Goal: Task Accomplishment & Management: Use online tool/utility

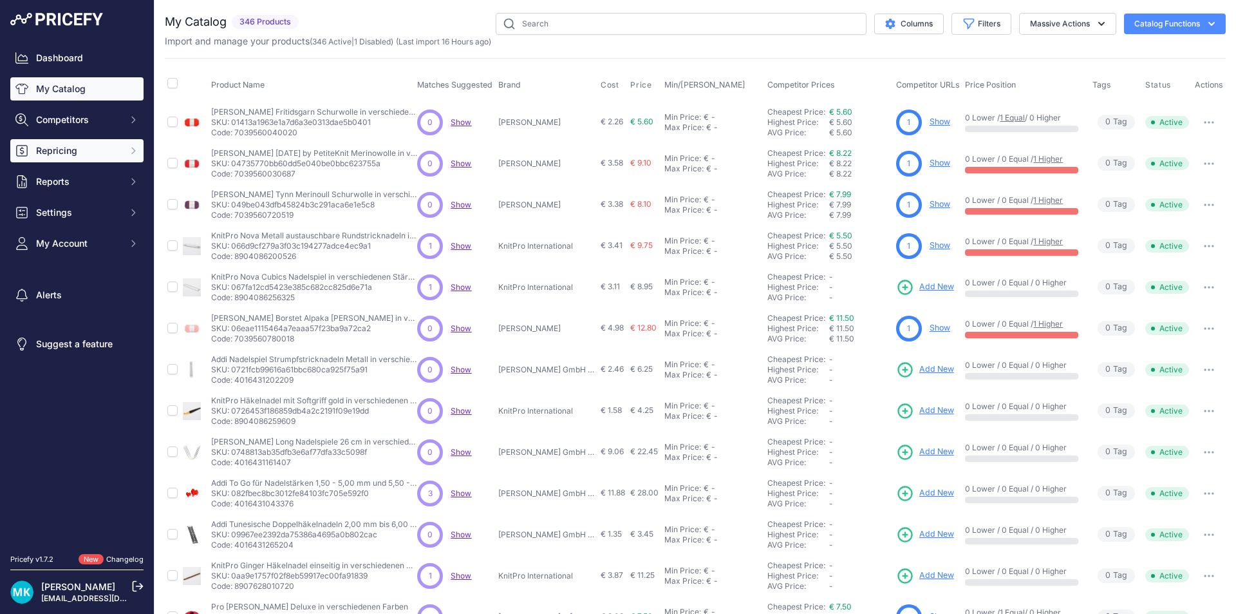
click at [79, 156] on span "Repricing" at bounding box center [78, 150] width 84 height 13
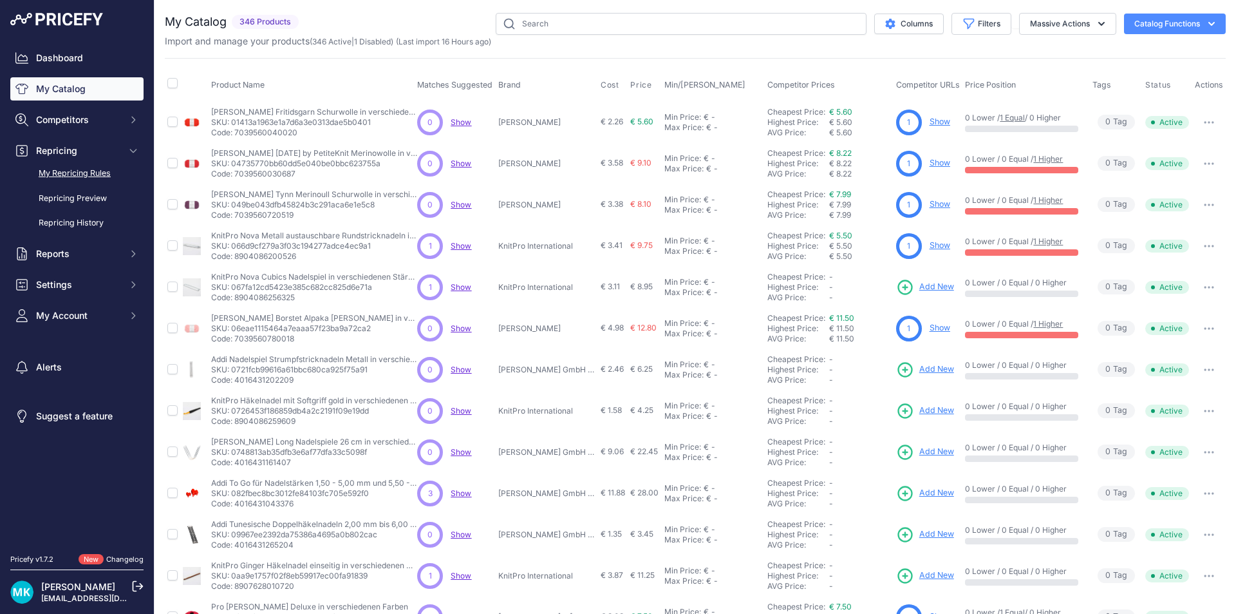
click at [79, 178] on link "My Repricing Rules" at bounding box center [76, 173] width 133 height 23
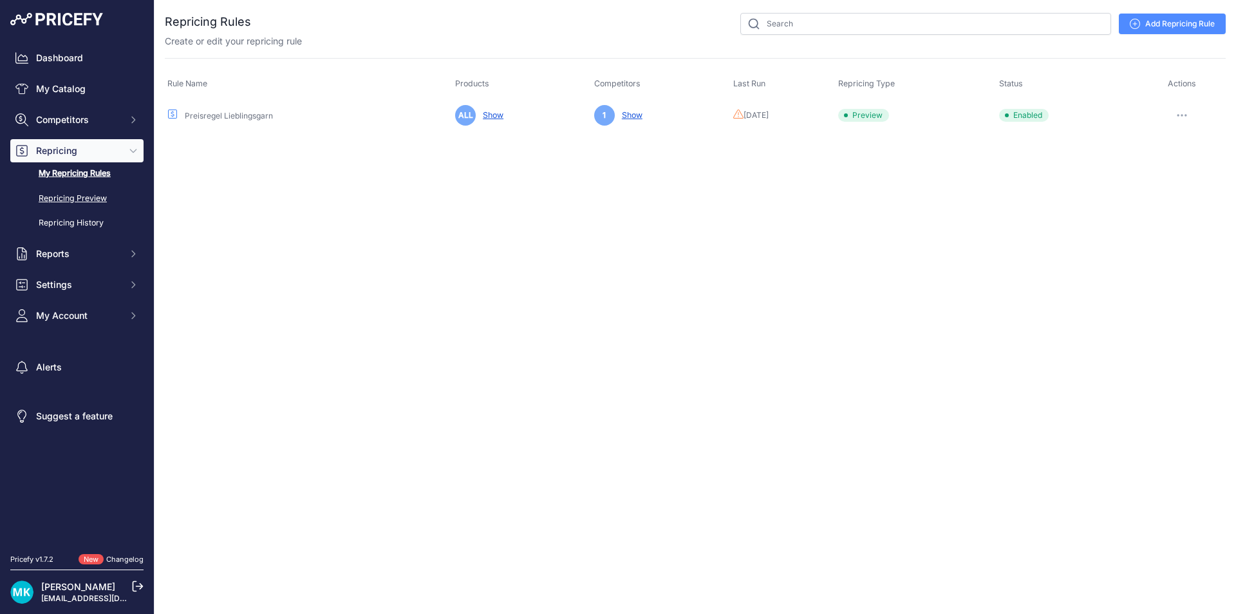
click at [87, 197] on link "Repricing Preview" at bounding box center [76, 198] width 133 height 23
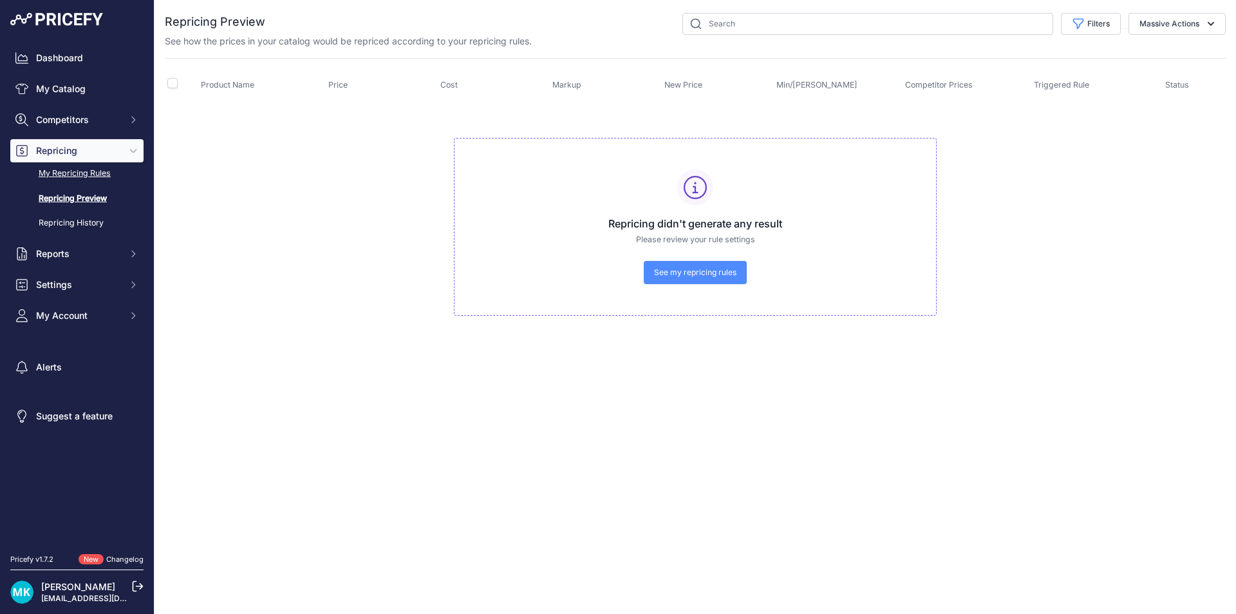
click at [84, 171] on link "My Repricing Rules" at bounding box center [76, 173] width 133 height 23
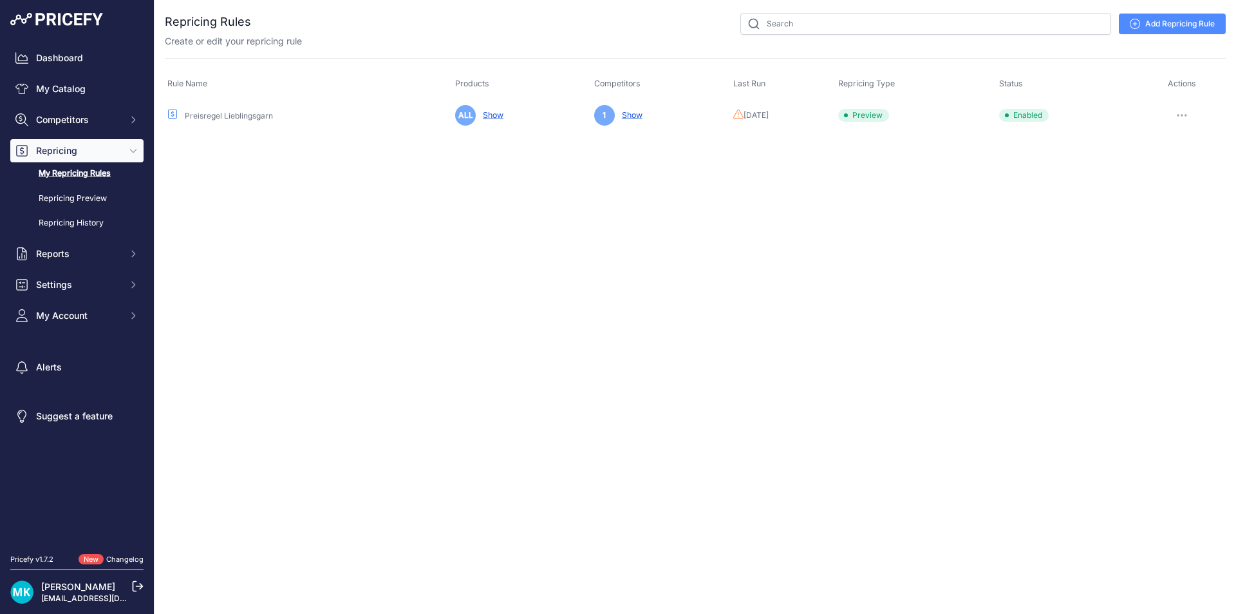
click at [1192, 110] on button "button" at bounding box center [1182, 115] width 26 height 18
click at [1177, 166] on button "Run Preview" at bounding box center [1182, 163] width 82 height 21
click at [101, 202] on link "Repricing Preview" at bounding box center [76, 198] width 133 height 23
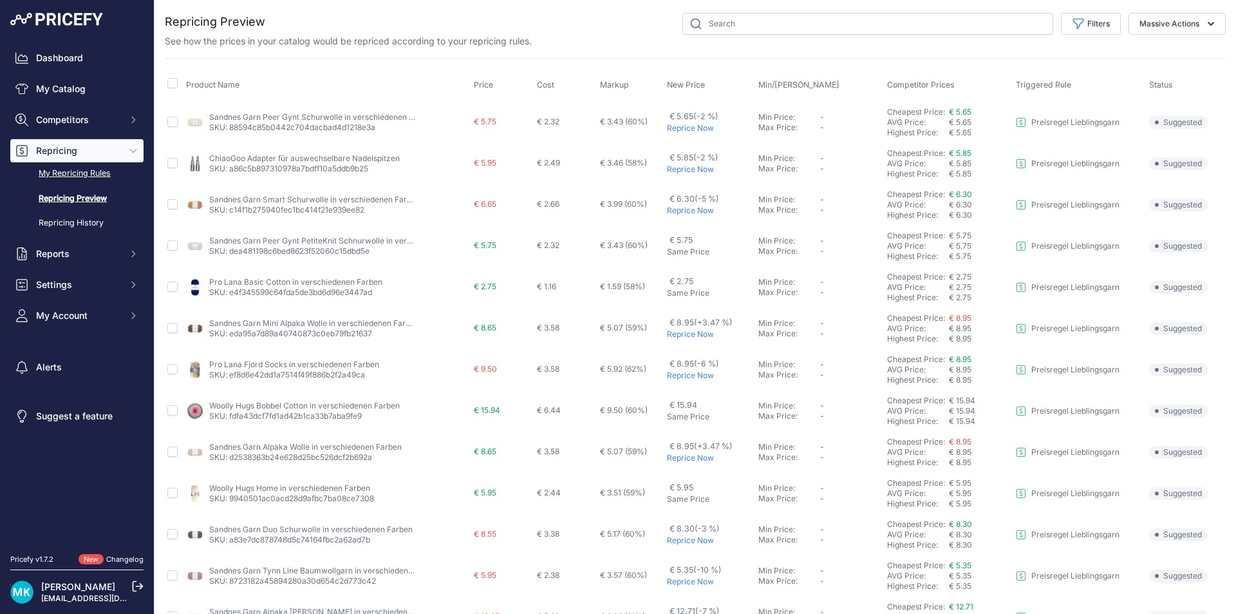
click at [80, 168] on link "My Repricing Rules" at bounding box center [76, 173] width 133 height 23
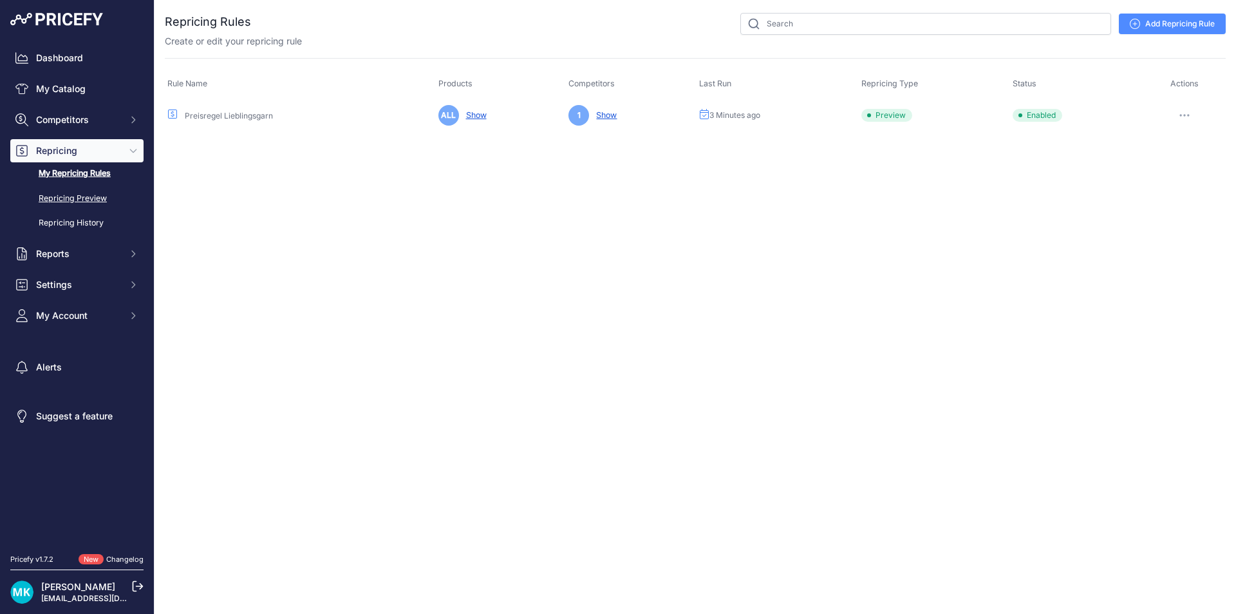
click at [77, 191] on link "Repricing Preview" at bounding box center [76, 198] width 133 height 23
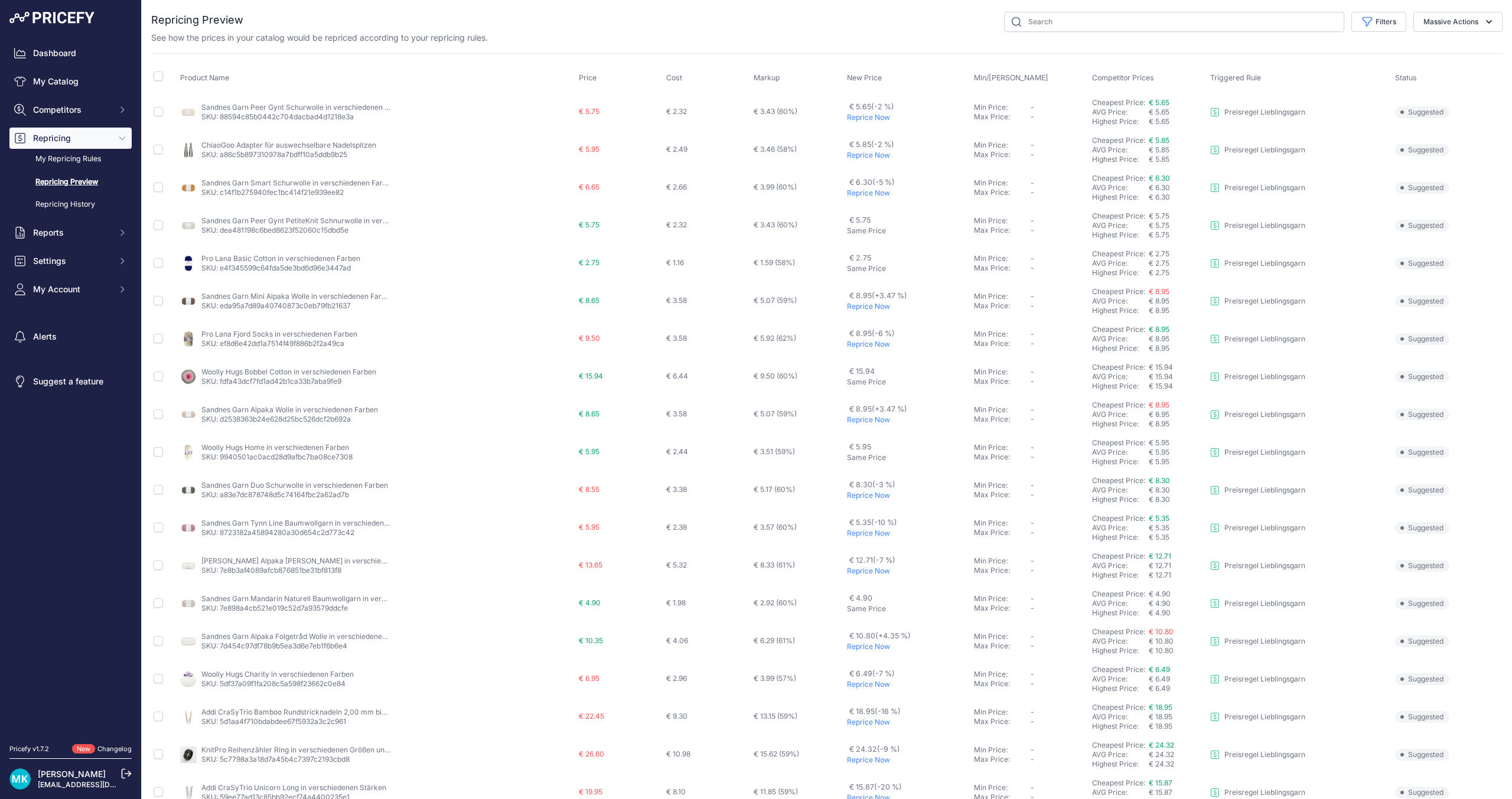
click at [862, 117] on p "Reprice Now" at bounding box center [907, 117] width 122 height 9
click at [860, 193] on p "Reprice Now" at bounding box center [907, 193] width 122 height 9
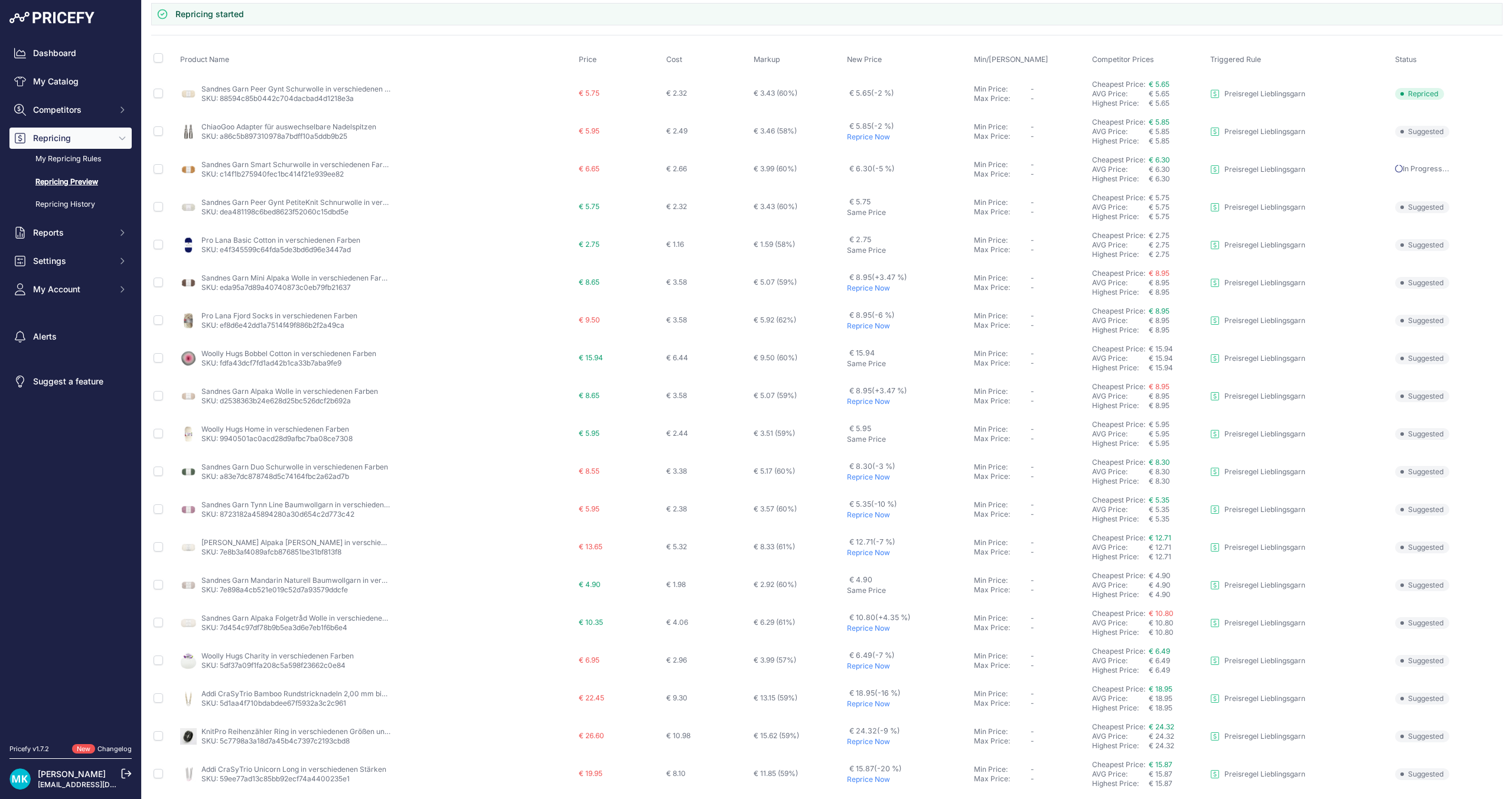
scroll to position [131, 0]
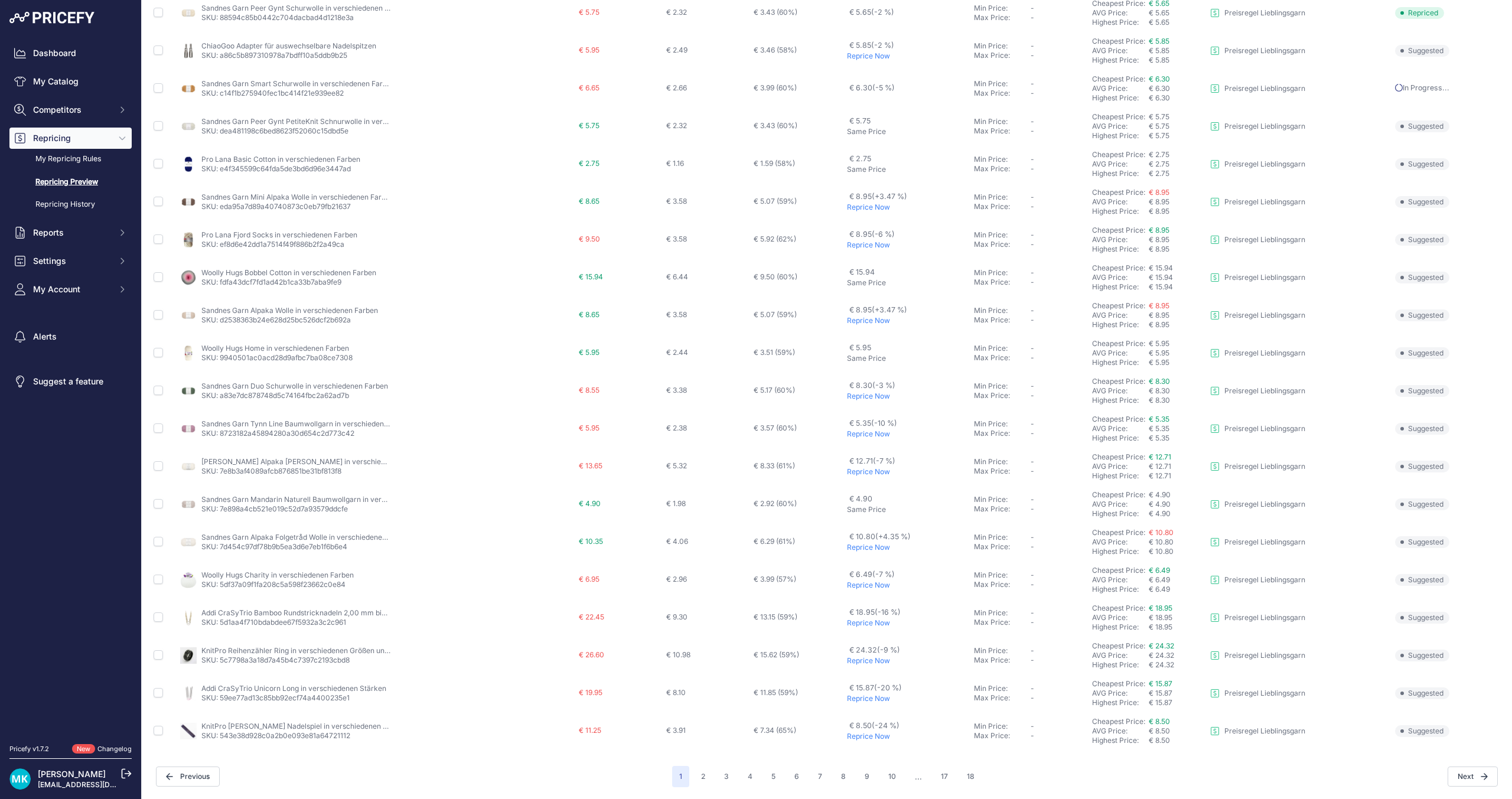
click at [863, 583] on p "Reprice Now" at bounding box center [907, 585] width 122 height 9
click at [863, 547] on p "Reprice Now" at bounding box center [907, 548] width 122 height 9
click at [851, 472] on p "Reprice Now" at bounding box center [907, 472] width 122 height 9
click at [859, 437] on p "Reprice Now" at bounding box center [907, 434] width 122 height 9
click at [860, 549] on p "Reprice Now" at bounding box center [907, 548] width 122 height 9
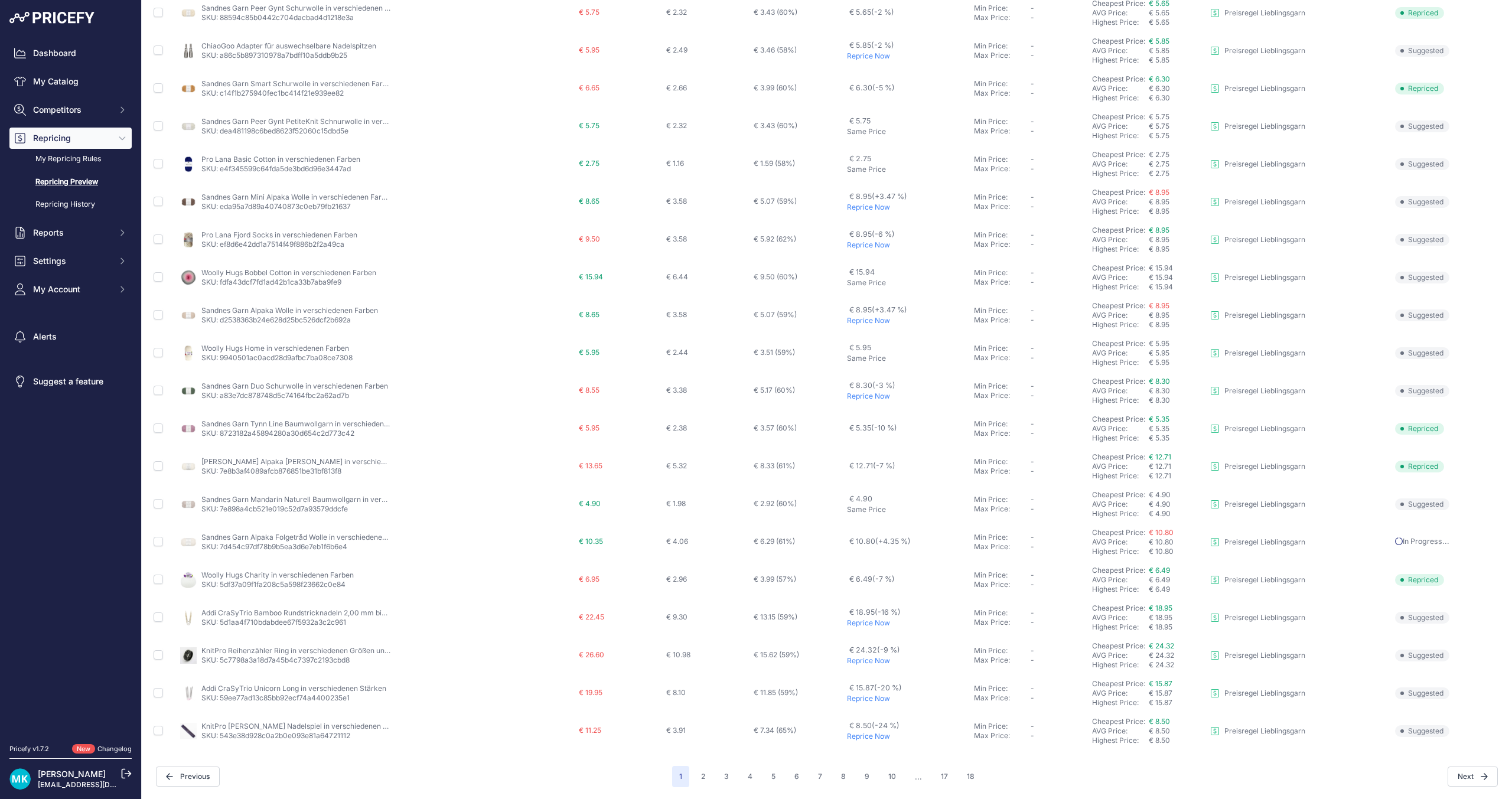
click at [860, 400] on p "Reprice Now" at bounding box center [907, 396] width 122 height 9
click at [864, 321] on p "Reprice Now" at bounding box center [907, 321] width 122 height 9
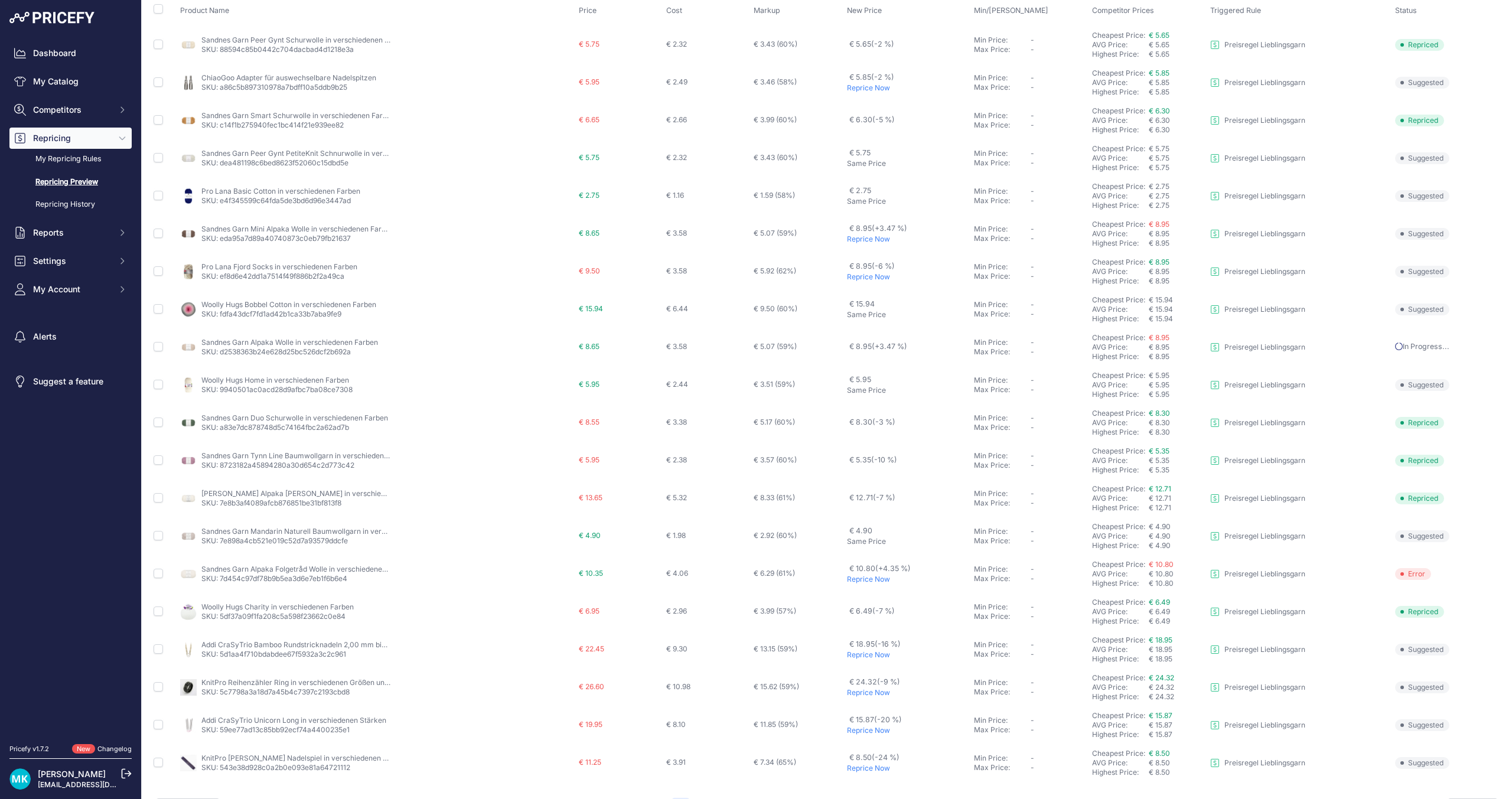
scroll to position [131, 0]
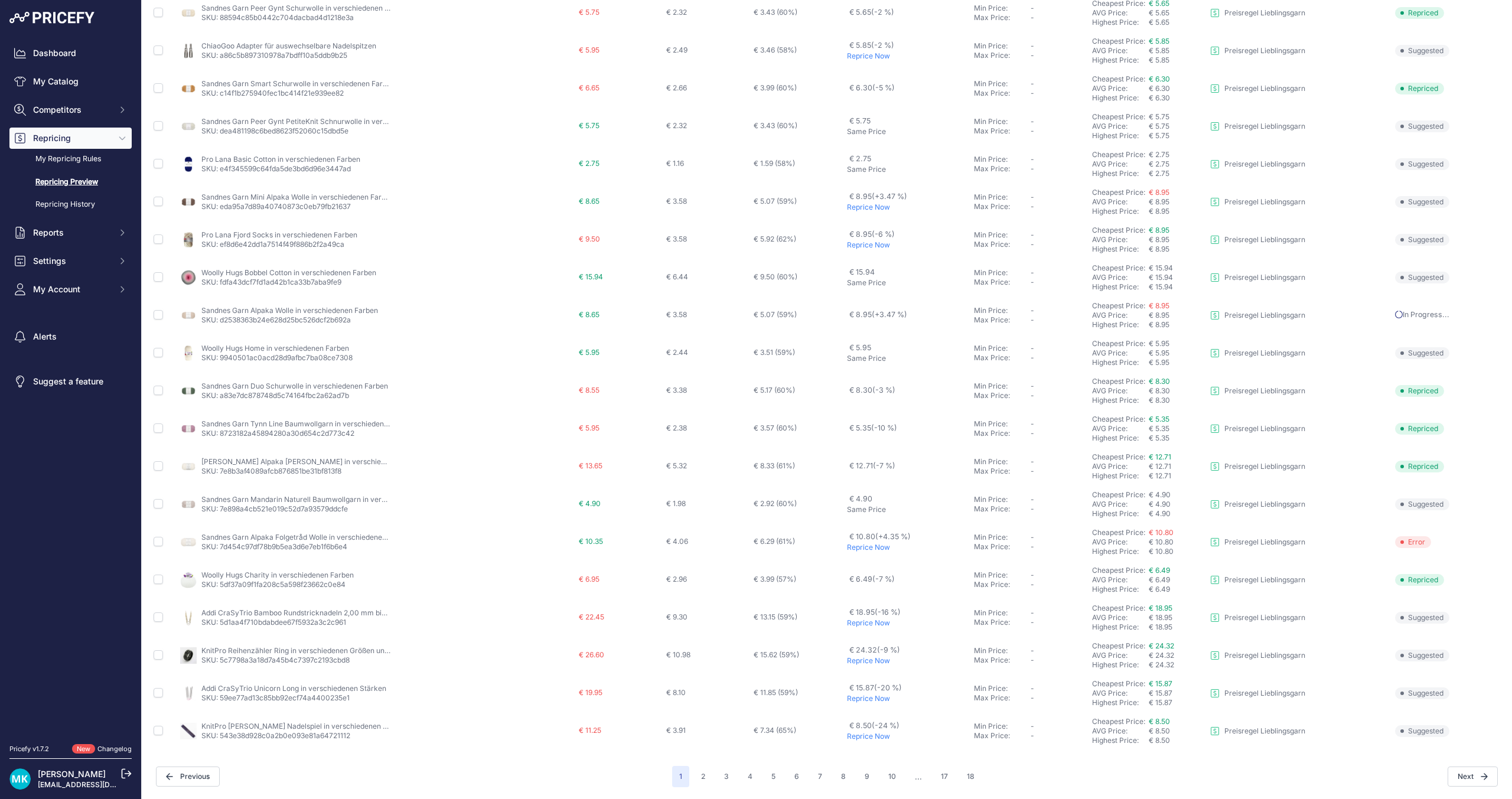
click at [862, 247] on p "Reprice Now" at bounding box center [907, 245] width 122 height 9
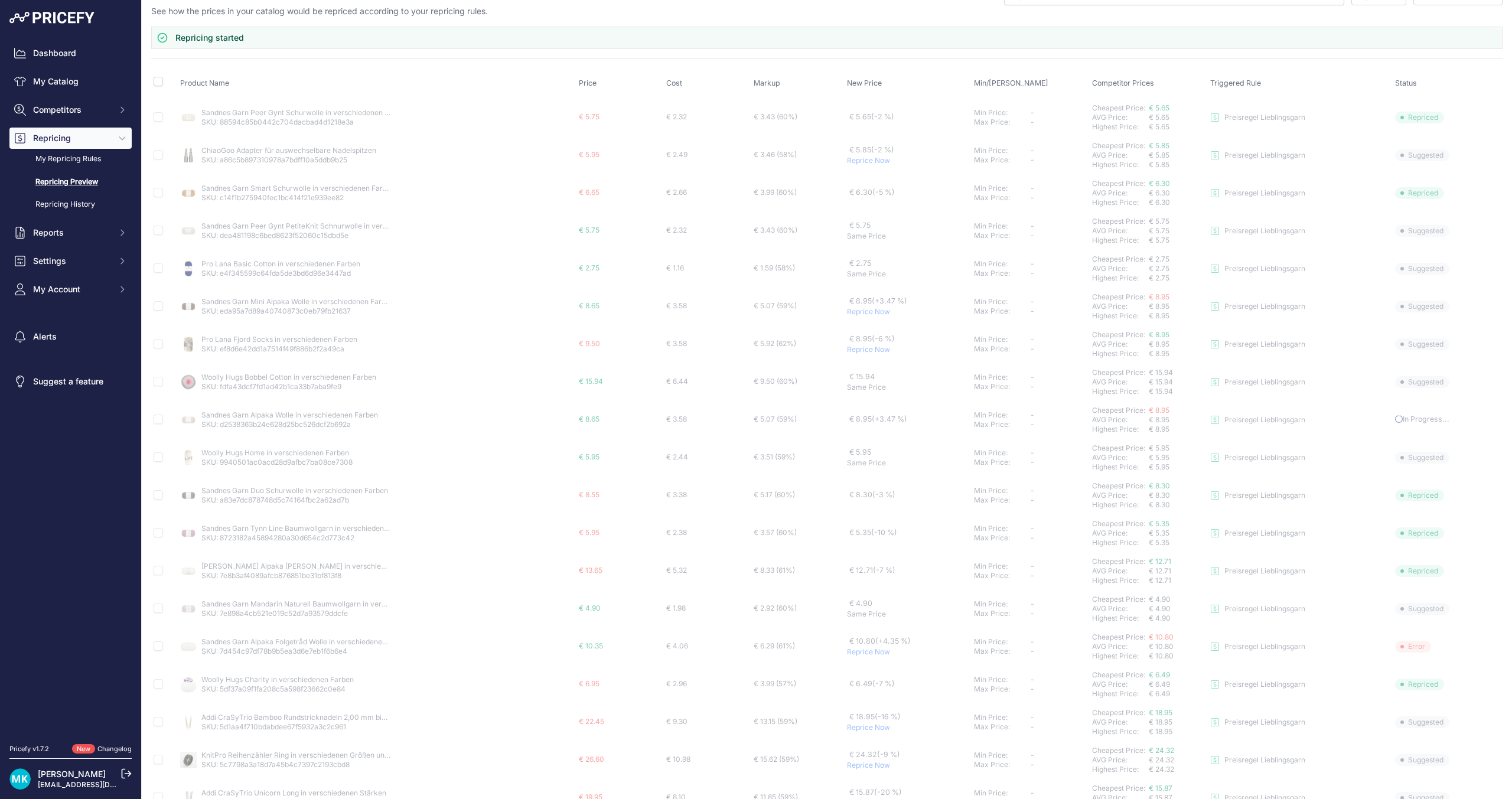
scroll to position [13, 0]
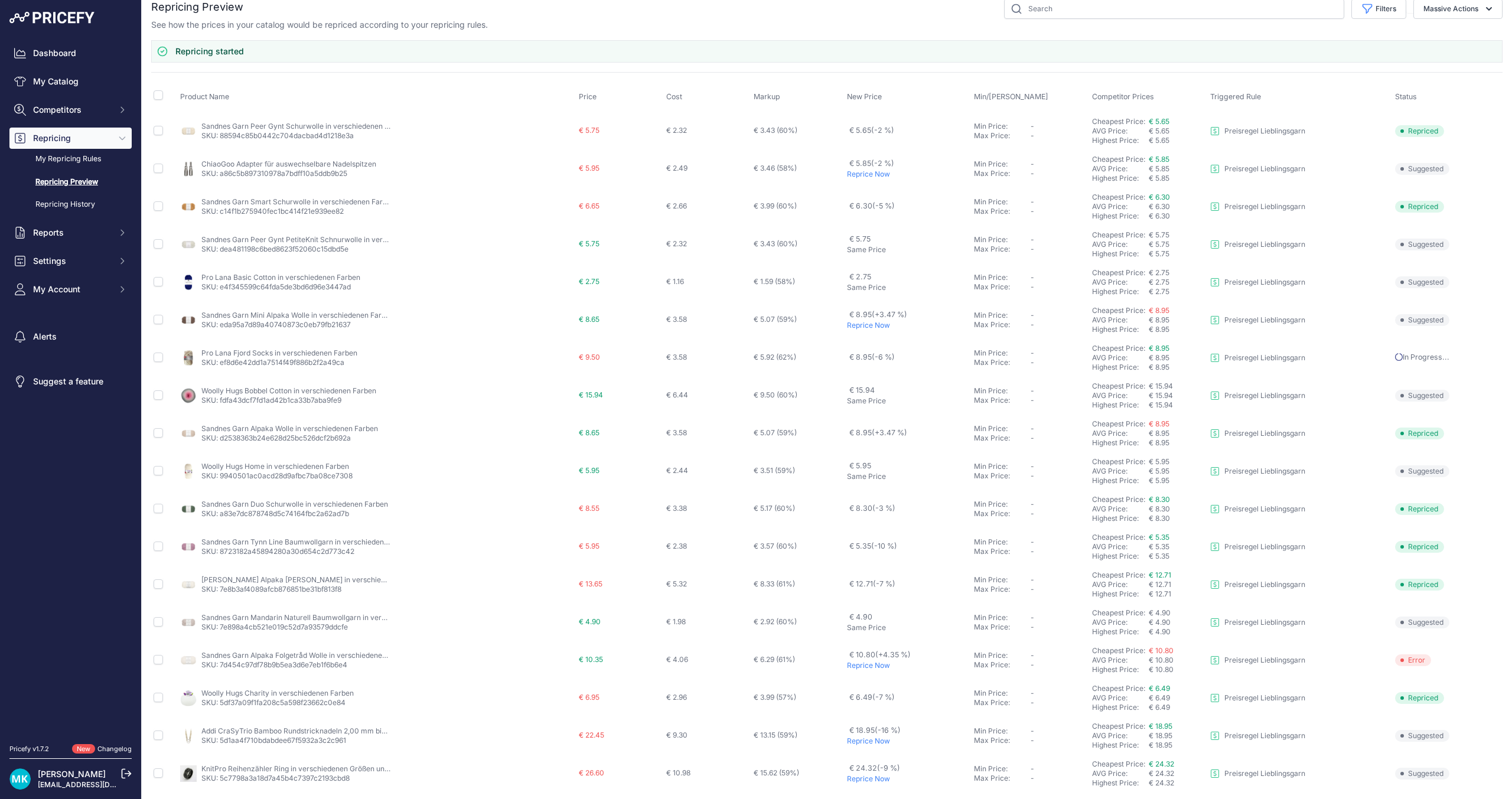
click at [859, 323] on p "Reprice Now" at bounding box center [907, 326] width 122 height 9
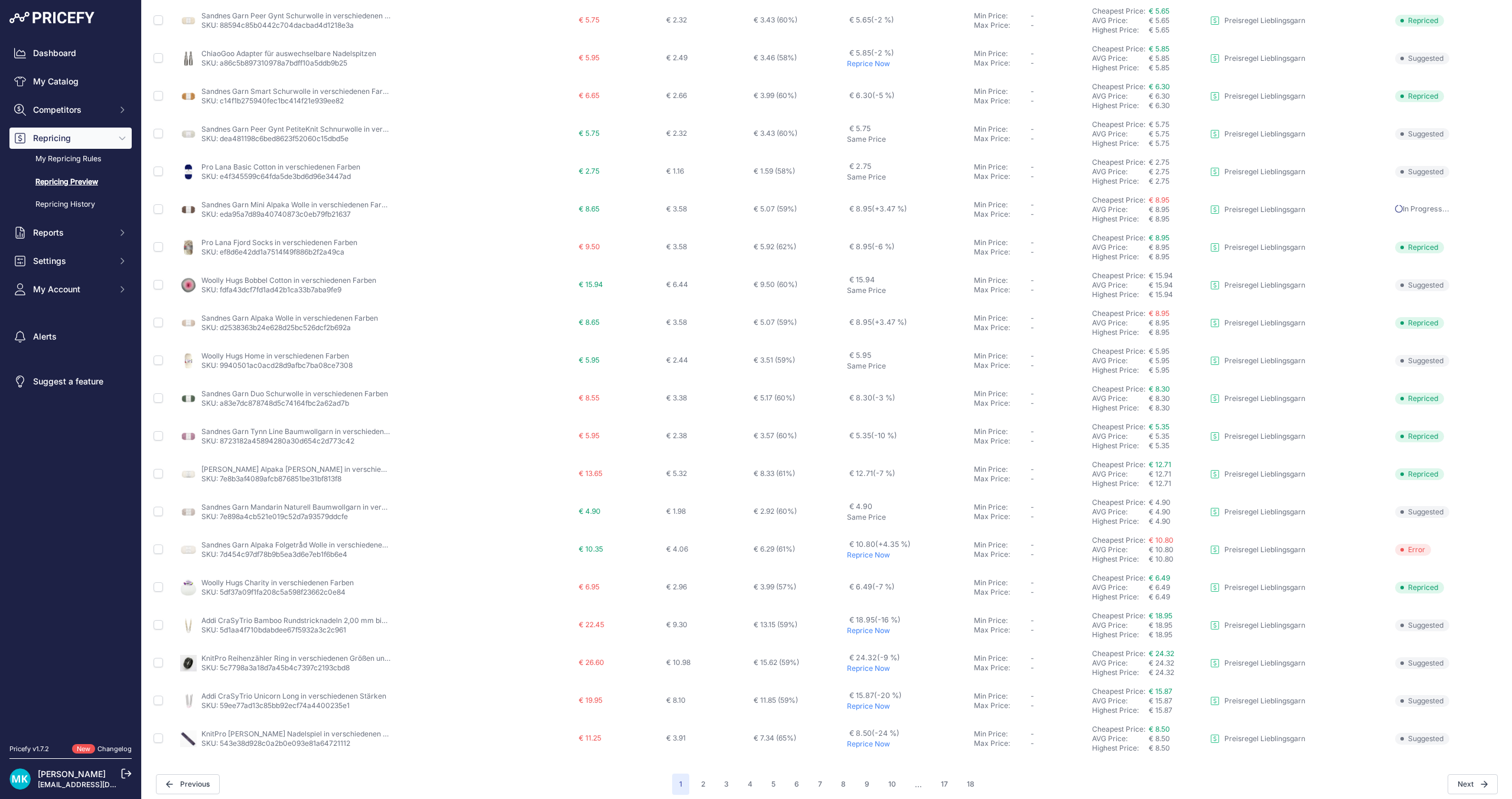
scroll to position [99, 0]
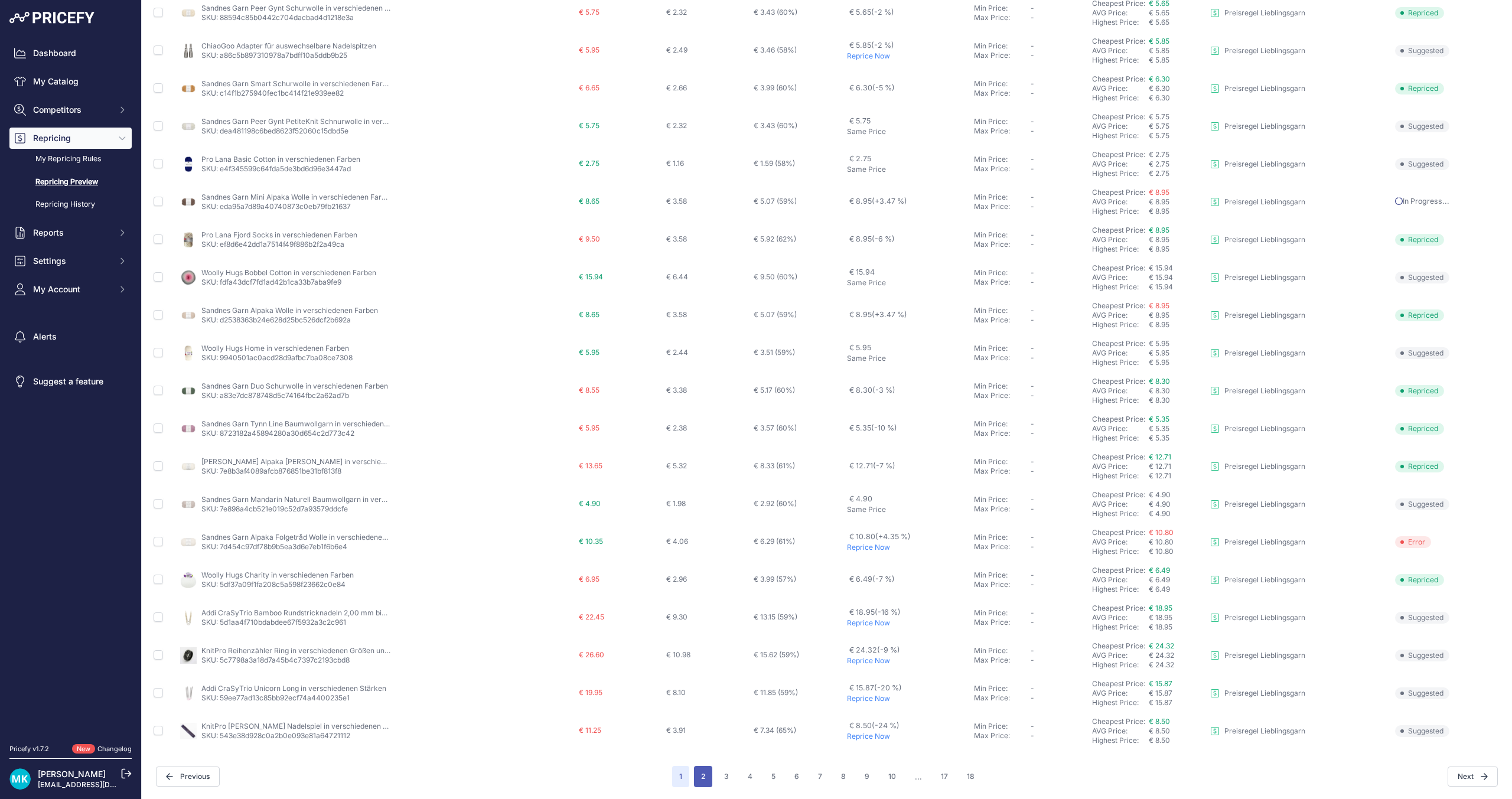
click at [701, 785] on button "2" at bounding box center [703, 776] width 18 height 21
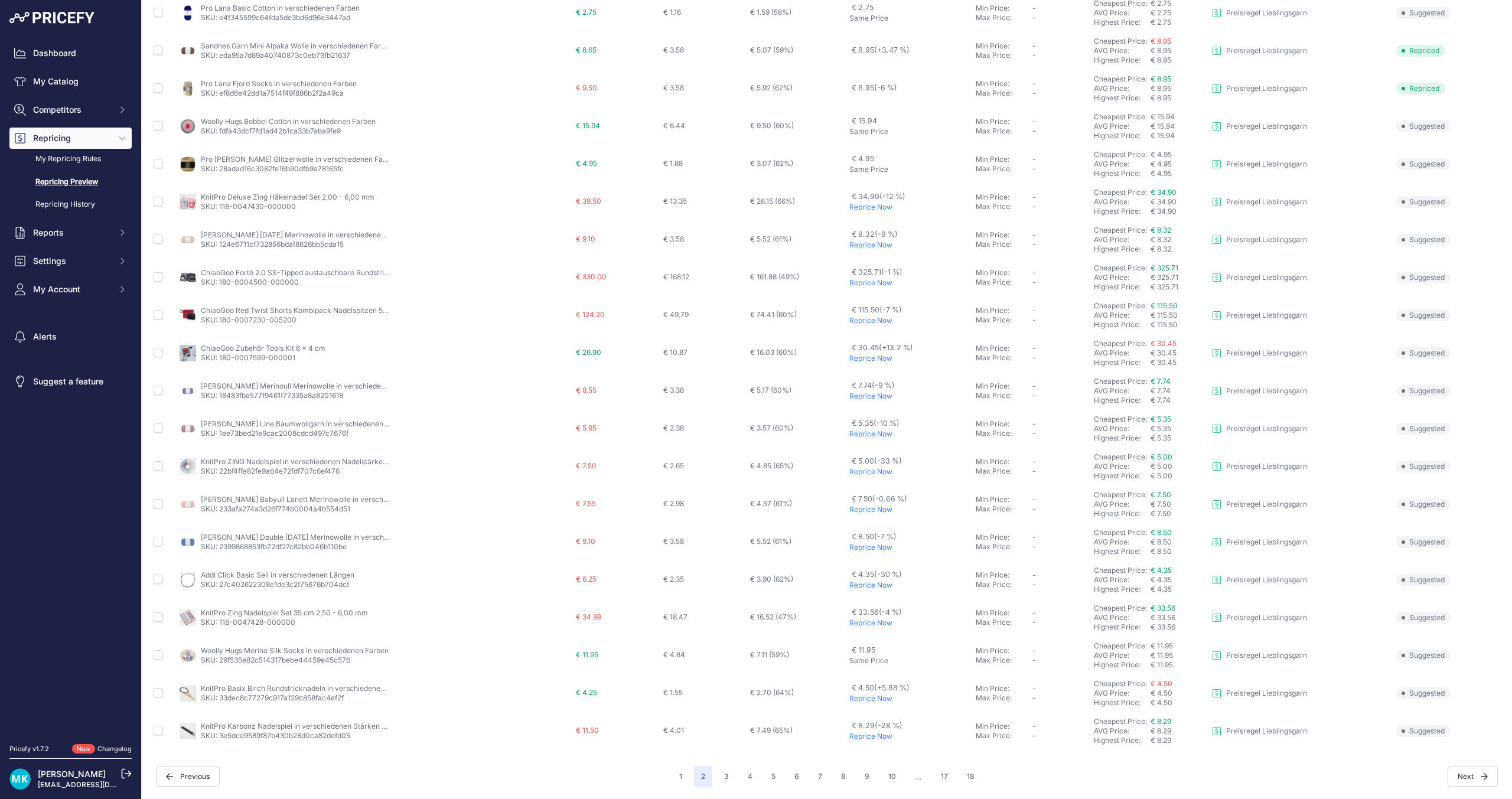
click at [870, 625] on p "Reprice Now" at bounding box center [910, 623] width 122 height 9
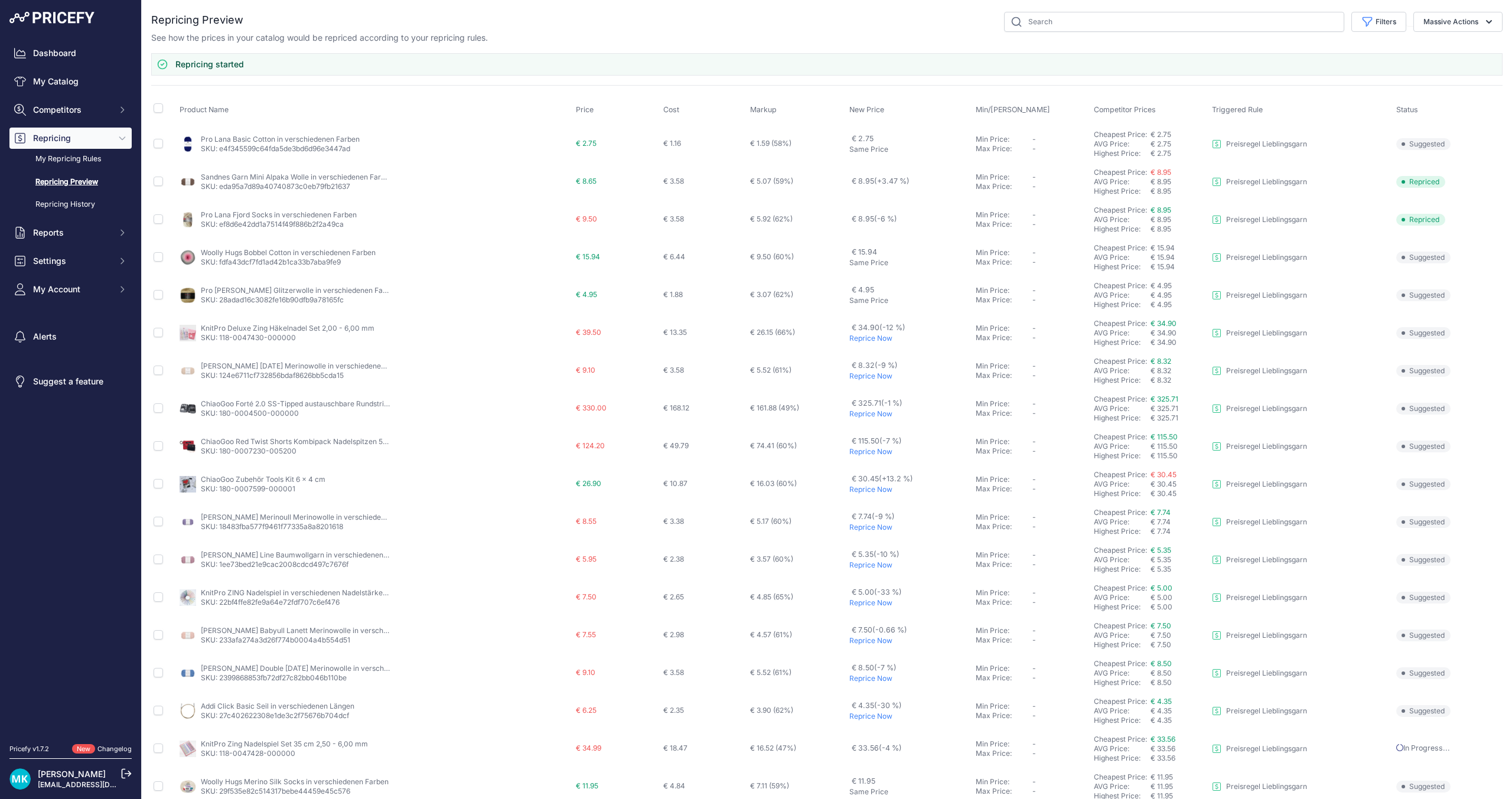
click at [865, 413] on p "Reprice Now" at bounding box center [910, 414] width 122 height 9
click at [878, 454] on p "Reprice Now" at bounding box center [910, 451] width 122 height 9
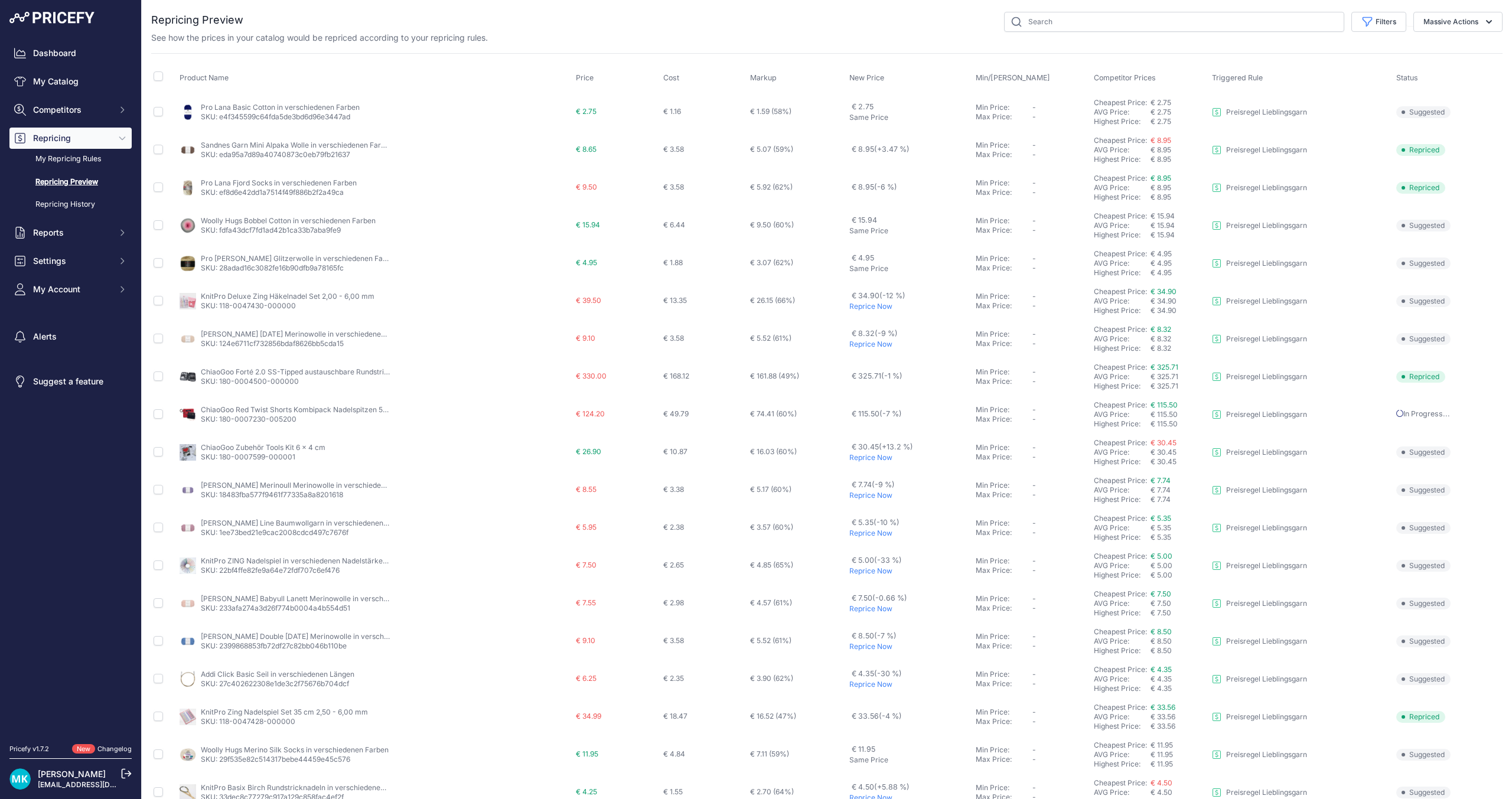
click at [868, 305] on p "Reprice Now" at bounding box center [910, 306] width 122 height 9
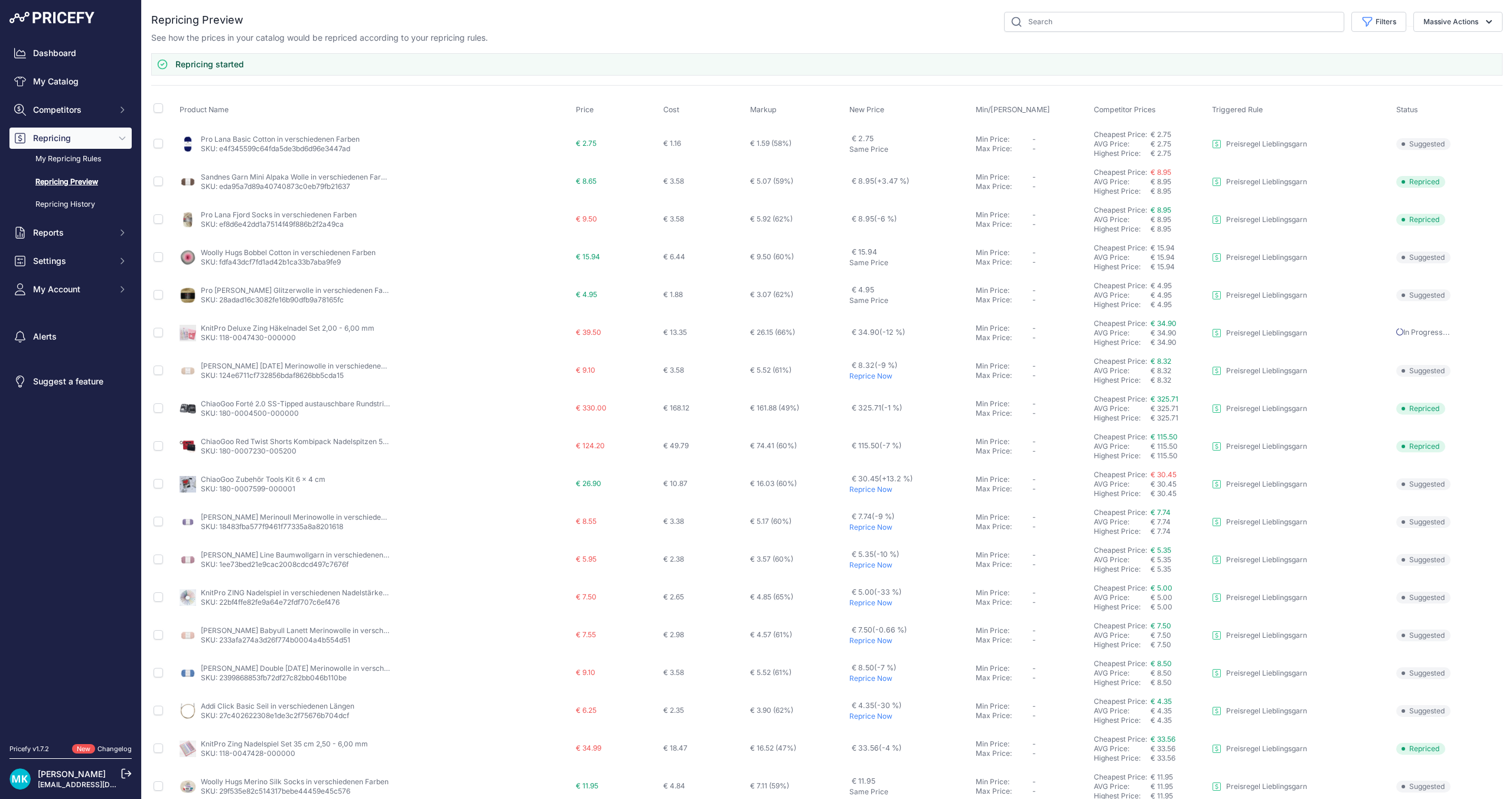
click at [860, 376] on p "Reprice Now" at bounding box center [910, 376] width 122 height 9
click at [858, 491] on p "Reprice Now" at bounding box center [910, 490] width 122 height 9
click at [869, 531] on p "Reprice Now" at bounding box center [910, 527] width 122 height 9
click at [870, 565] on p "Reprice Now" at bounding box center [910, 565] width 122 height 9
click at [865, 489] on p "Reprice Now" at bounding box center [910, 490] width 122 height 9
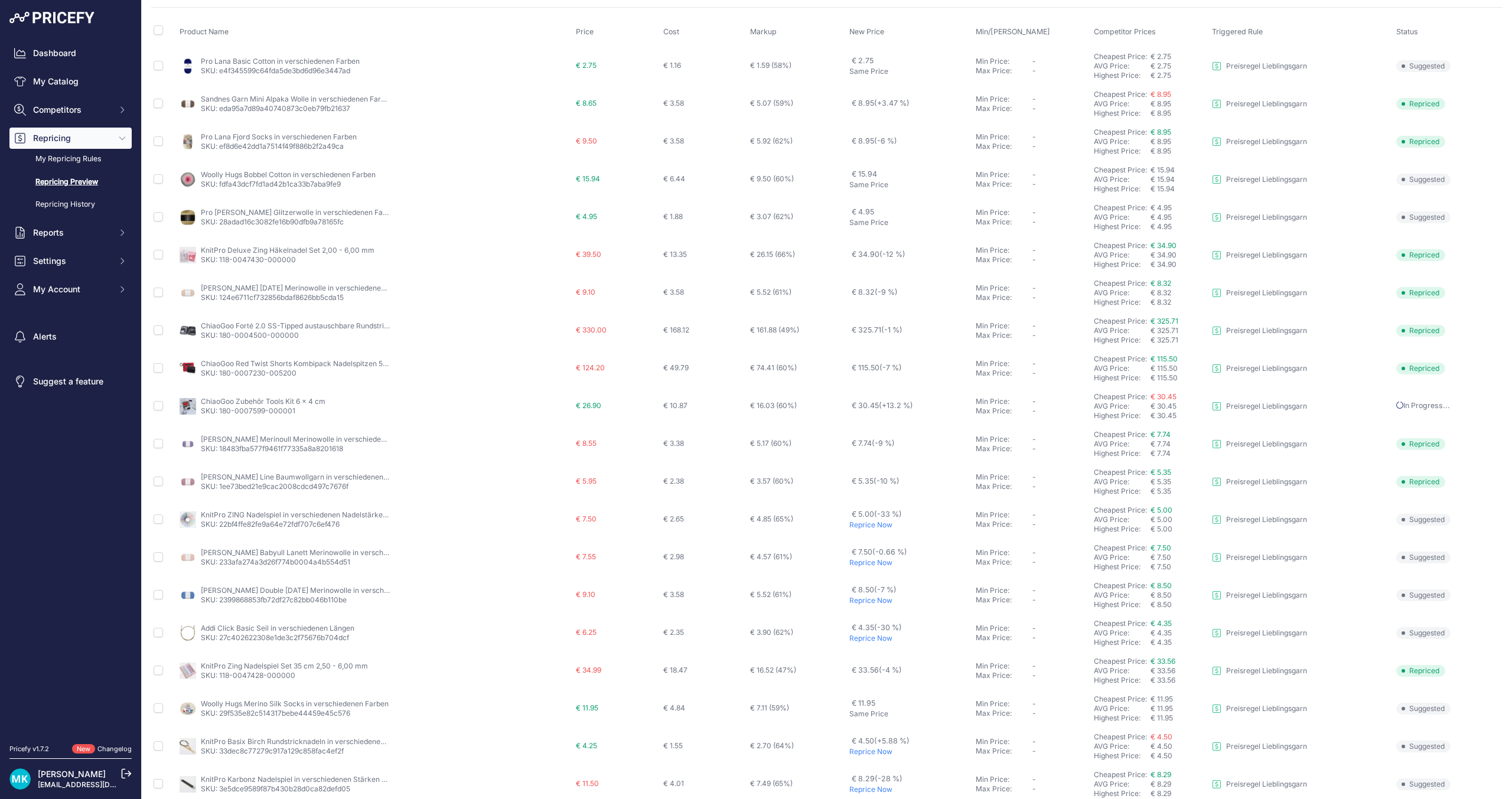
scroll to position [99, 0]
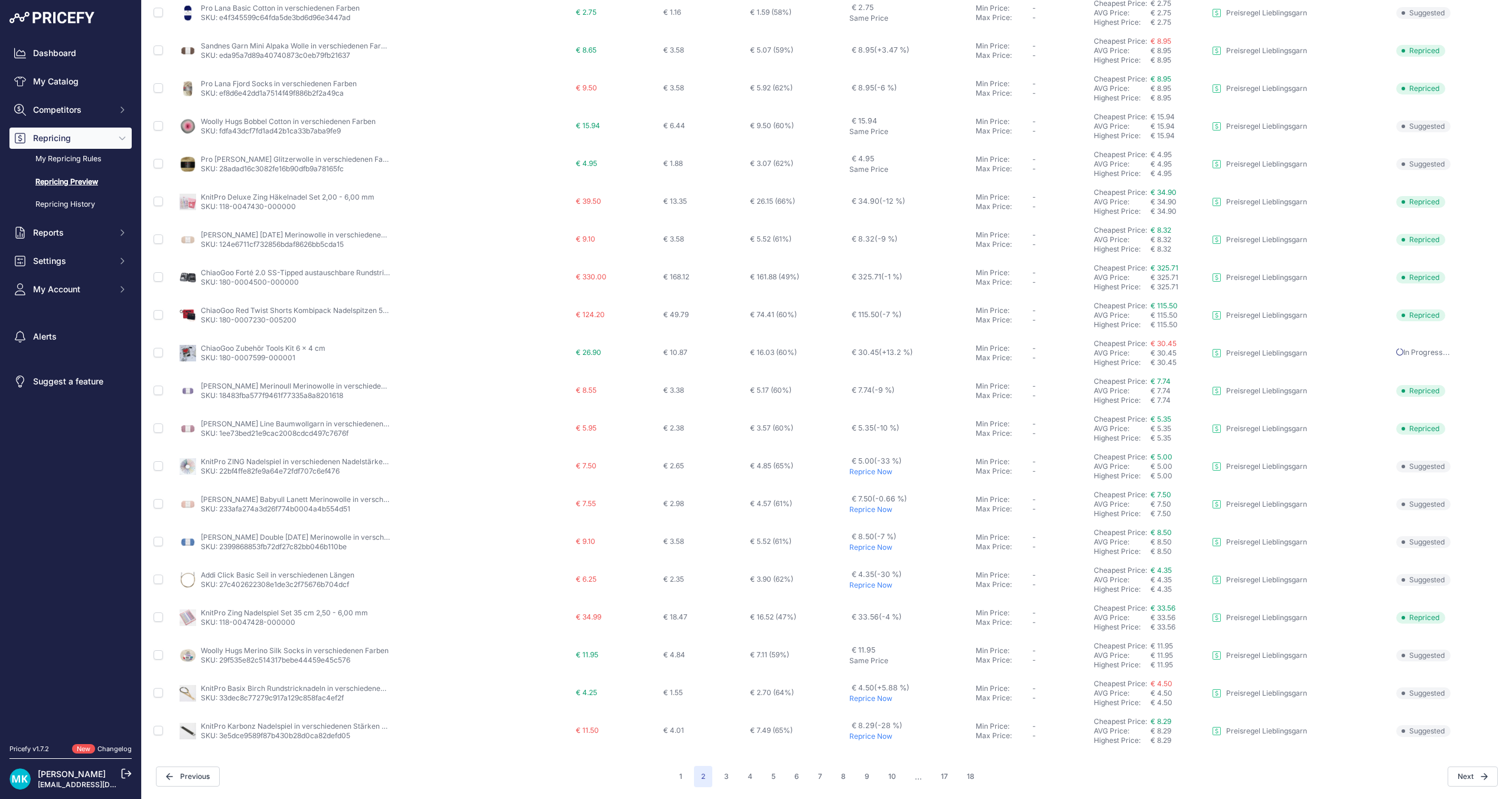
click at [878, 543] on p "Reprice Now" at bounding box center [910, 548] width 122 height 9
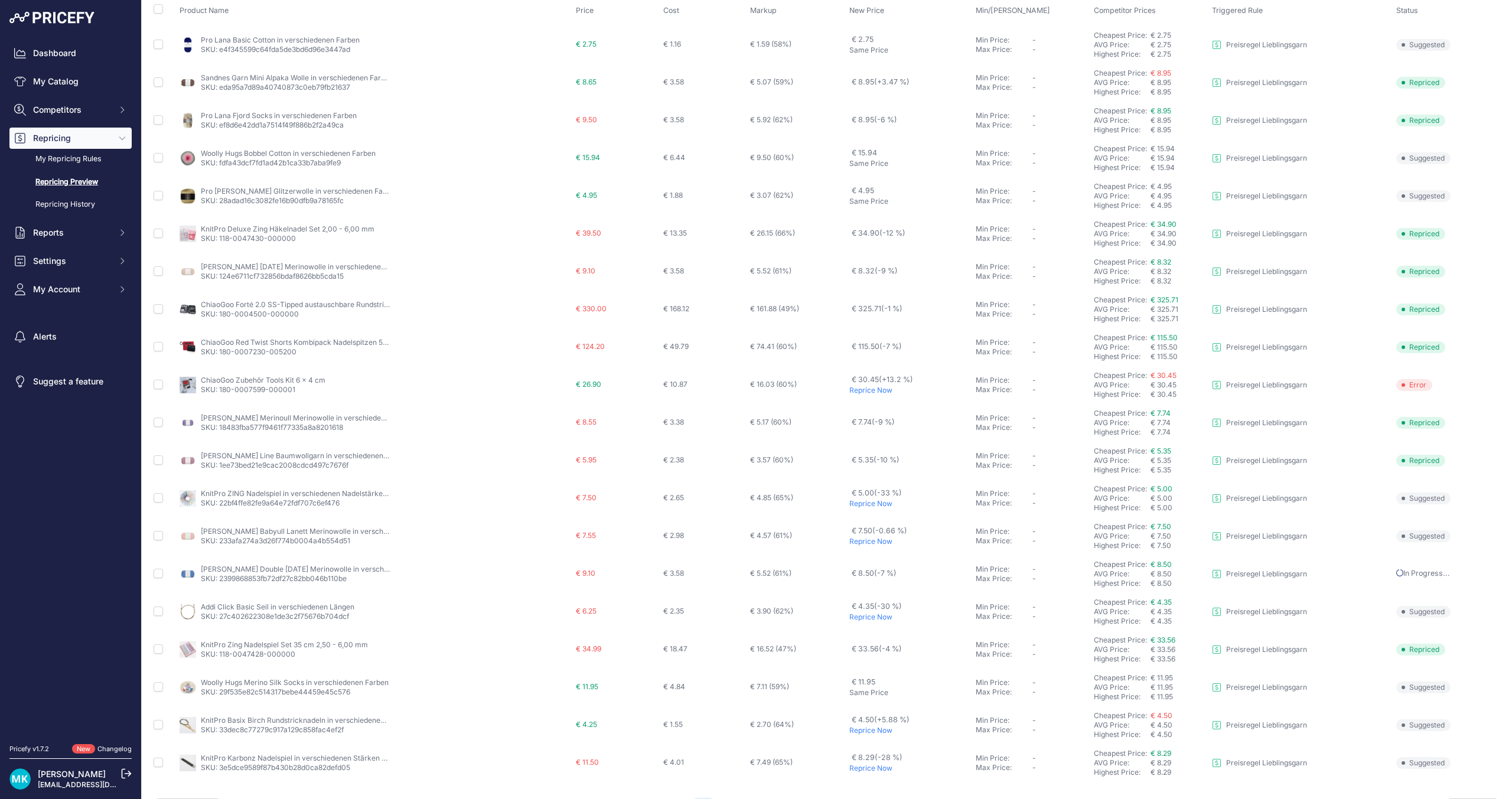
scroll to position [131, 0]
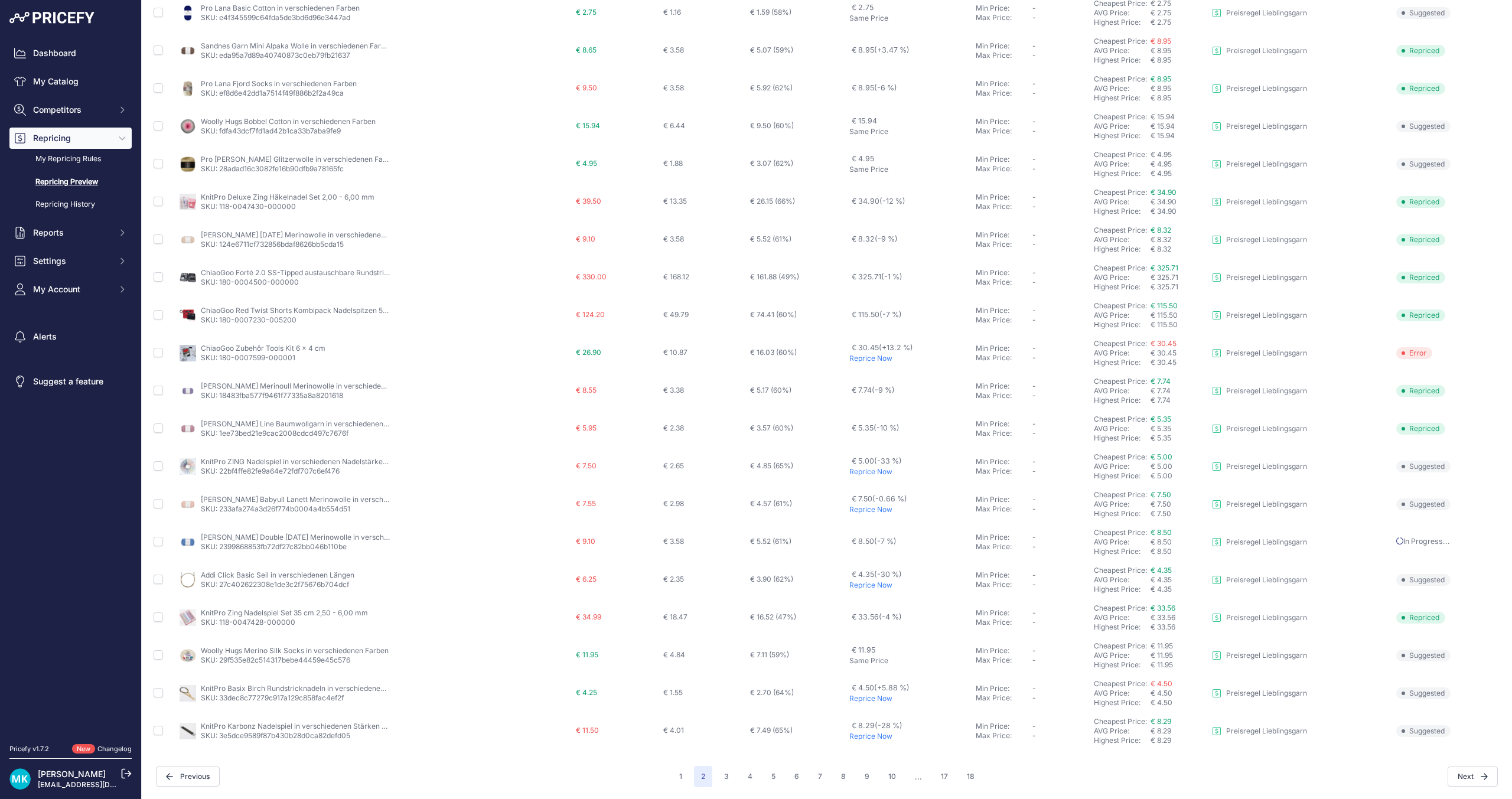
click at [876, 508] on p "Reprice Now" at bounding box center [910, 510] width 122 height 9
click at [863, 361] on p "Reprice Now" at bounding box center [910, 359] width 122 height 9
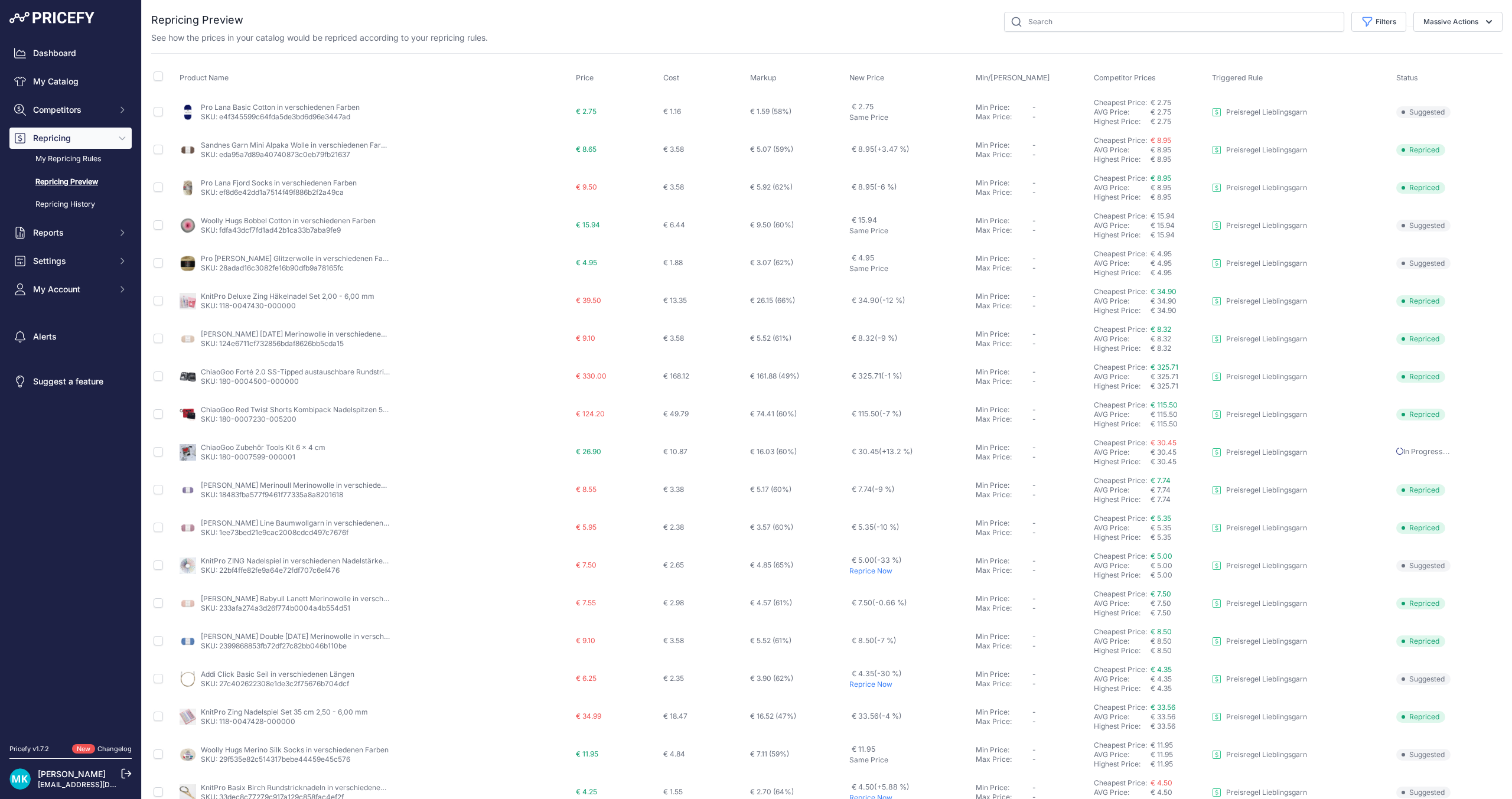
scroll to position [99, 0]
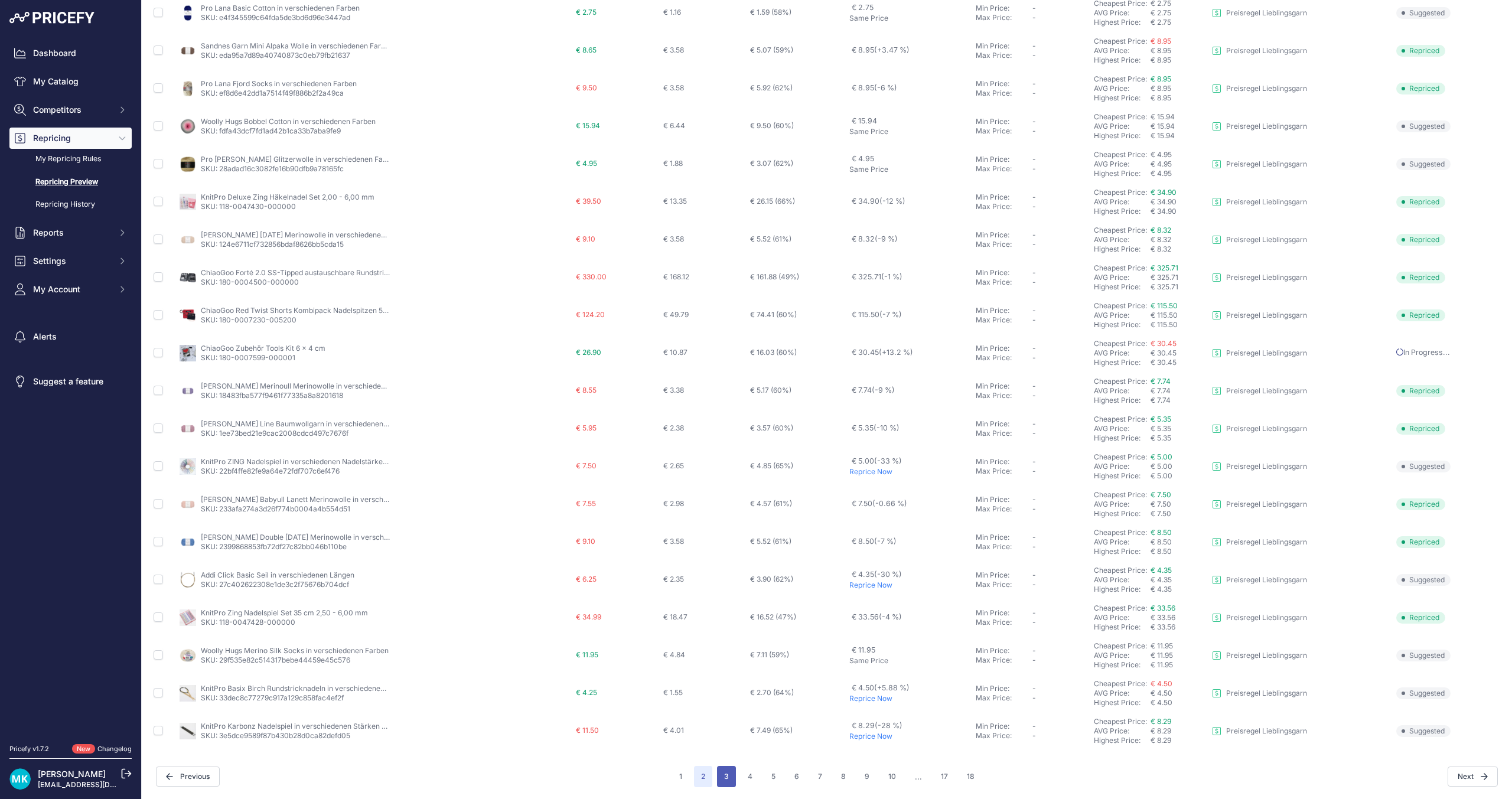
click at [722, 783] on button "3" at bounding box center [726, 776] width 19 height 21
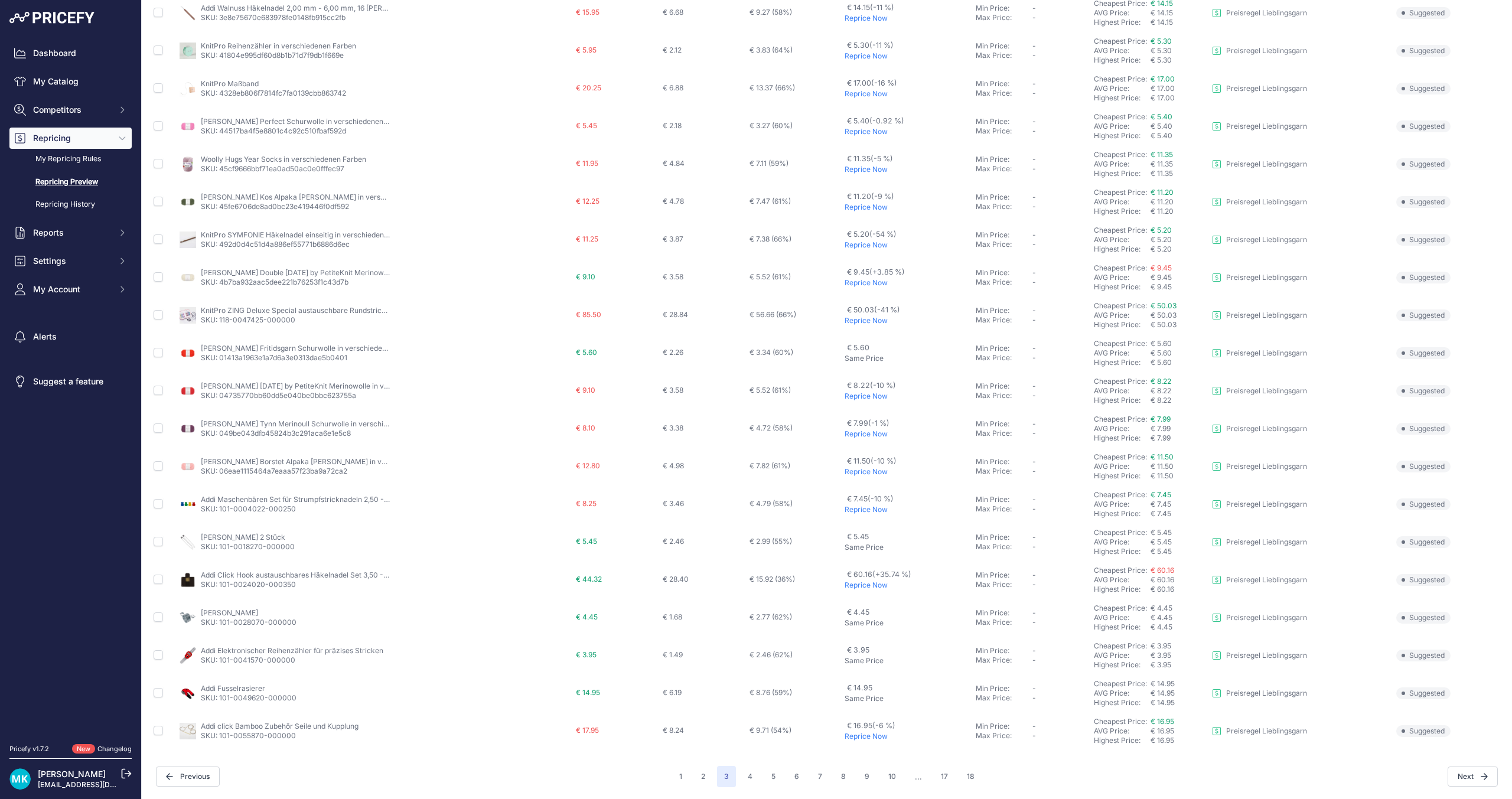
click at [855, 588] on p "Reprice Now" at bounding box center [908, 585] width 127 height 9
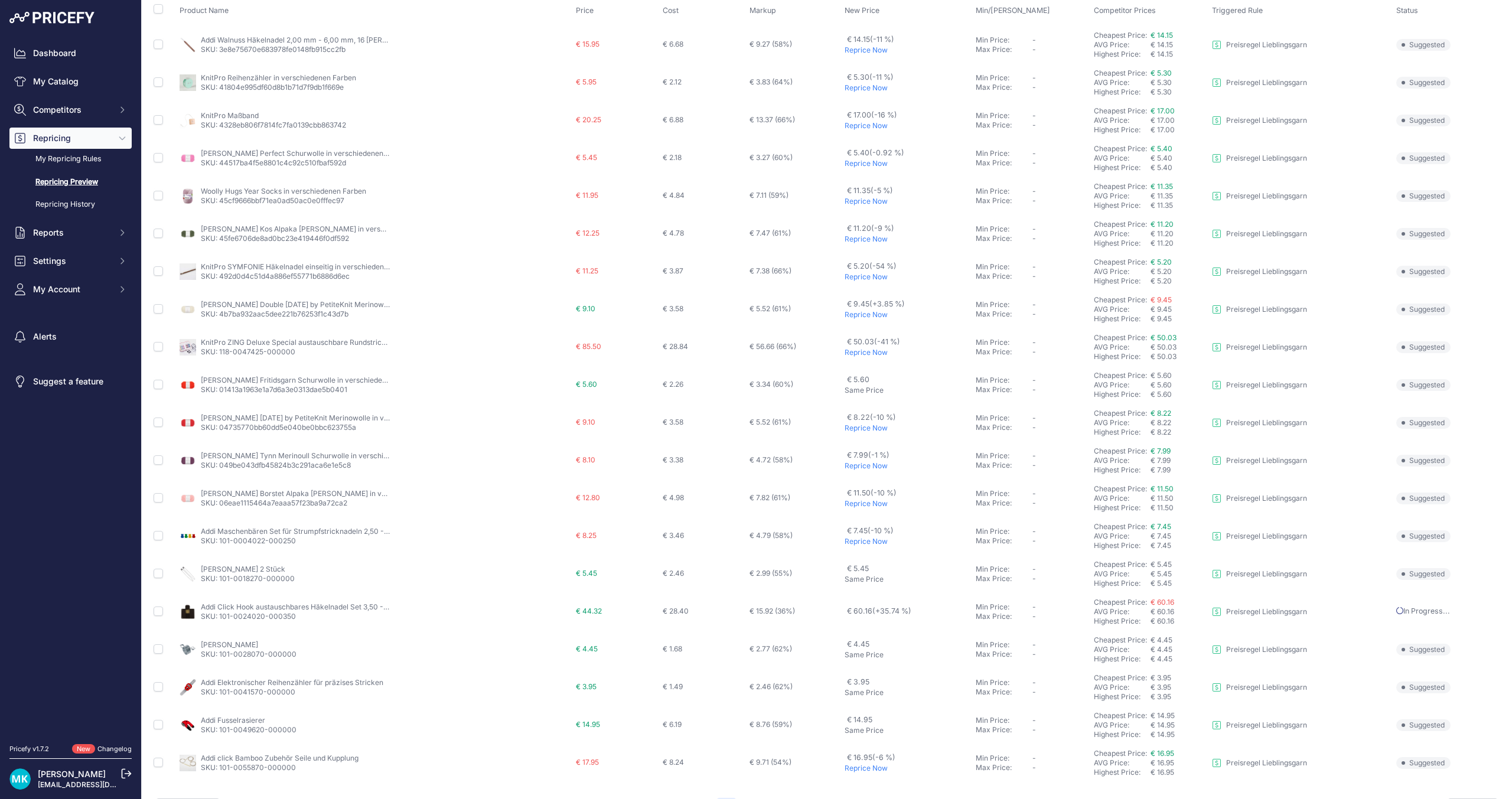
scroll to position [131, 0]
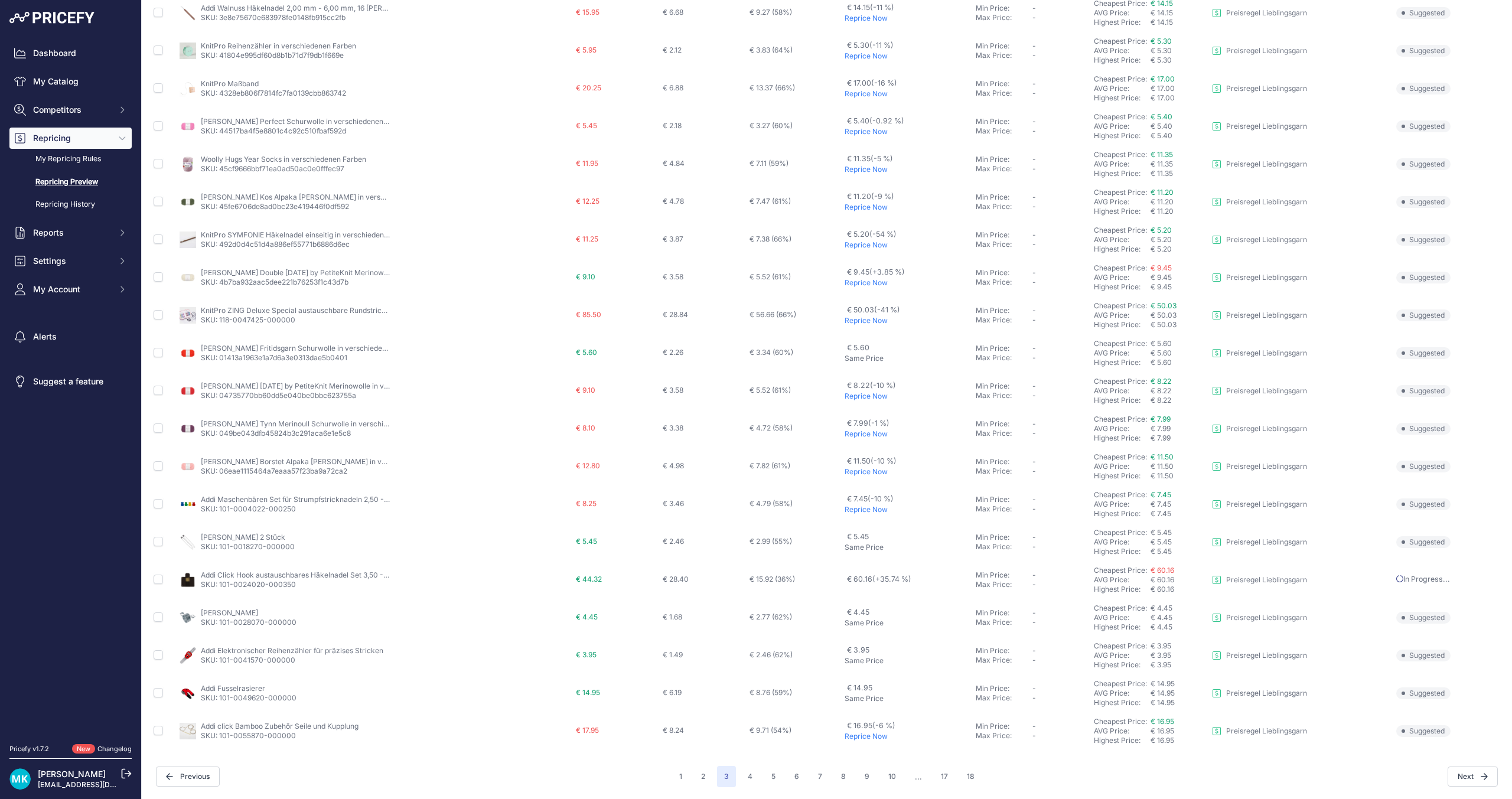
click at [852, 468] on p "Reprice Now" at bounding box center [908, 472] width 127 height 9
click at [844, 430] on p "Reprice Now" at bounding box center [908, 434] width 127 height 9
click at [866, 398] on p "Reprice Now" at bounding box center [908, 396] width 127 height 9
click at [872, 321] on p "Reprice Now" at bounding box center [908, 321] width 127 height 9
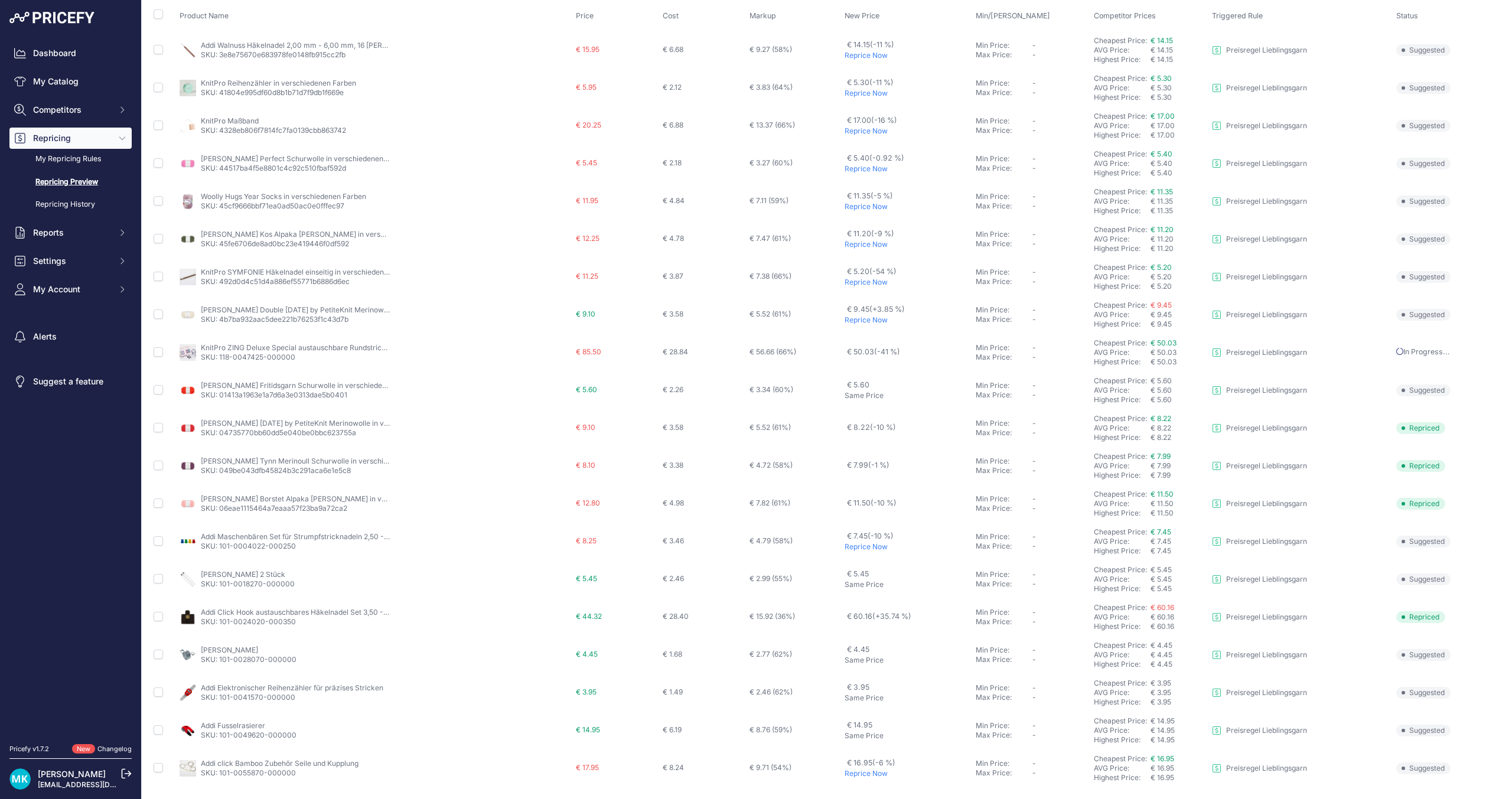
scroll to position [72, 0]
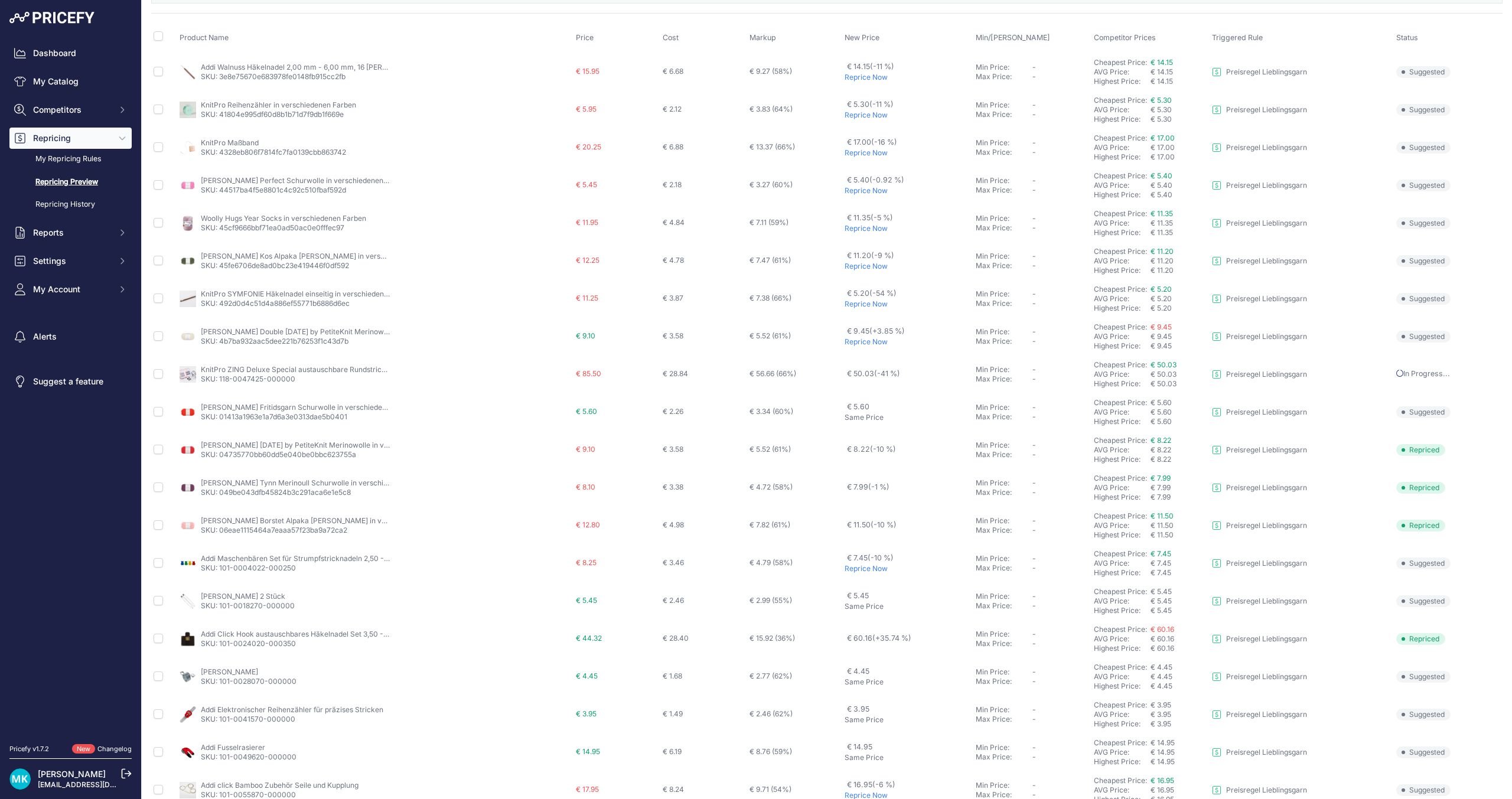
click at [866, 345] on p "Reprice Now" at bounding box center [908, 342] width 127 height 9
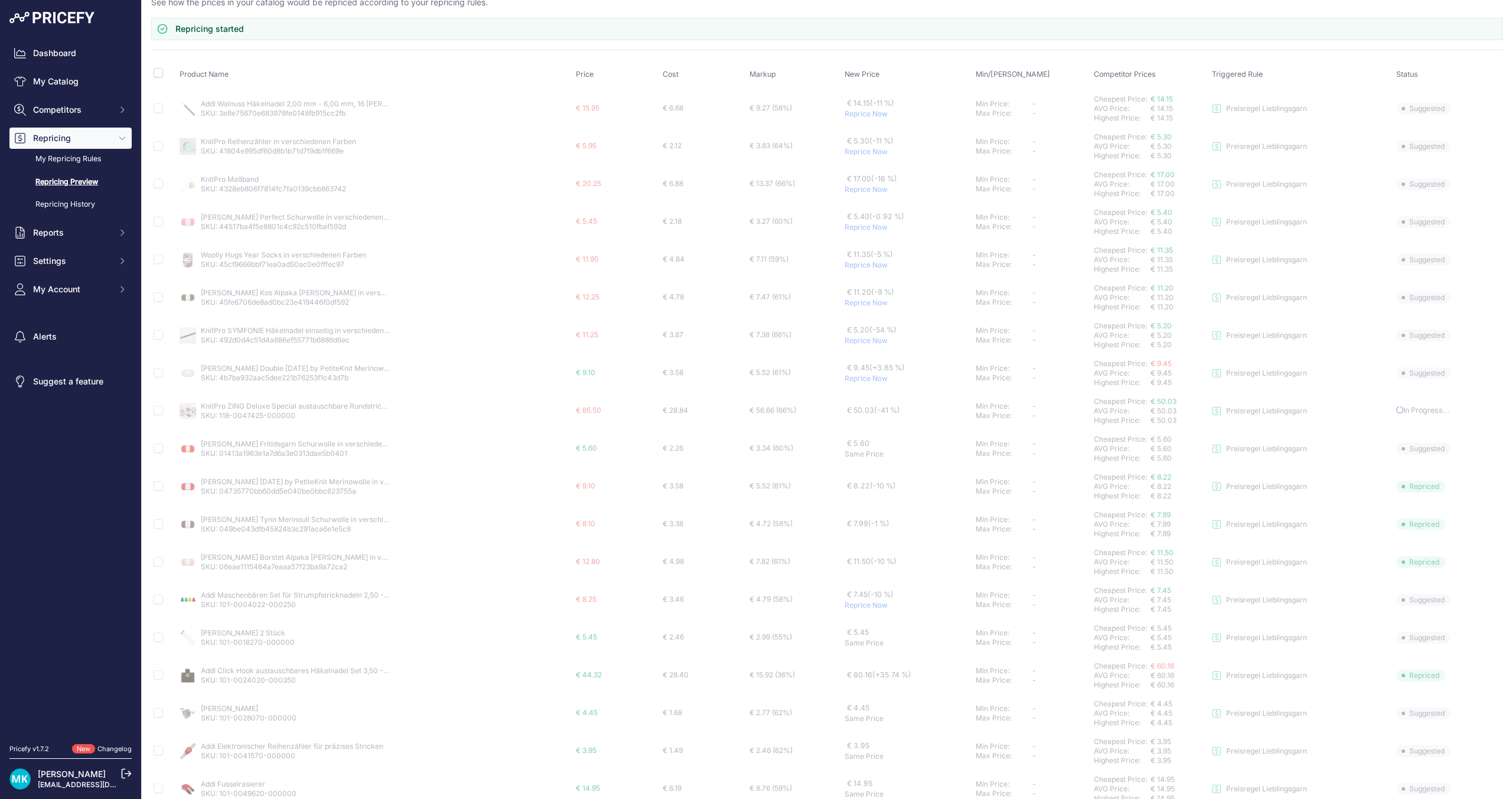
scroll to position [13, 0]
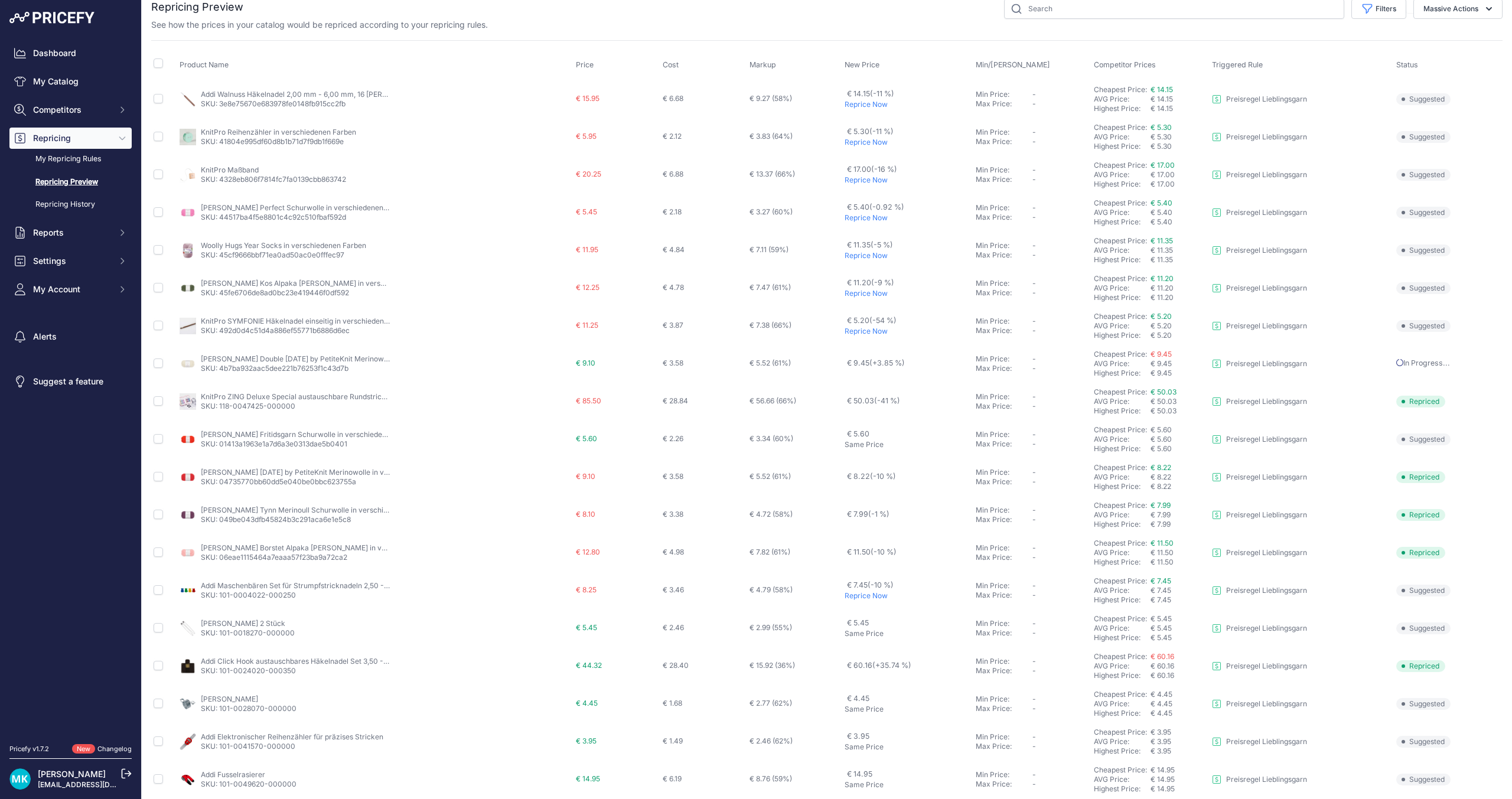
click at [869, 327] on p "Reprice Now" at bounding box center [908, 331] width 127 height 9
click at [303, 323] on link "KnitPro SYMFONIE Häkelnadel einseitig in verschiedenen Stärken" at bounding box center [311, 321] width 220 height 9
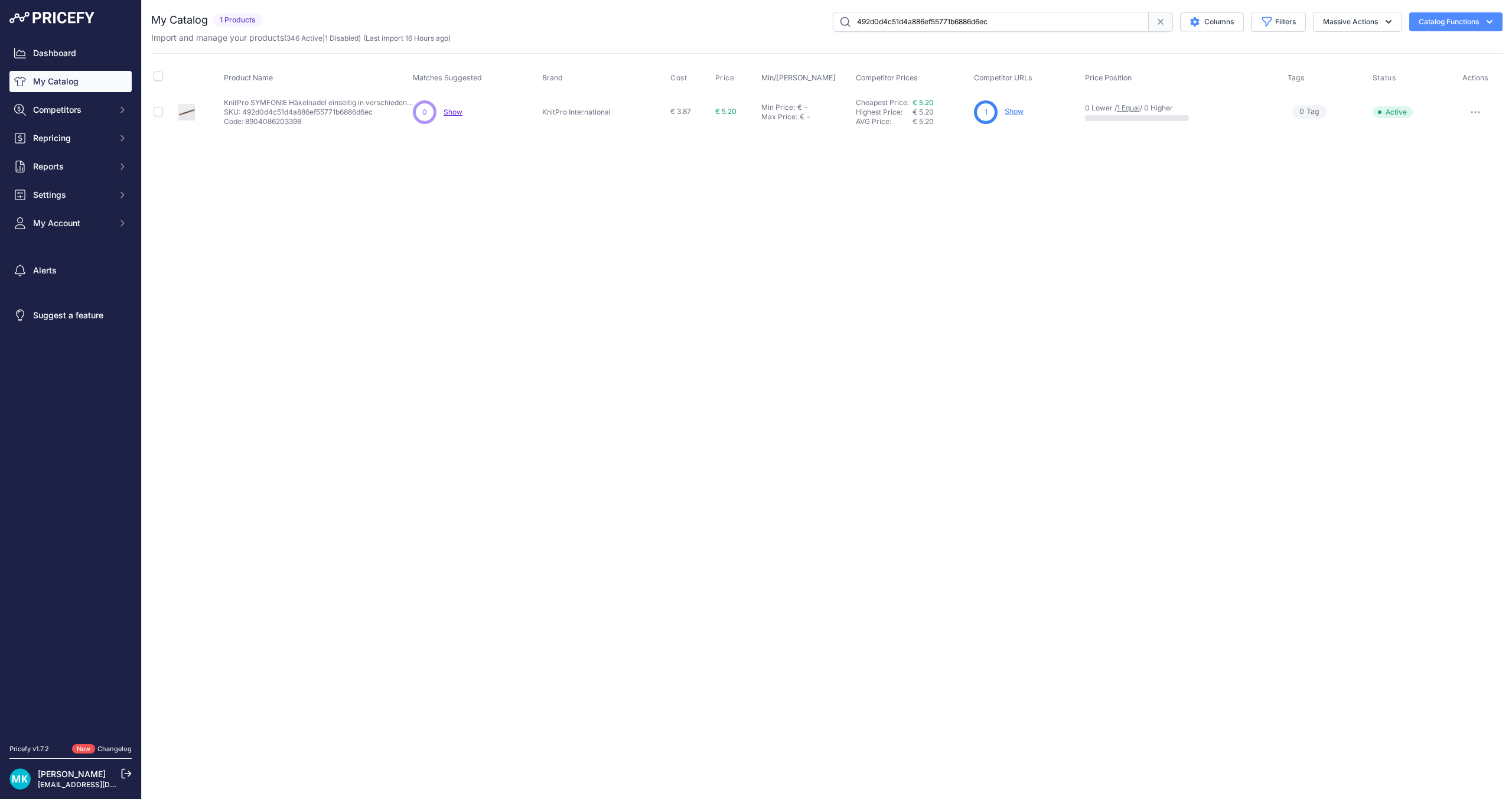
click at [454, 112] on span "Show" at bounding box center [453, 112] width 19 height 9
click at [287, 111] on p "SKU: 492d0d4c51d4a886ef55771b6886d6ec" at bounding box center [318, 112] width 189 height 9
click at [293, 99] on p "KnitPro SYMFONIE Häkelnadel einseitig in verschiedenen Stärken" at bounding box center [318, 103] width 189 height 9
click at [179, 113] on img at bounding box center [186, 112] width 17 height 17
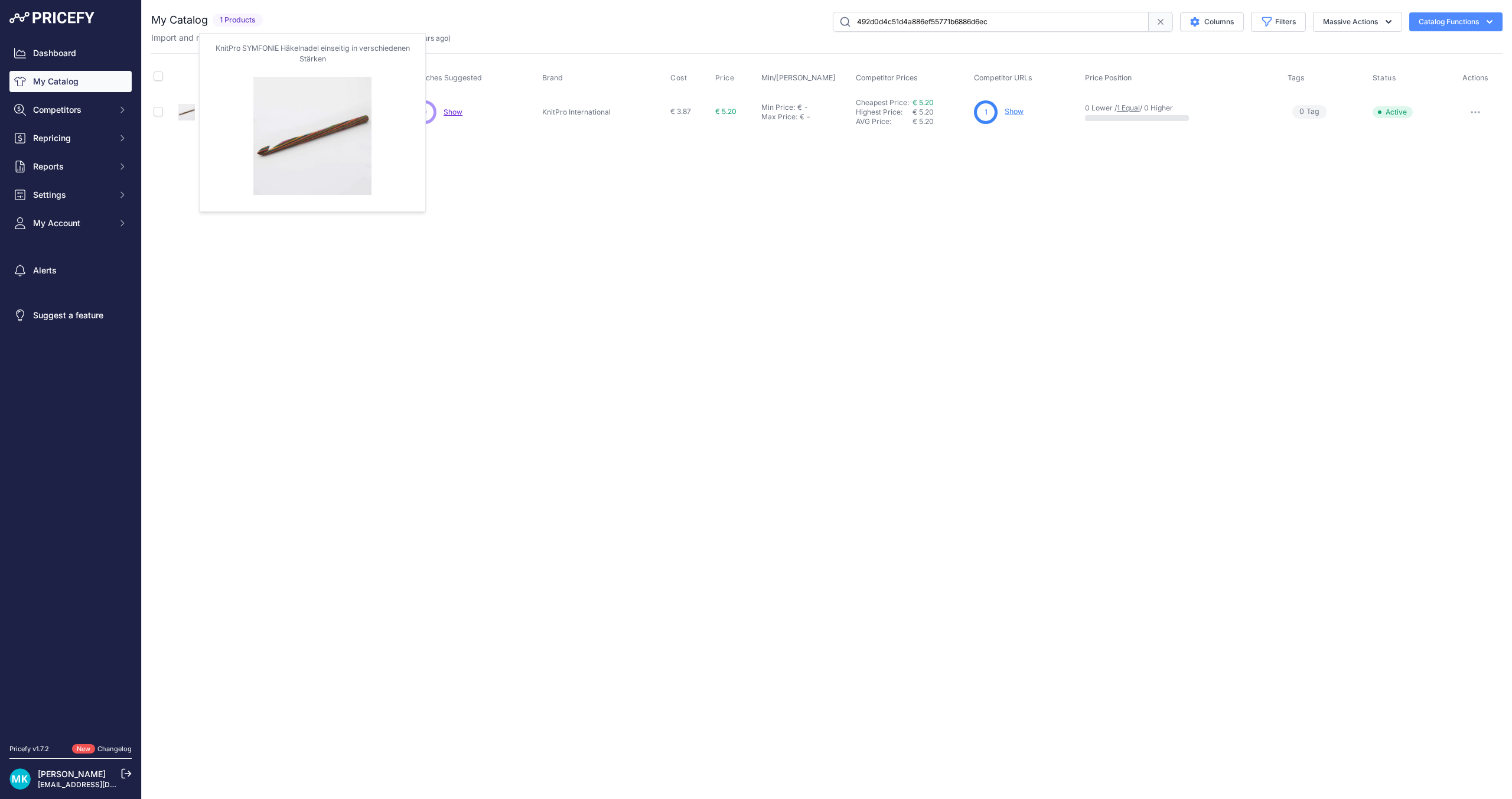
click at [179, 113] on img at bounding box center [186, 112] width 17 height 17
click at [308, 106] on p "KnitPro SYMFONIE Häkelnadel einseitig in verschiedenen Stärken" at bounding box center [318, 103] width 189 height 9
click at [292, 121] on p "Code: 8904086203398" at bounding box center [318, 122] width 189 height 9
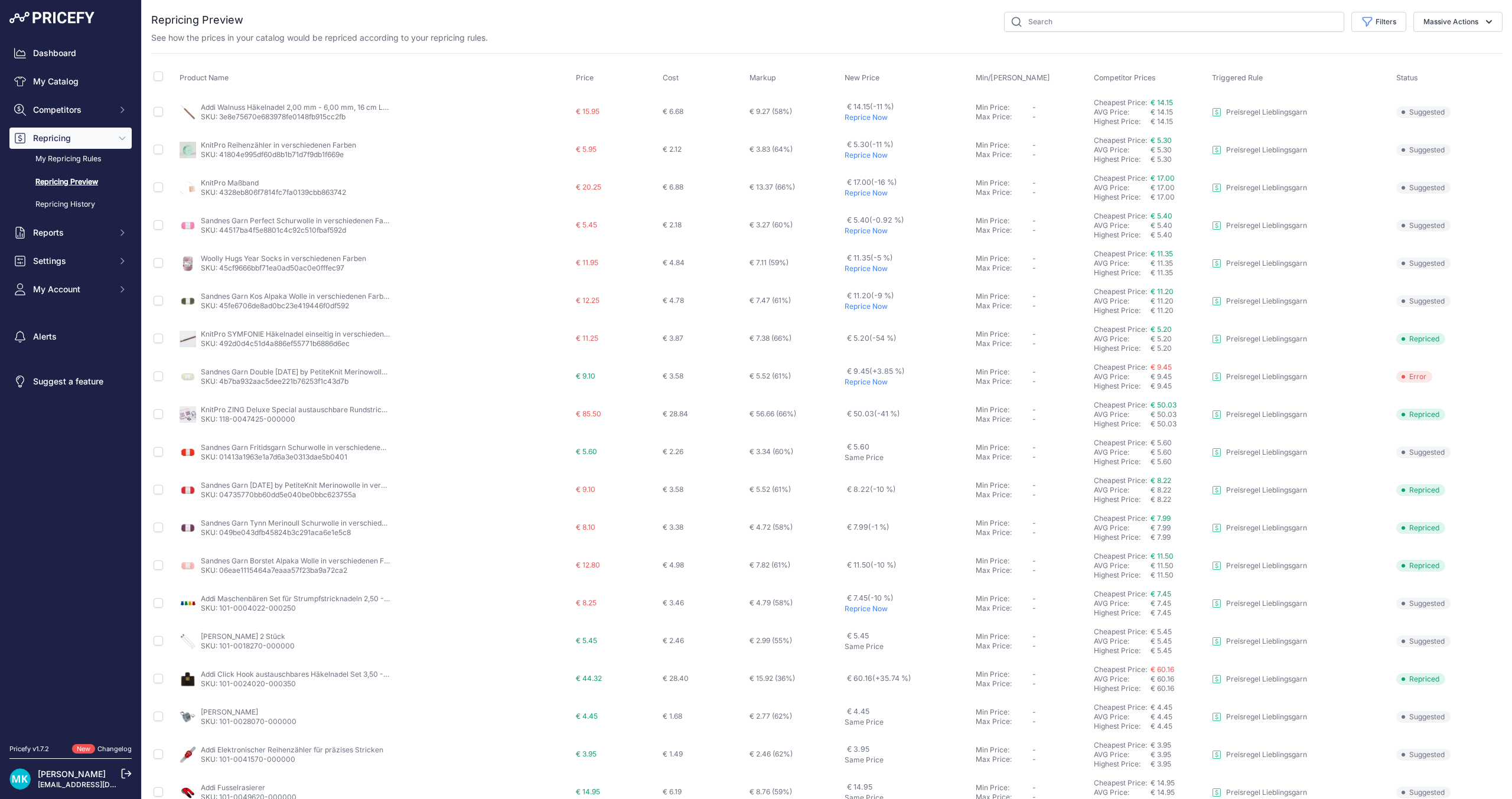
click at [186, 338] on img at bounding box center [188, 339] width 17 height 17
click at [237, 333] on link "KnitPro SYMFONIE Häkelnadel einseitig in verschiedenen Stärken" at bounding box center [311, 334] width 220 height 9
click at [860, 308] on p "Reprice Now" at bounding box center [908, 306] width 127 height 9
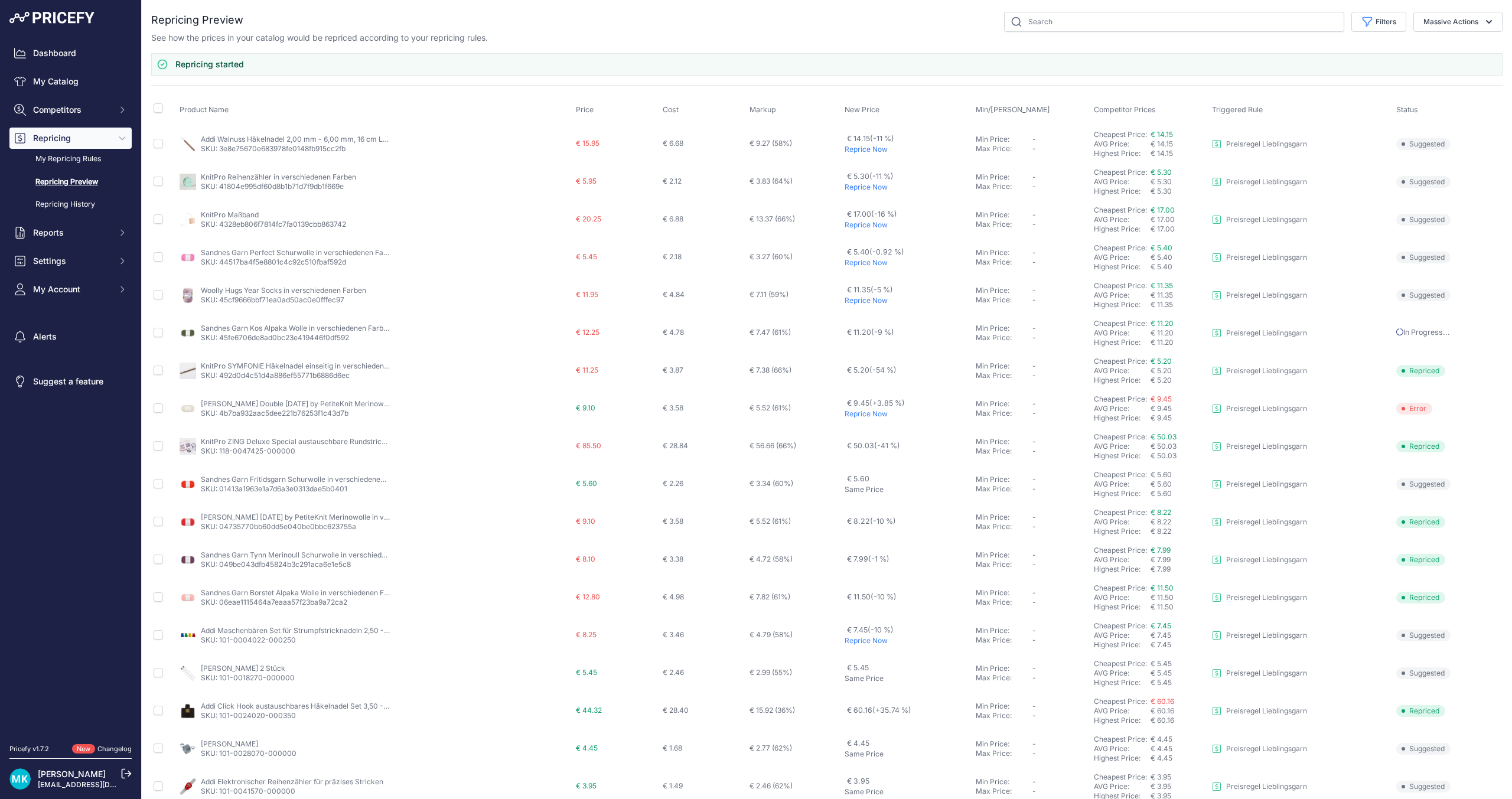
click at [867, 260] on p "Reprice Now" at bounding box center [908, 262] width 127 height 9
click at [855, 301] on p "Reprice Now" at bounding box center [908, 301] width 127 height 9
click at [866, 226] on p "Reprice Now" at bounding box center [908, 225] width 127 height 9
click at [871, 416] on p "Reprice Now" at bounding box center [908, 414] width 127 height 9
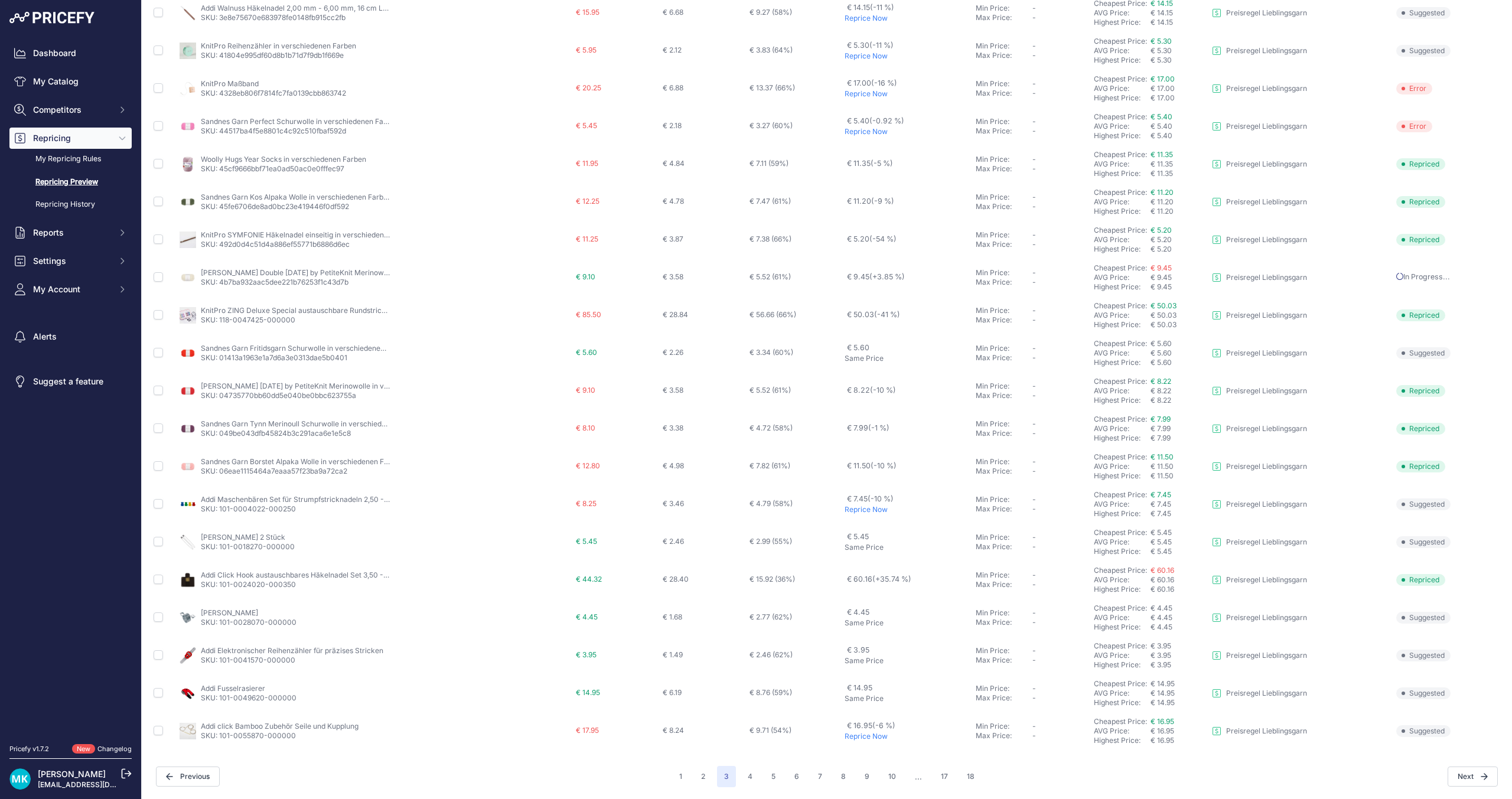
scroll to position [99, 0]
click at [682, 777] on button "1" at bounding box center [680, 776] width 17 height 21
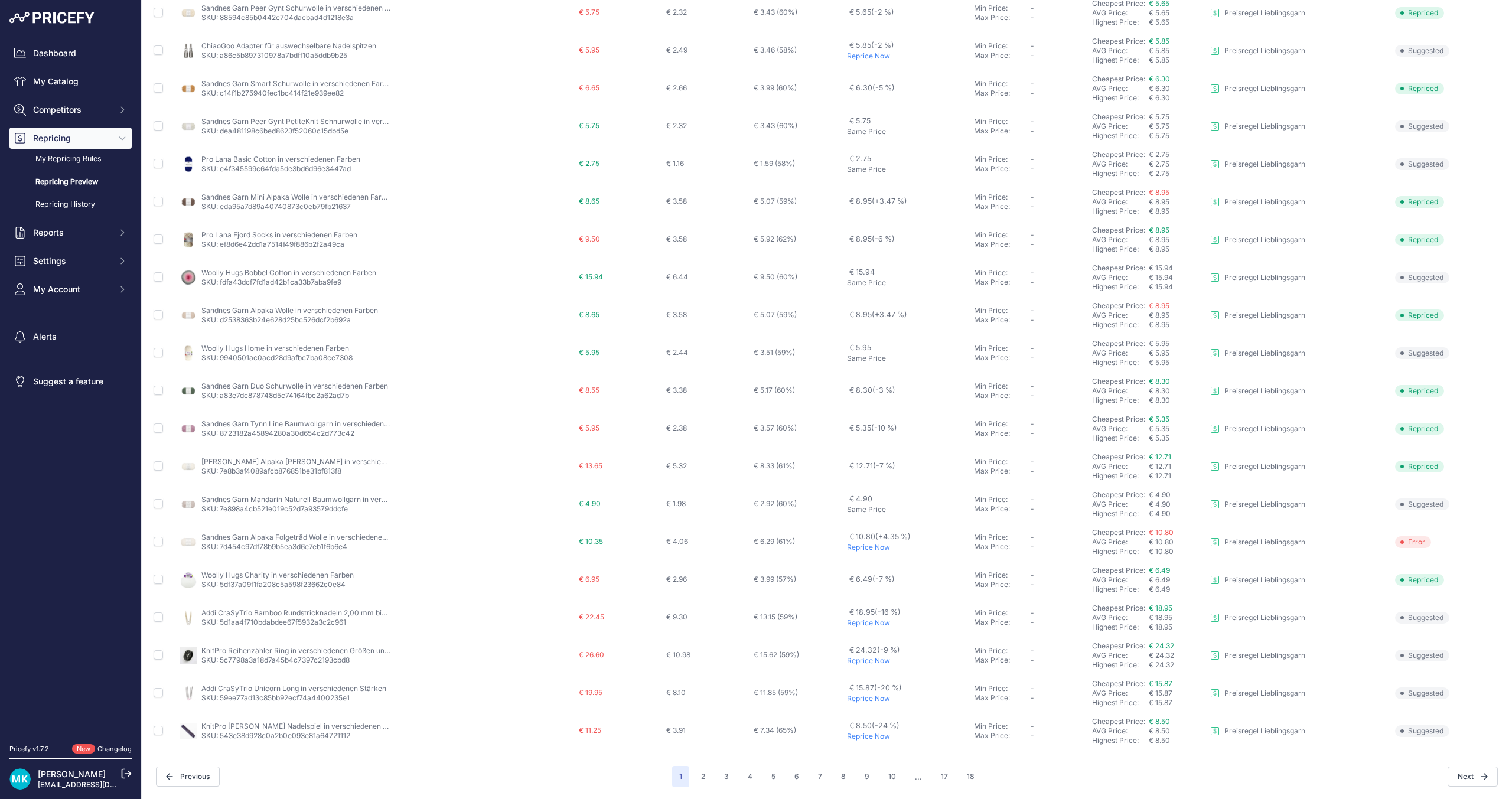
click at [874, 547] on p "Reprice Now" at bounding box center [907, 548] width 122 height 9
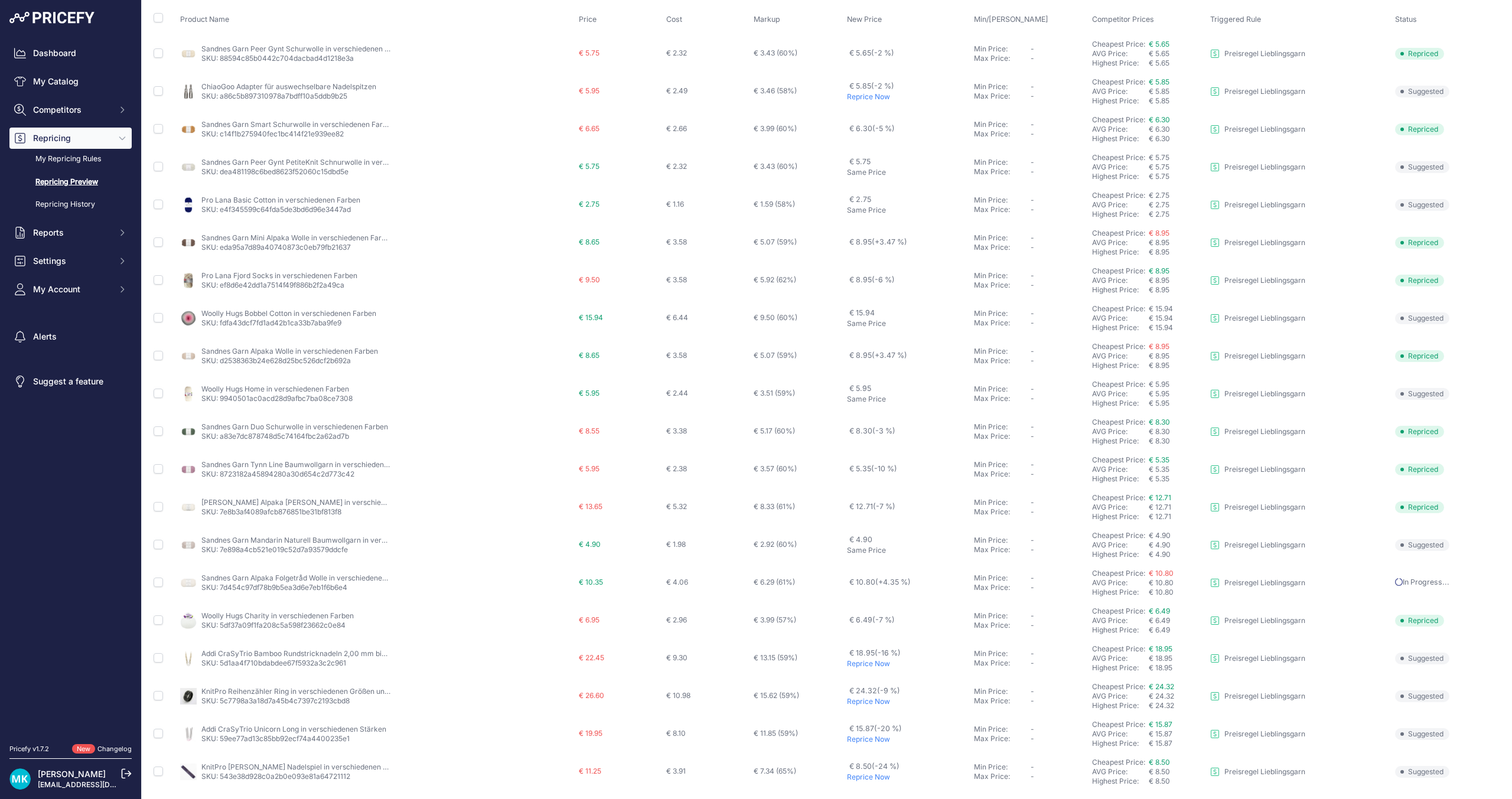
scroll to position [99, 0]
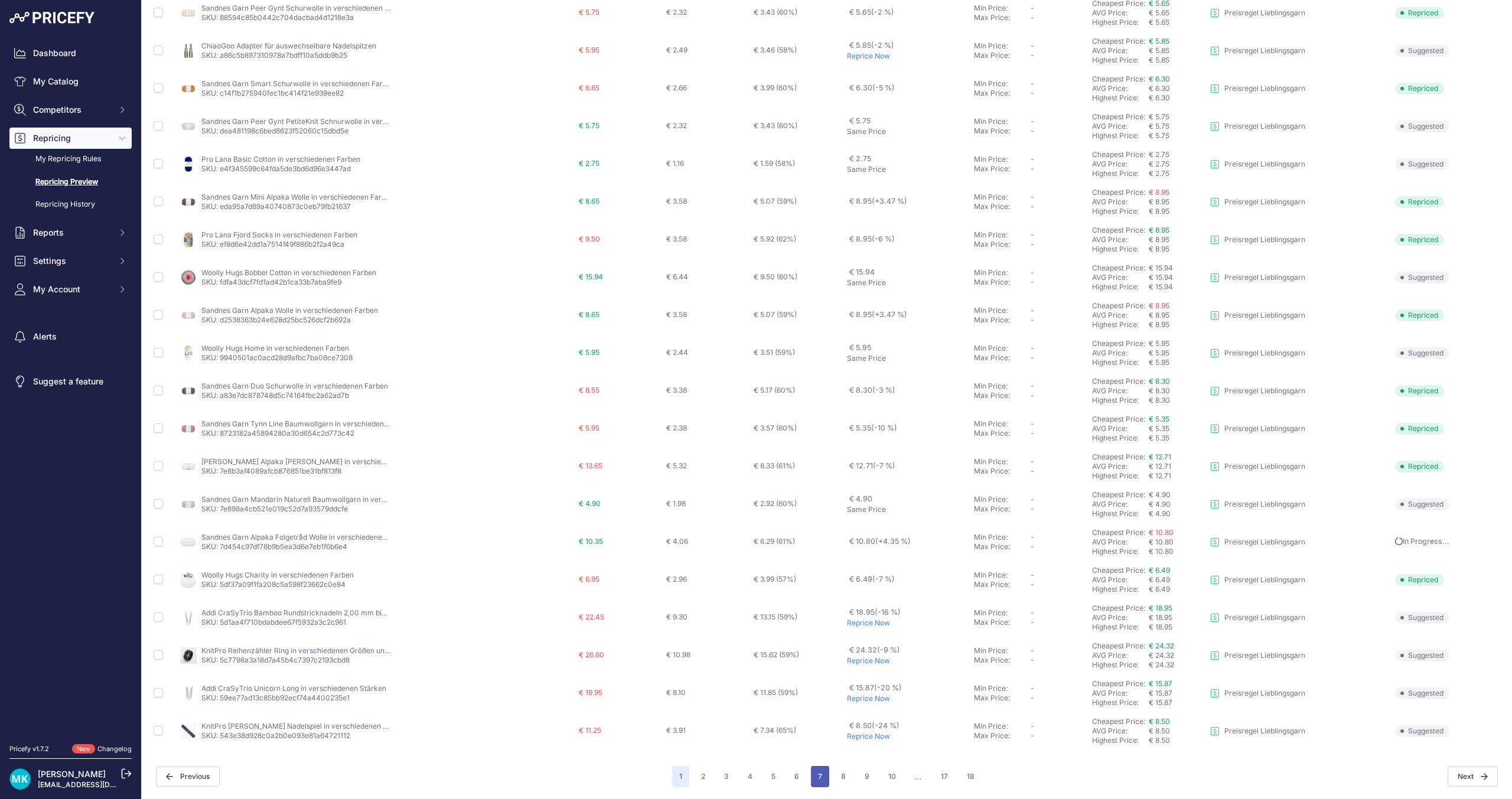
click at [822, 780] on button "7" at bounding box center [820, 776] width 18 height 21
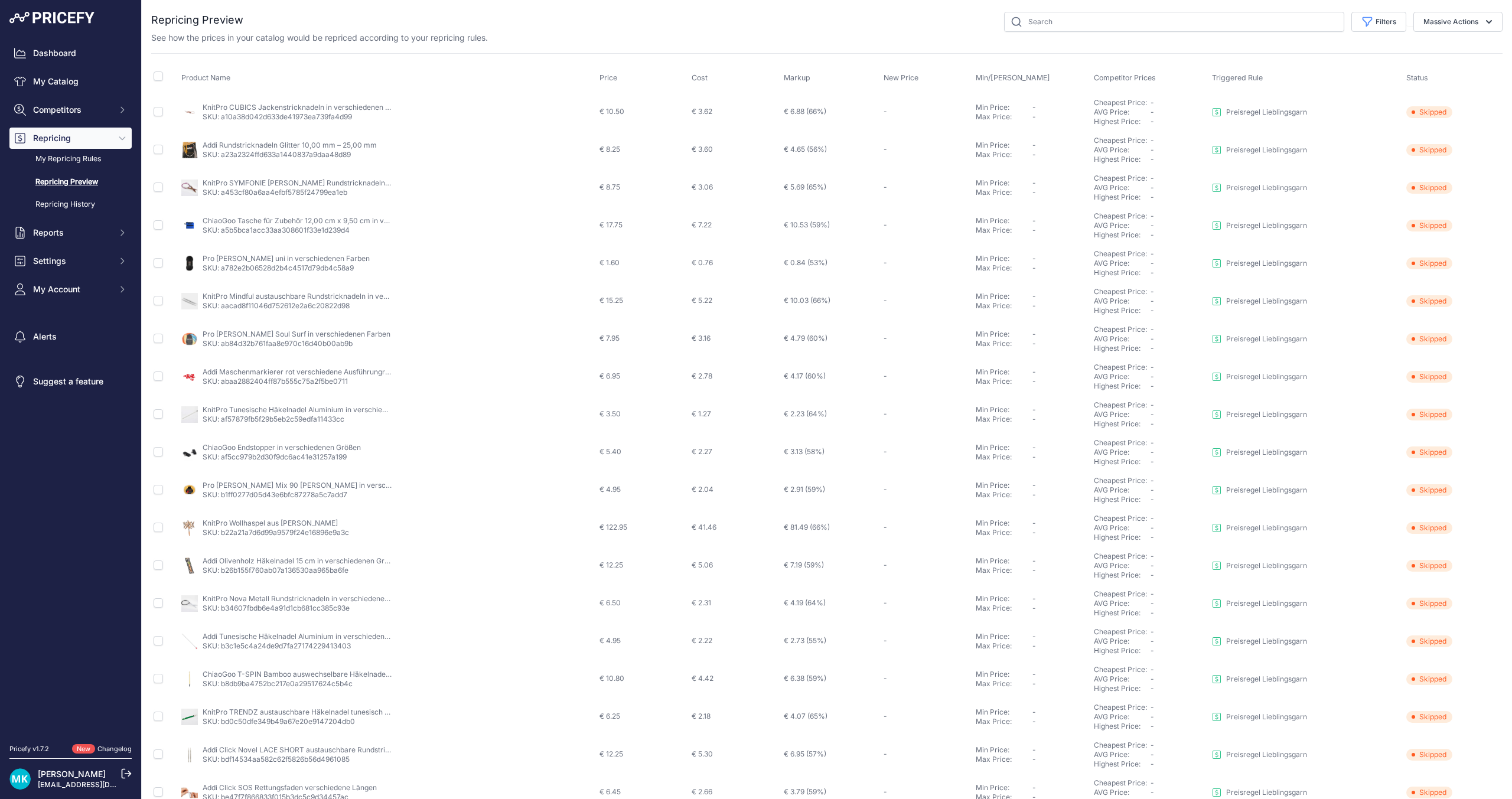
scroll to position [99, 0]
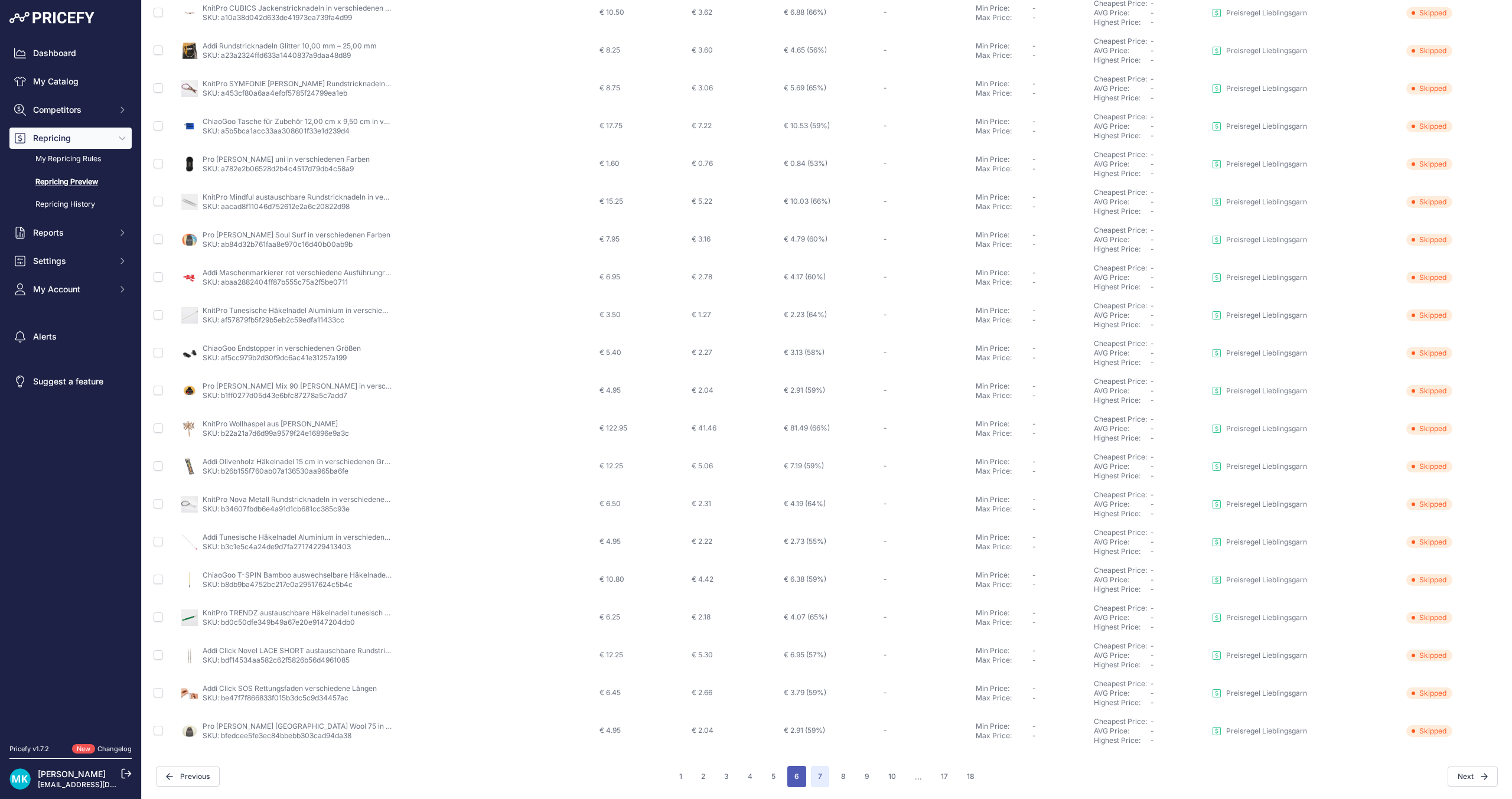
click at [797, 779] on button "6" at bounding box center [796, 776] width 19 height 21
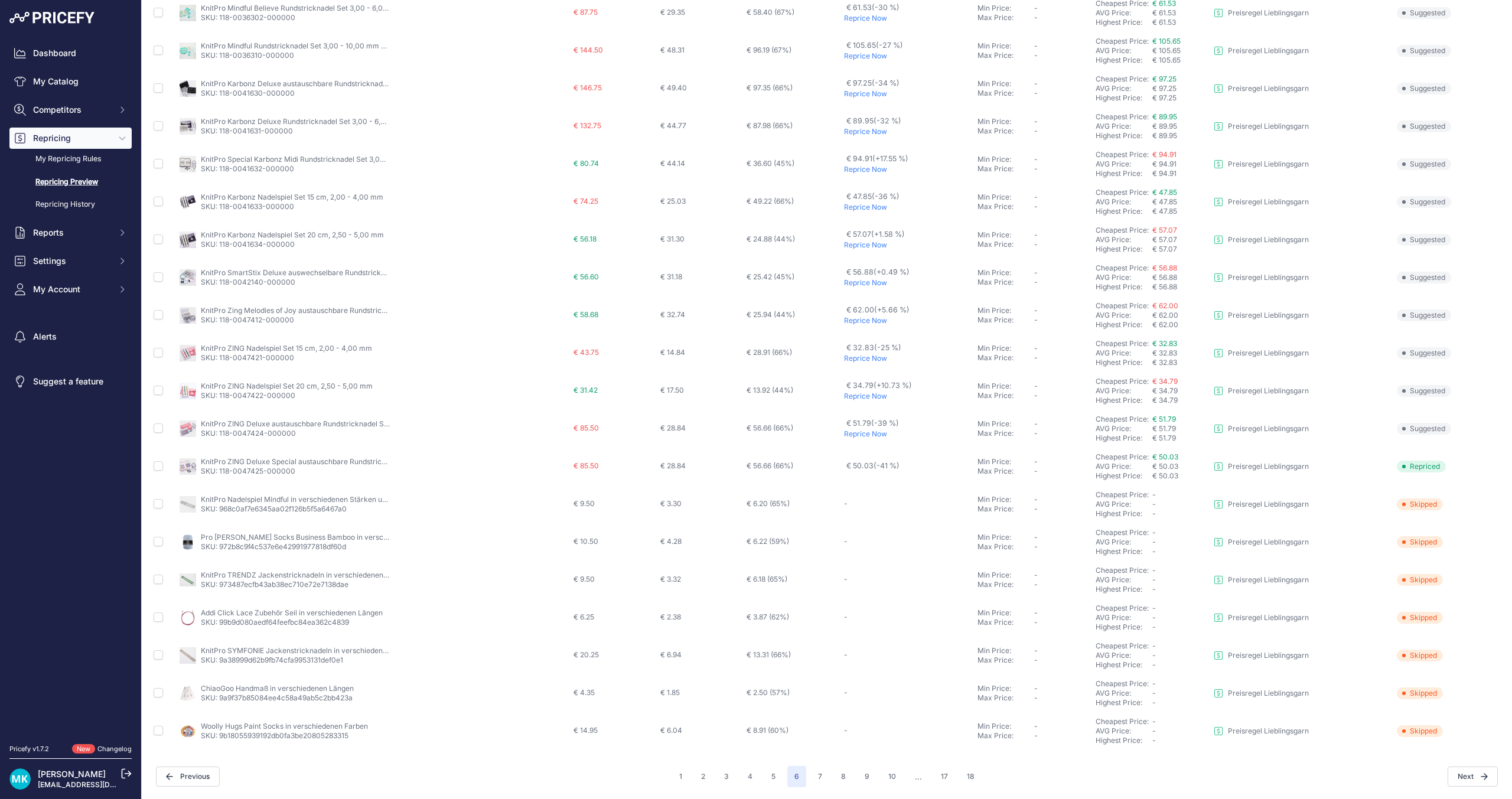
click at [866, 433] on p "Reprice Now" at bounding box center [908, 434] width 128 height 9
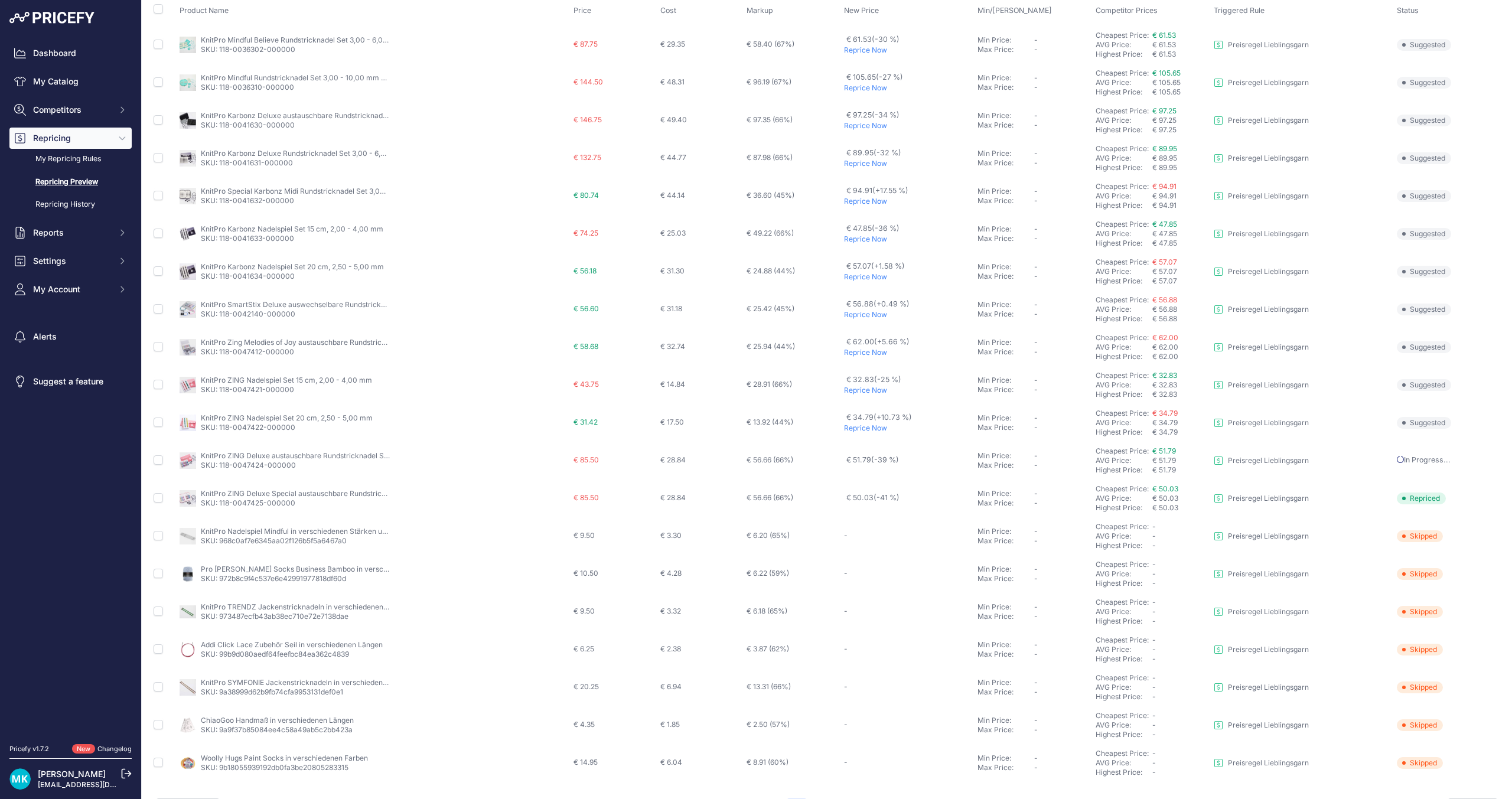
scroll to position [131, 0]
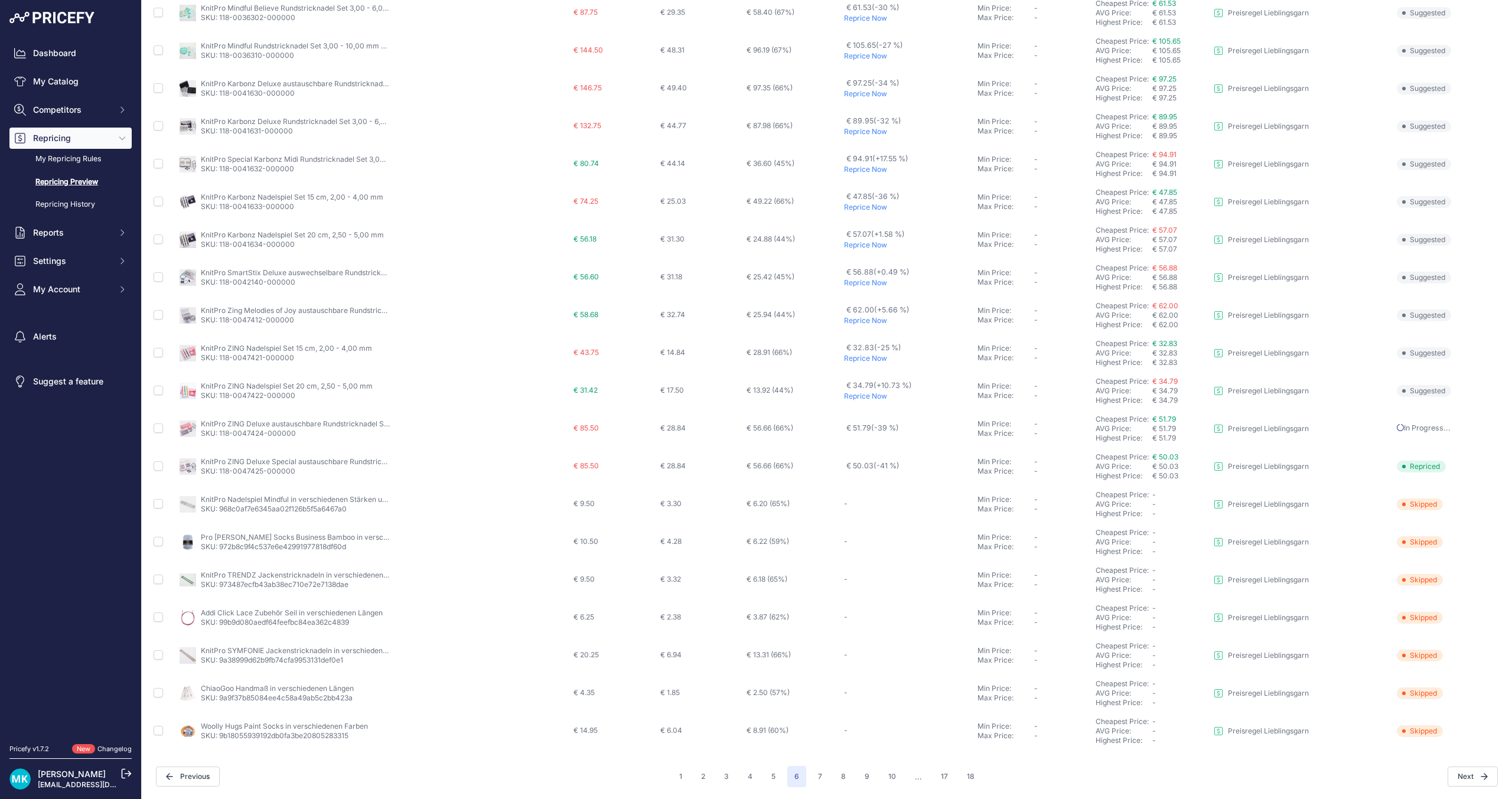
click at [862, 393] on p "Reprice Now" at bounding box center [908, 396] width 128 height 9
click at [863, 361] on p "Reprice Now" at bounding box center [908, 359] width 128 height 9
click at [866, 337] on td "€ 32.83 (-25 %)" at bounding box center [908, 352] width 133 height 38
click at [850, 320] on p "Reprice Now" at bounding box center [908, 321] width 128 height 9
click at [878, 287] on p "Reprice Now" at bounding box center [908, 283] width 128 height 9
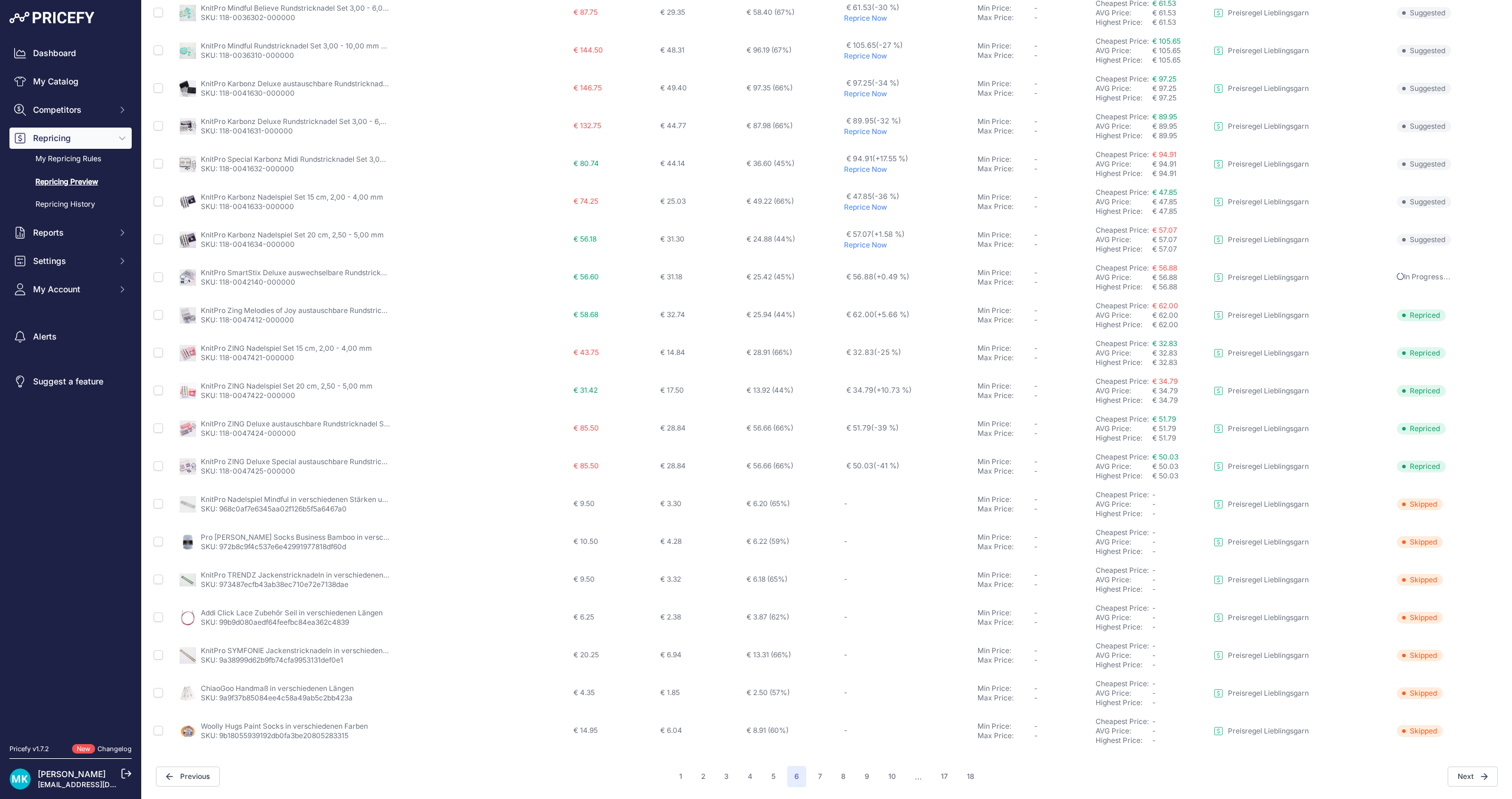
click at [865, 245] on p "Reprice Now" at bounding box center [908, 245] width 128 height 9
click at [860, 210] on p "Reprice Now" at bounding box center [908, 207] width 128 height 9
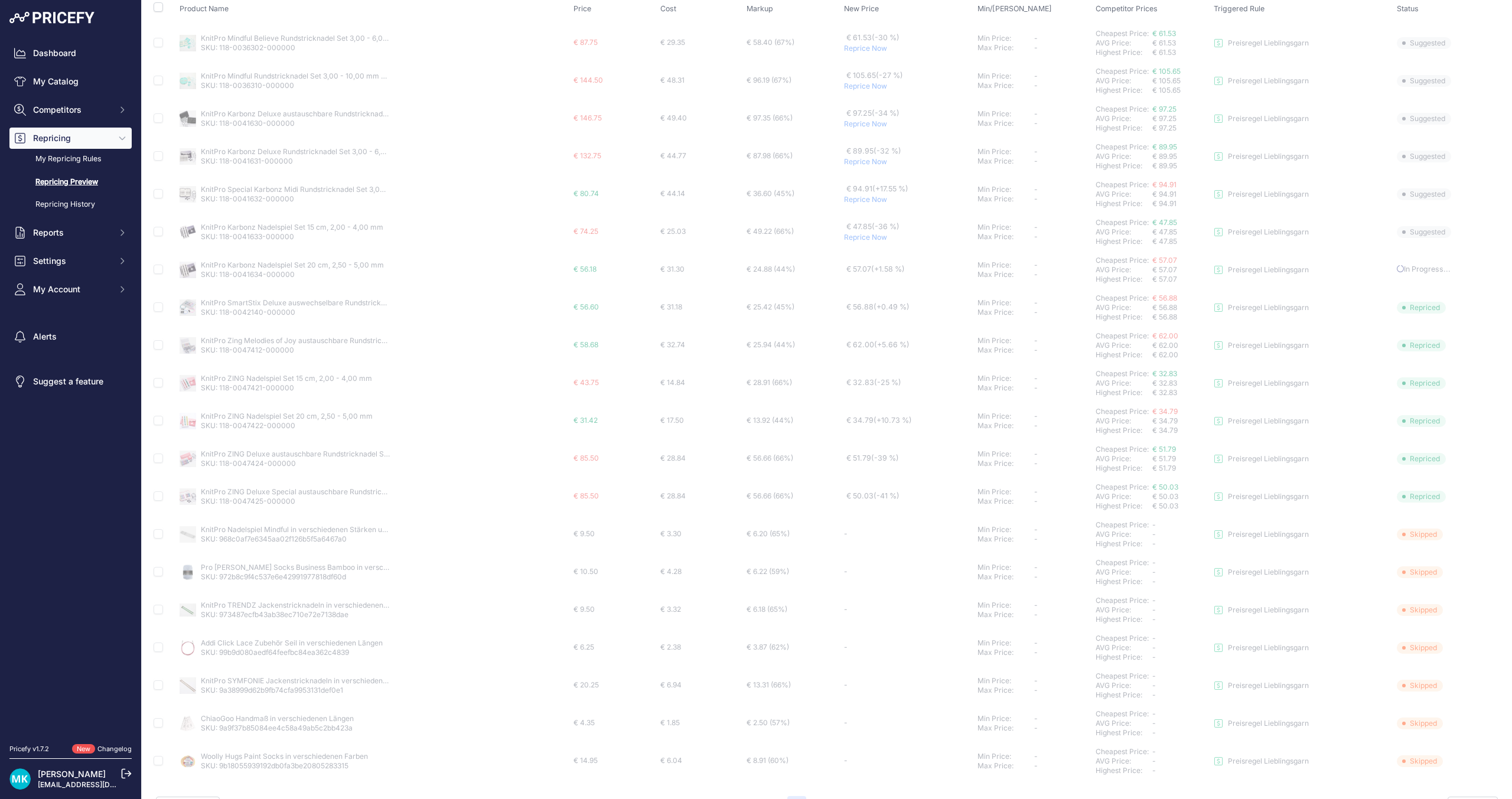
scroll to position [72, 0]
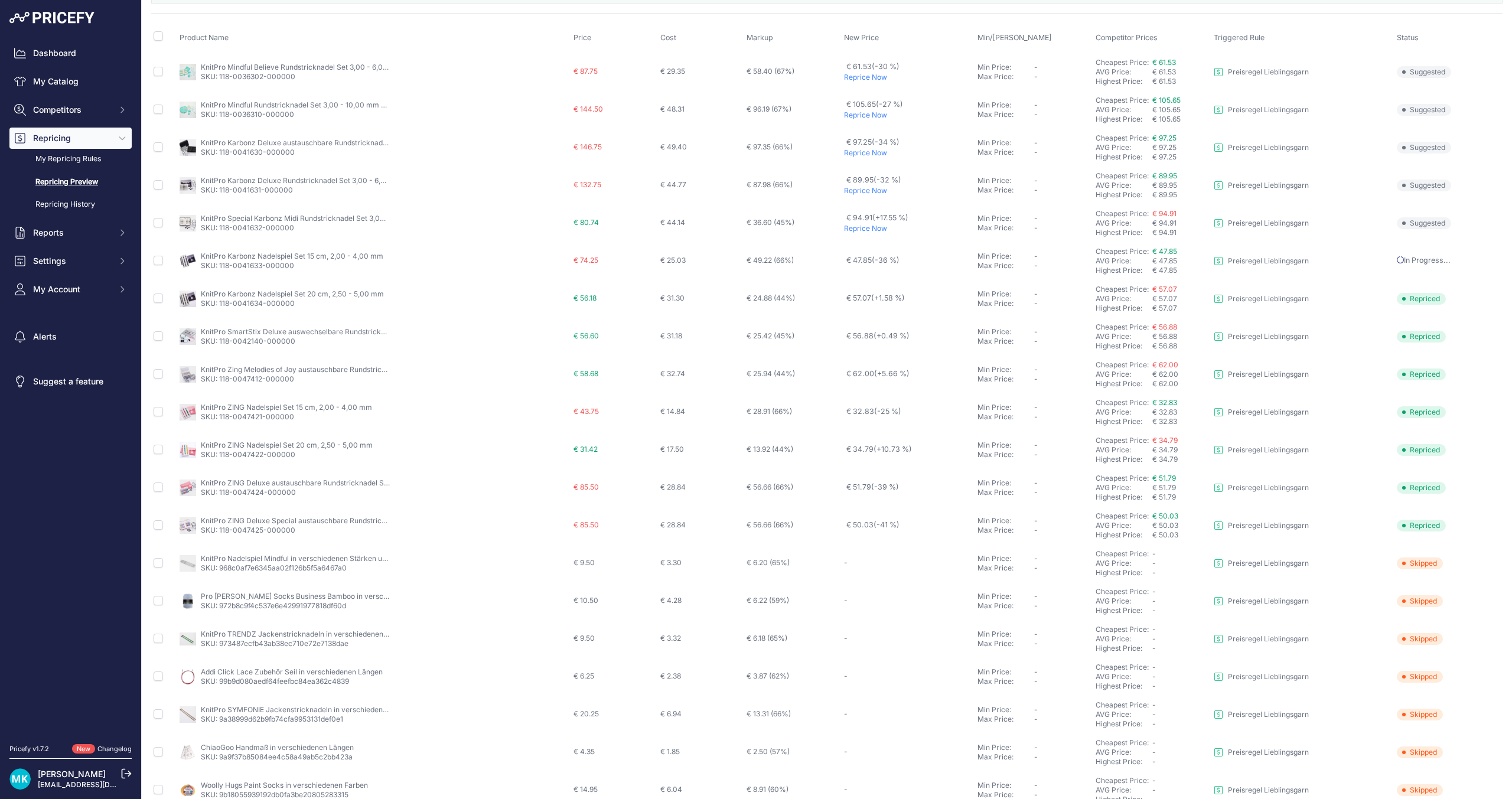
click at [858, 230] on p "Reprice Now" at bounding box center [908, 228] width 128 height 9
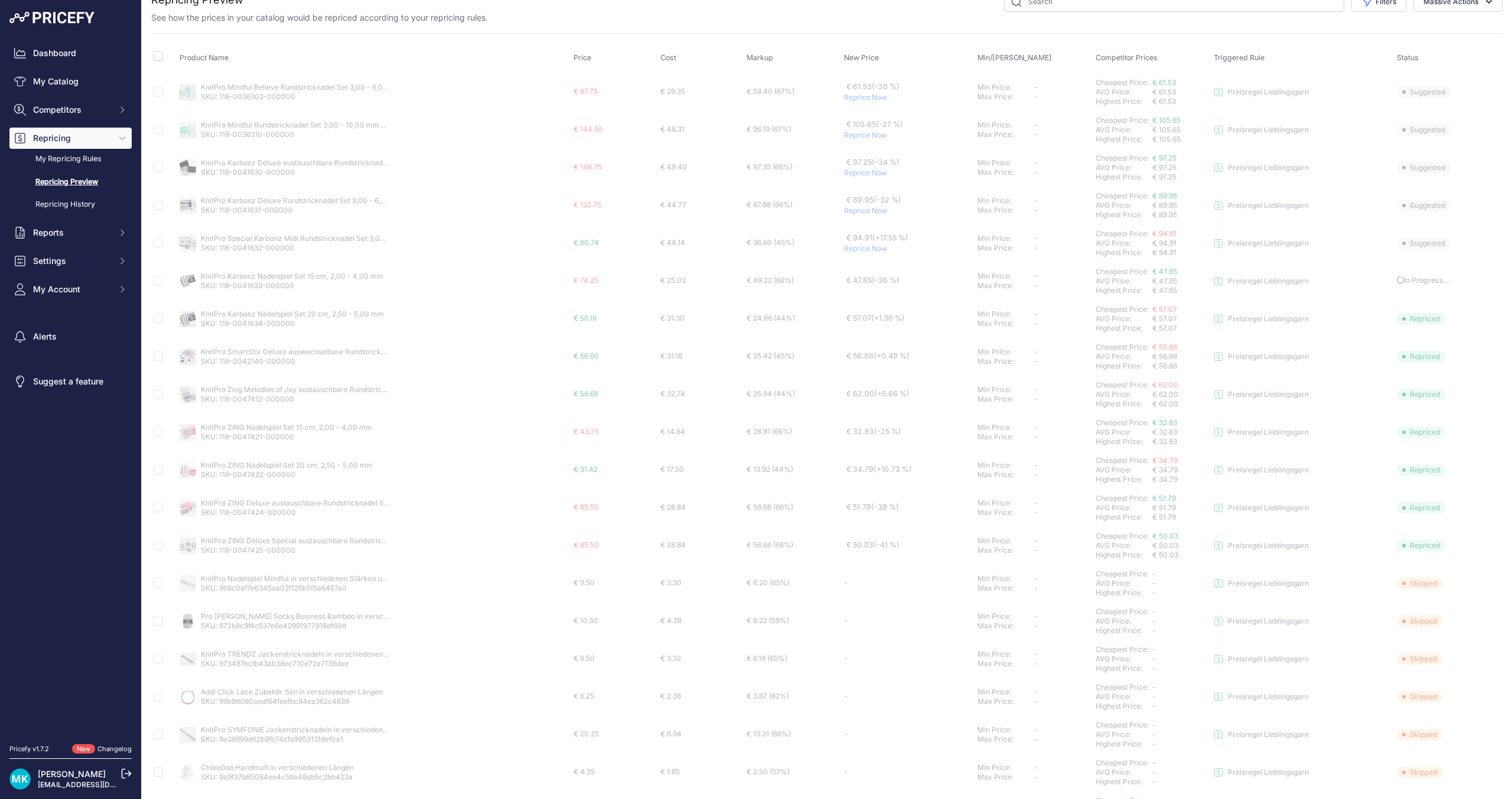
scroll to position [0, 0]
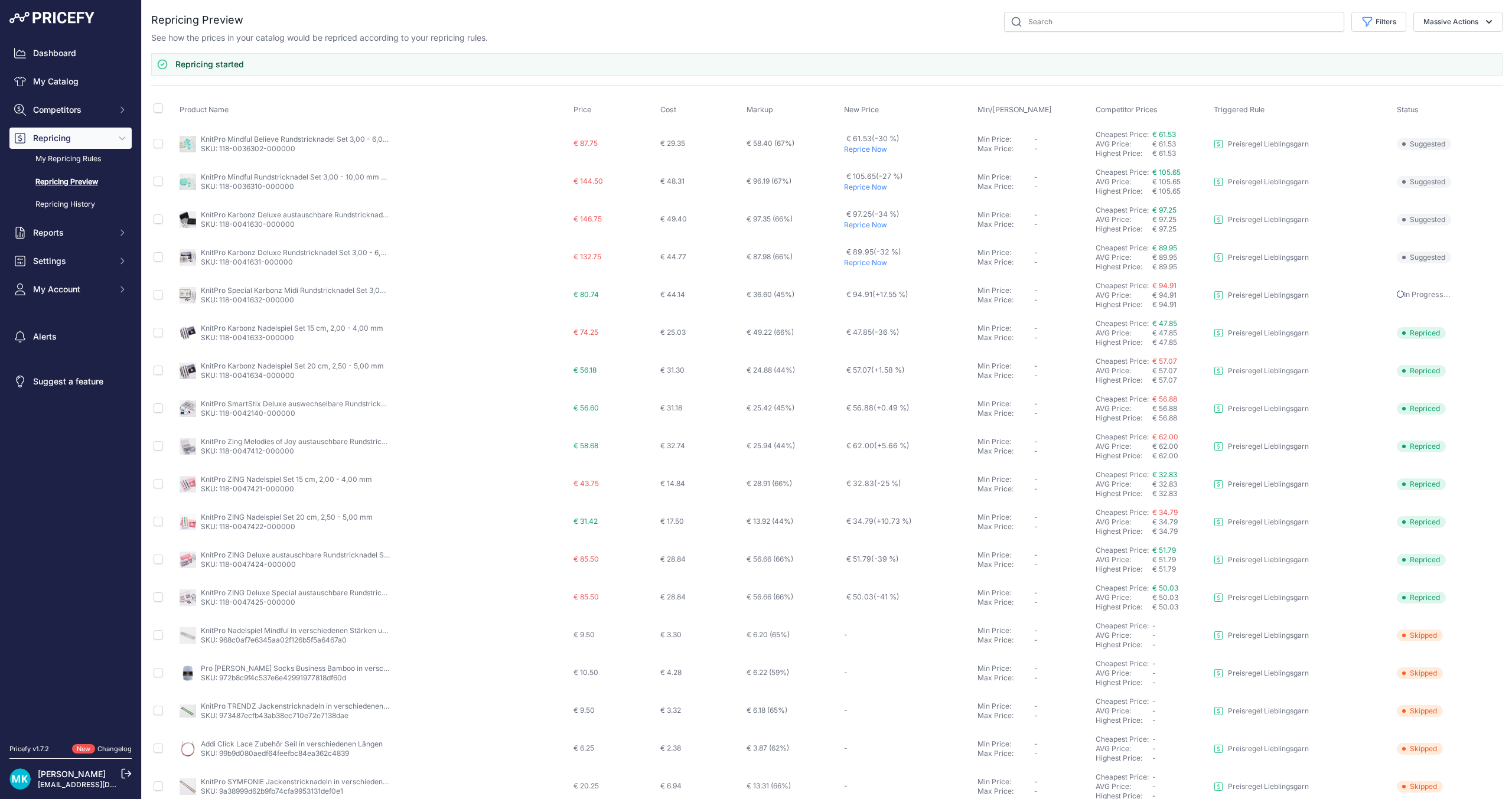
click at [858, 230] on td "€ 97.25 (-34 %) Reprice Now" at bounding box center [908, 219] width 133 height 38
click at [844, 221] on p "Reprice Now" at bounding box center [908, 225] width 128 height 9
click at [857, 191] on p "Reprice Now" at bounding box center [908, 187] width 128 height 9
click at [871, 259] on p "Reprice Now" at bounding box center [908, 262] width 128 height 9
click at [857, 148] on p "Reprice Now" at bounding box center [908, 150] width 128 height 9
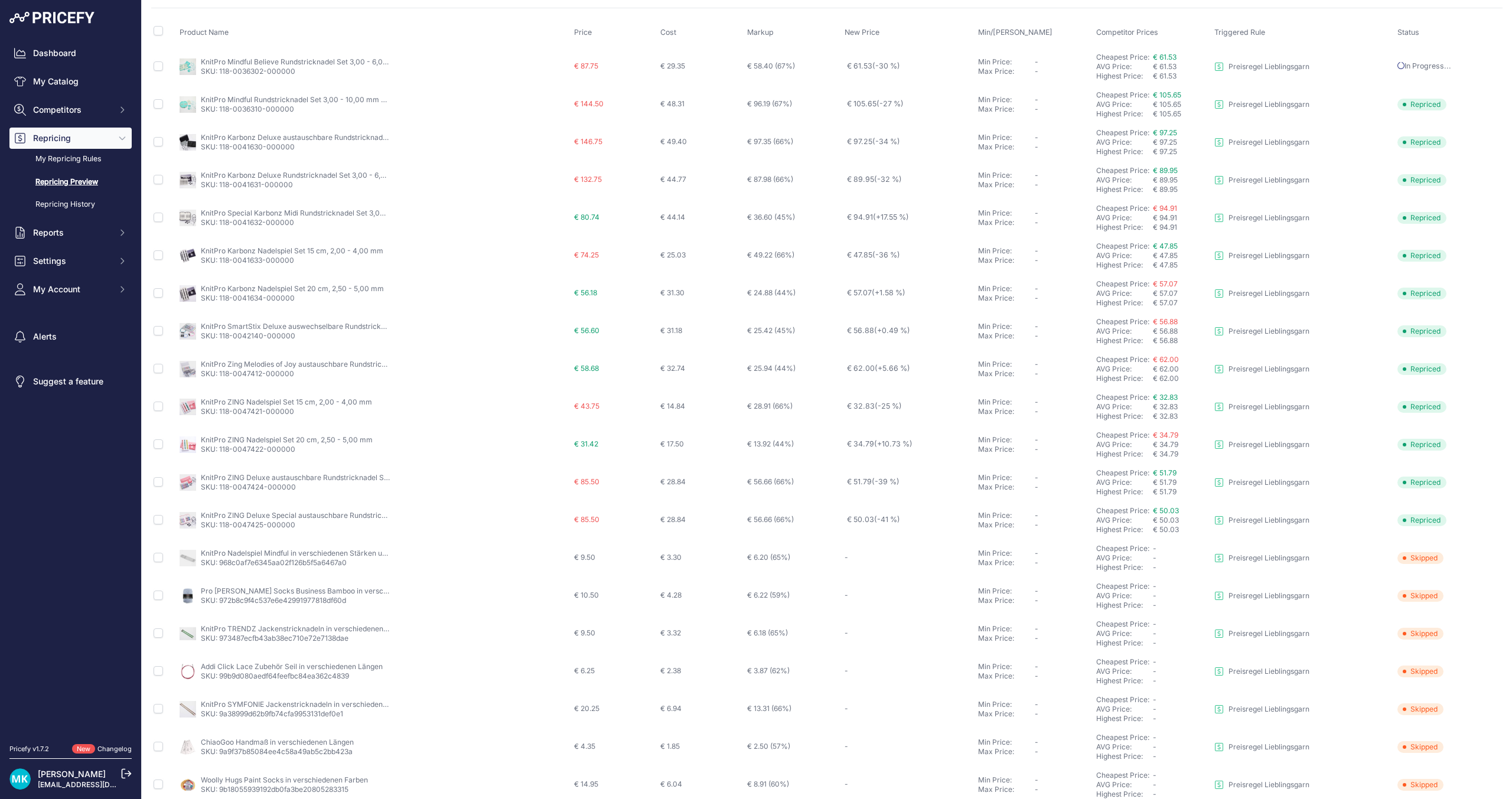
scroll to position [131, 0]
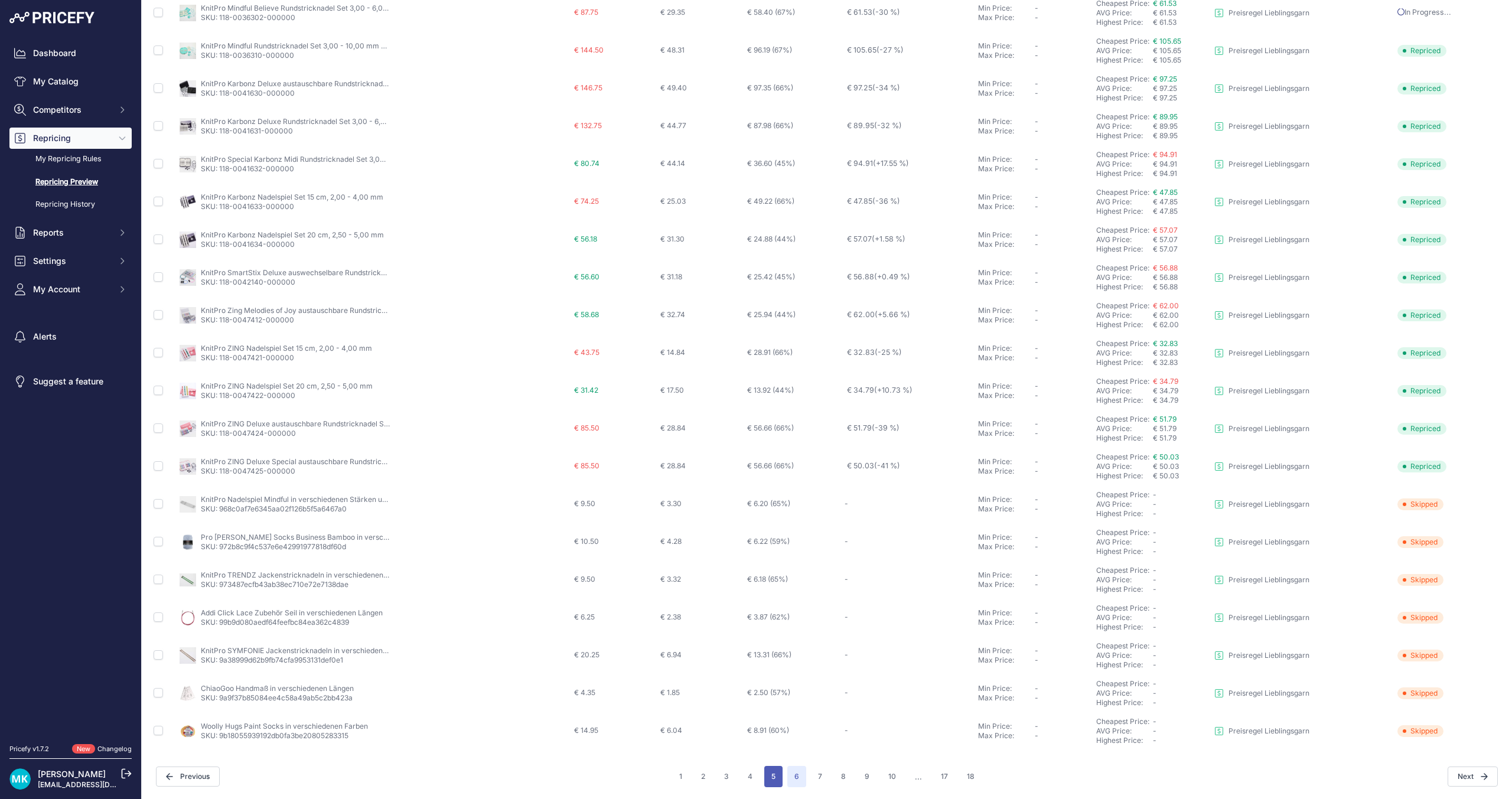
click at [772, 782] on button "5" at bounding box center [773, 776] width 18 height 21
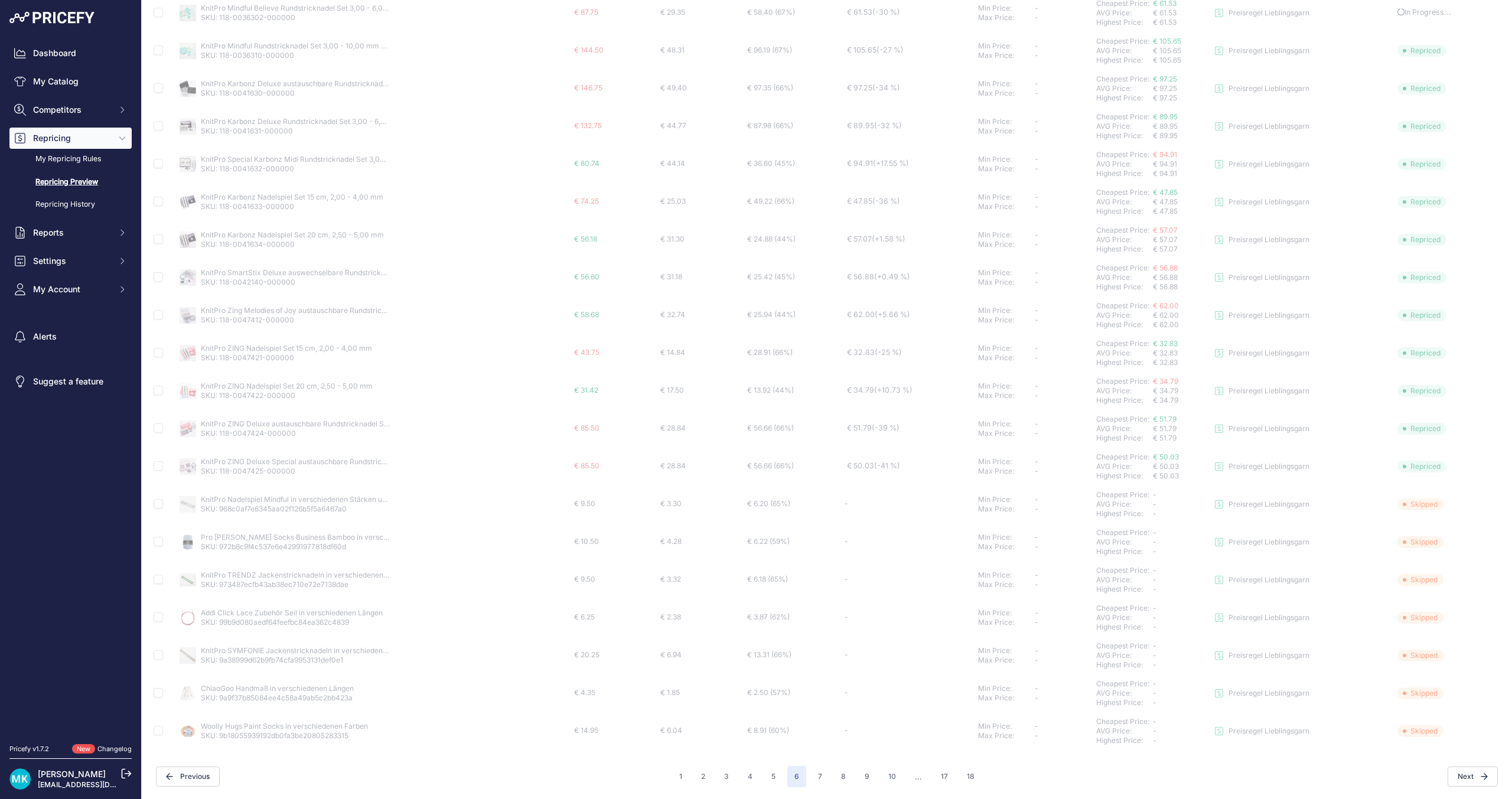
scroll to position [99, 0]
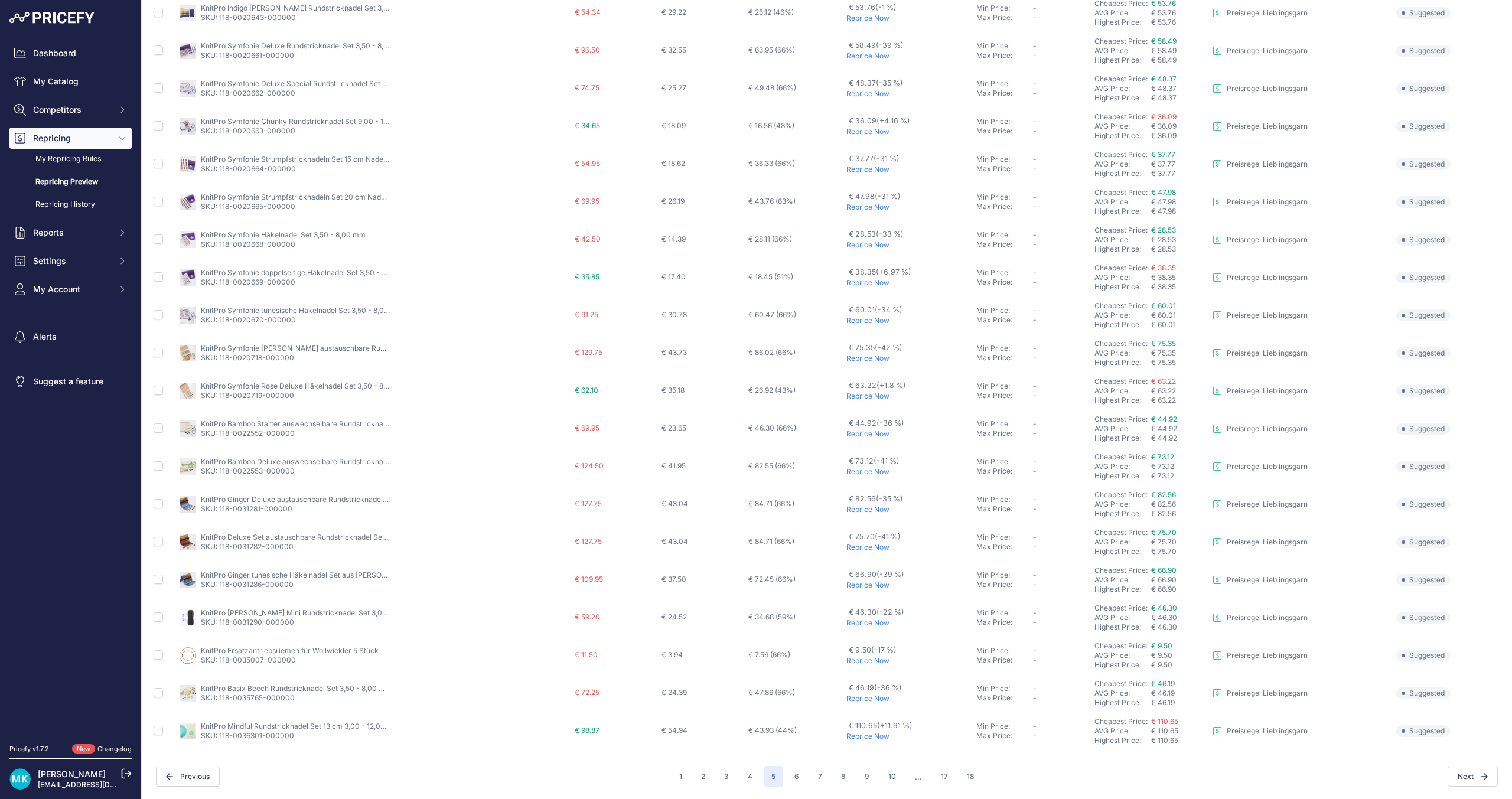
click at [876, 739] on p "Reprice Now" at bounding box center [909, 737] width 126 height 9
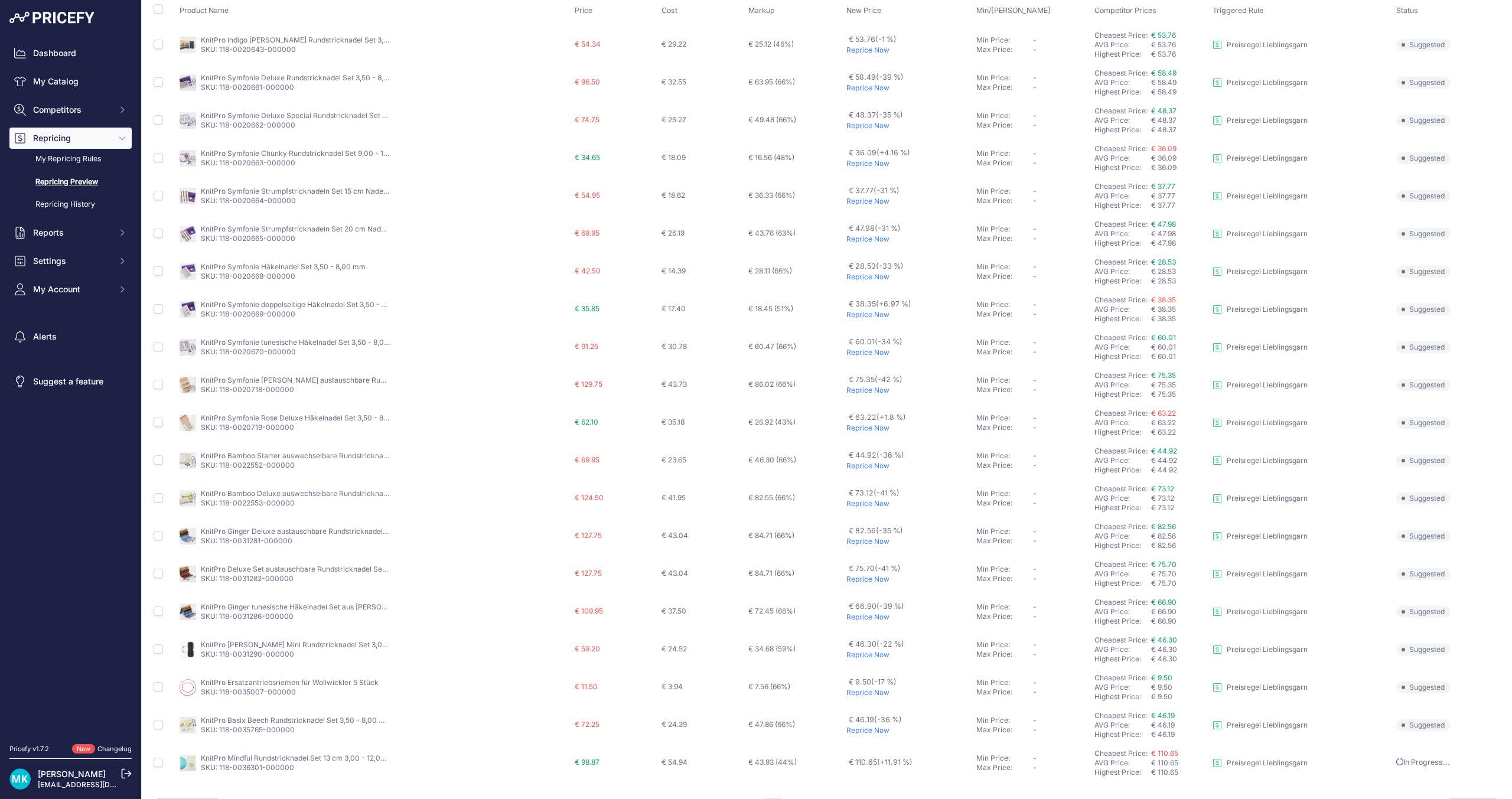
scroll to position [131, 0]
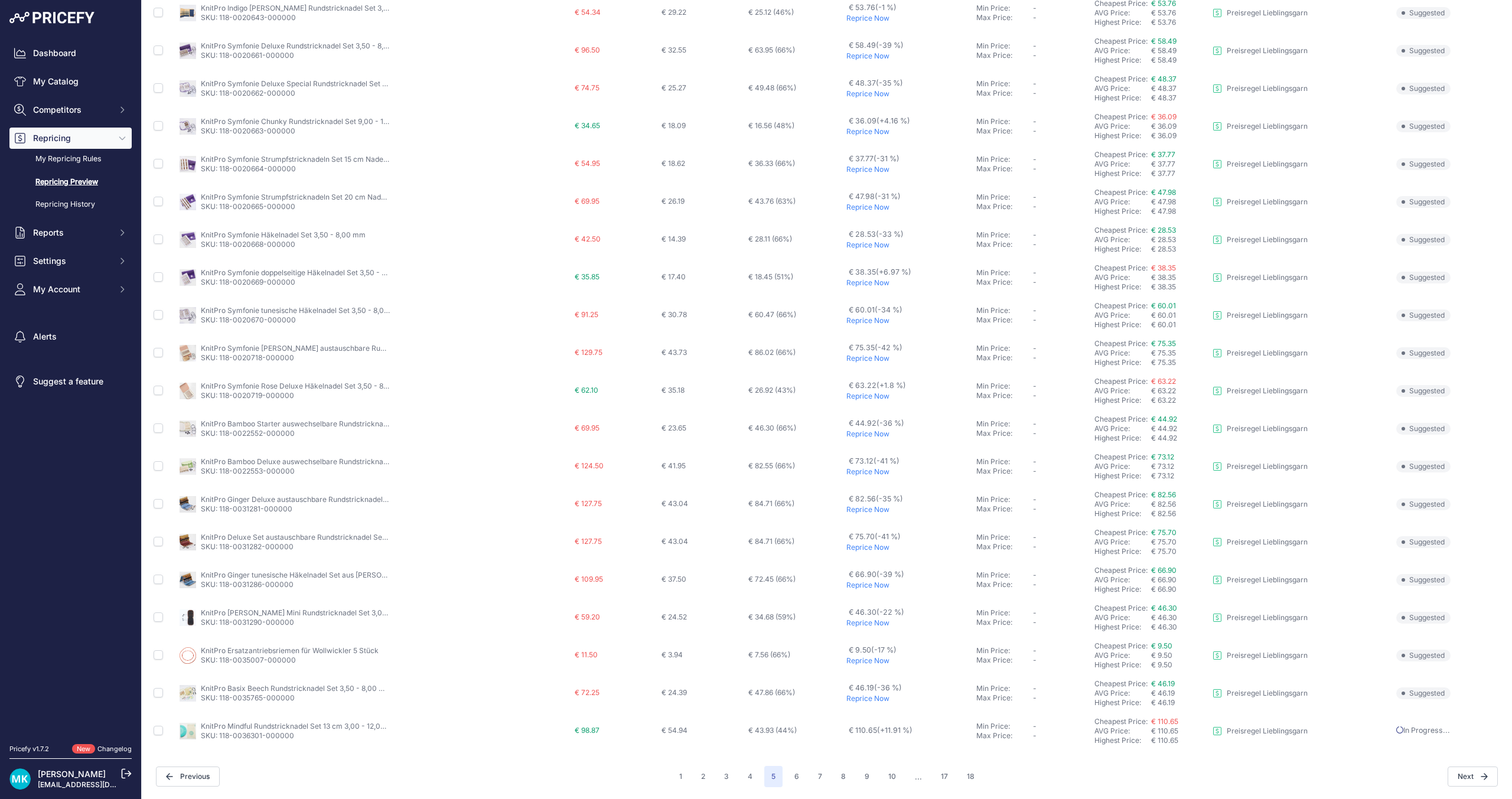
click at [868, 623] on p "Reprice Now" at bounding box center [909, 623] width 126 height 9
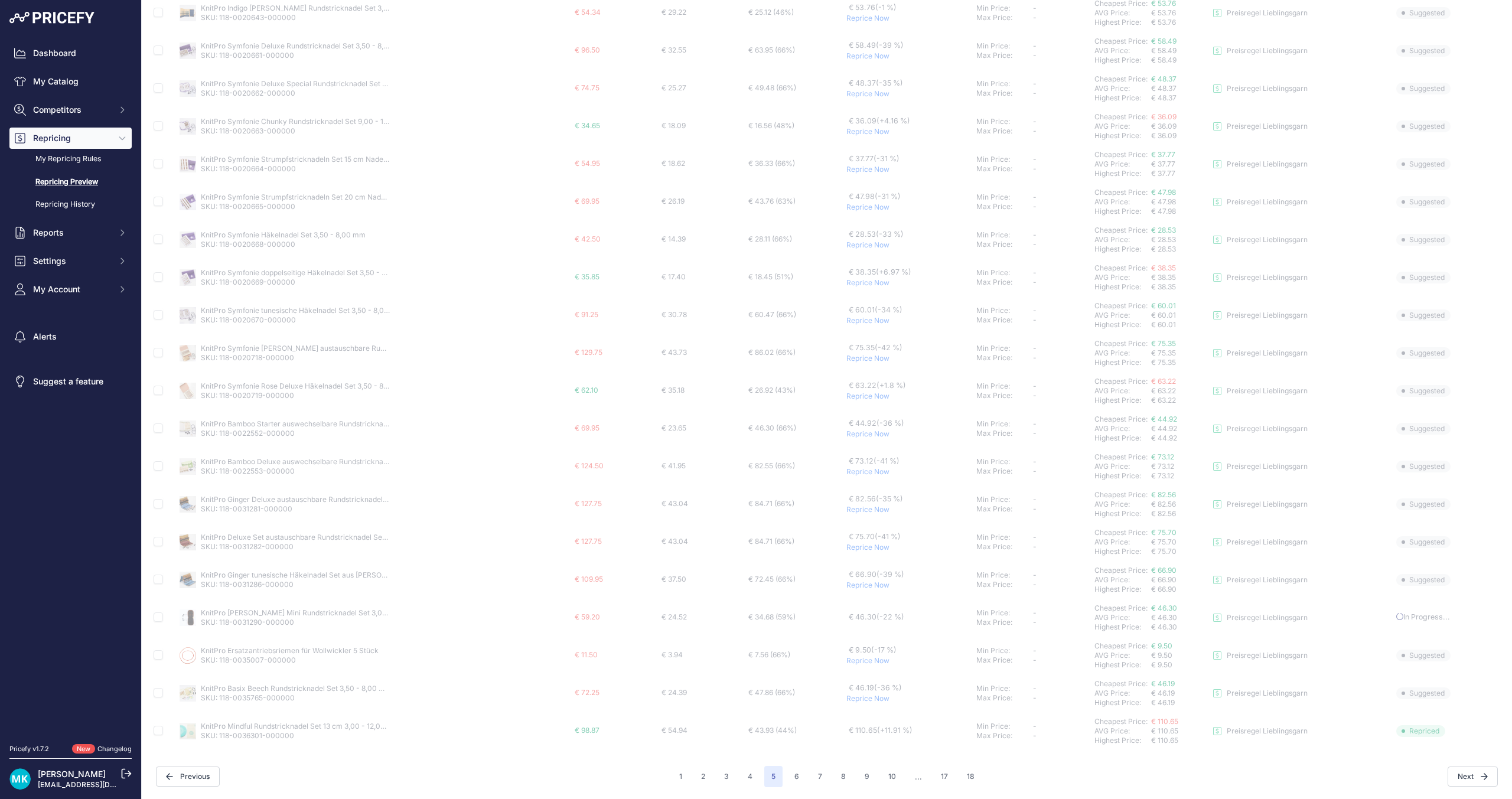
click at [846, 587] on p "Reprice Now" at bounding box center [909, 585] width 126 height 9
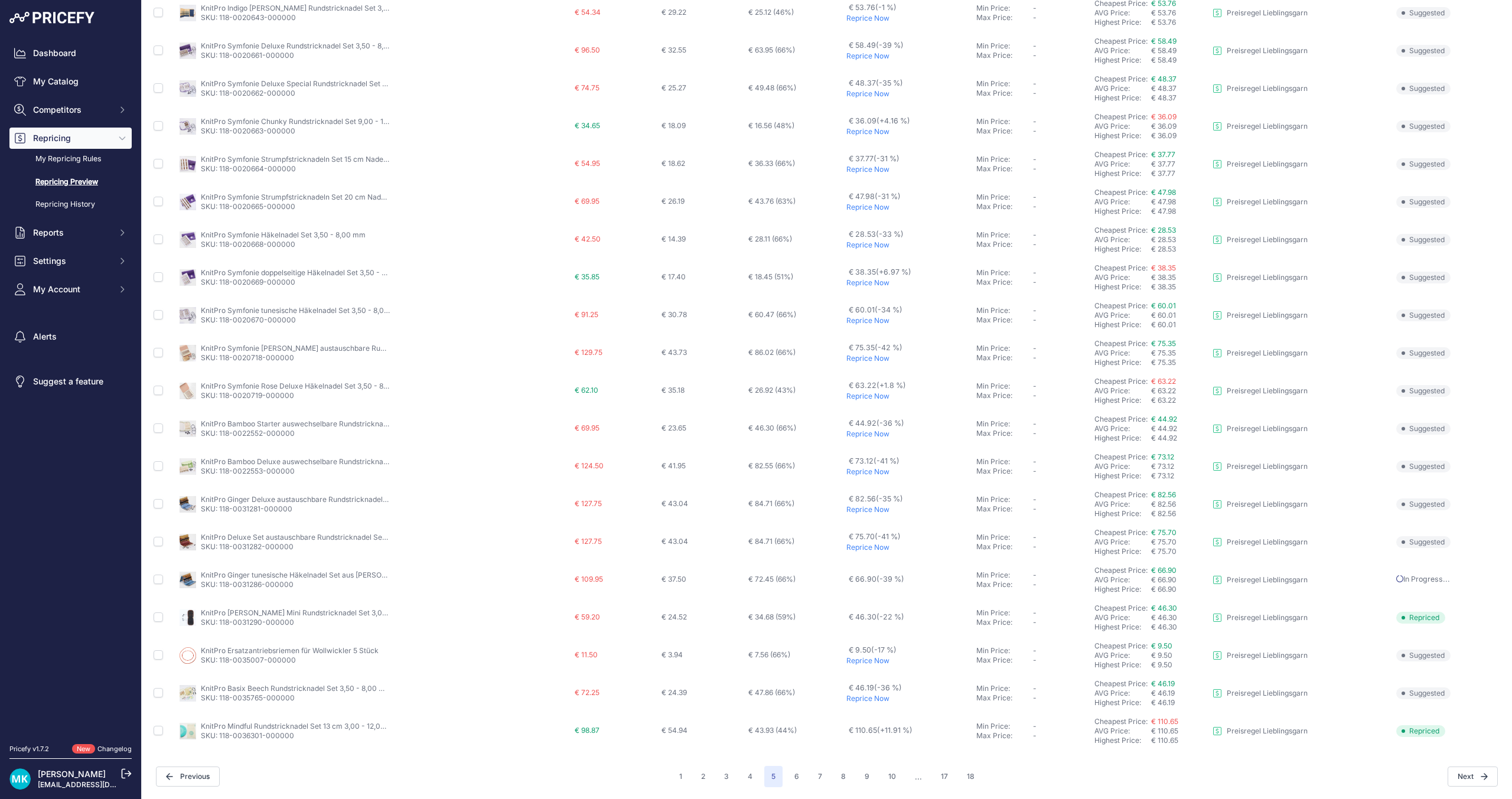
click at [856, 547] on p "Reprice Now" at bounding box center [909, 548] width 126 height 9
click at [863, 507] on p "Reprice Now" at bounding box center [909, 510] width 126 height 9
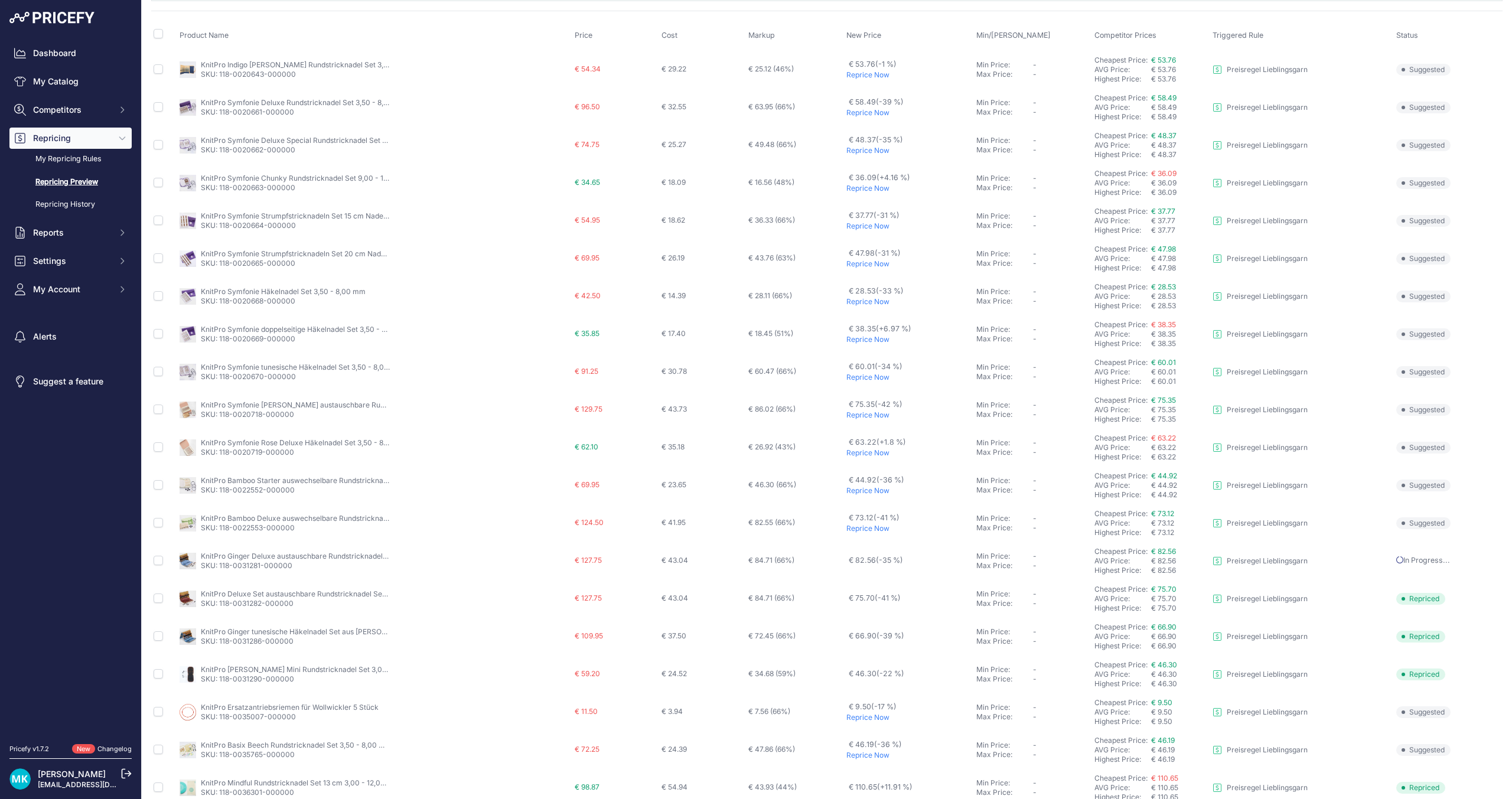
scroll to position [72, 0]
click at [868, 529] on p "Reprice Now" at bounding box center [909, 531] width 126 height 9
click at [856, 498] on td "€ 44.92 (-36 %) Reprice Now" at bounding box center [909, 487] width 130 height 38
click at [856, 494] on p "Reprice Now" at bounding box center [909, 494] width 126 height 9
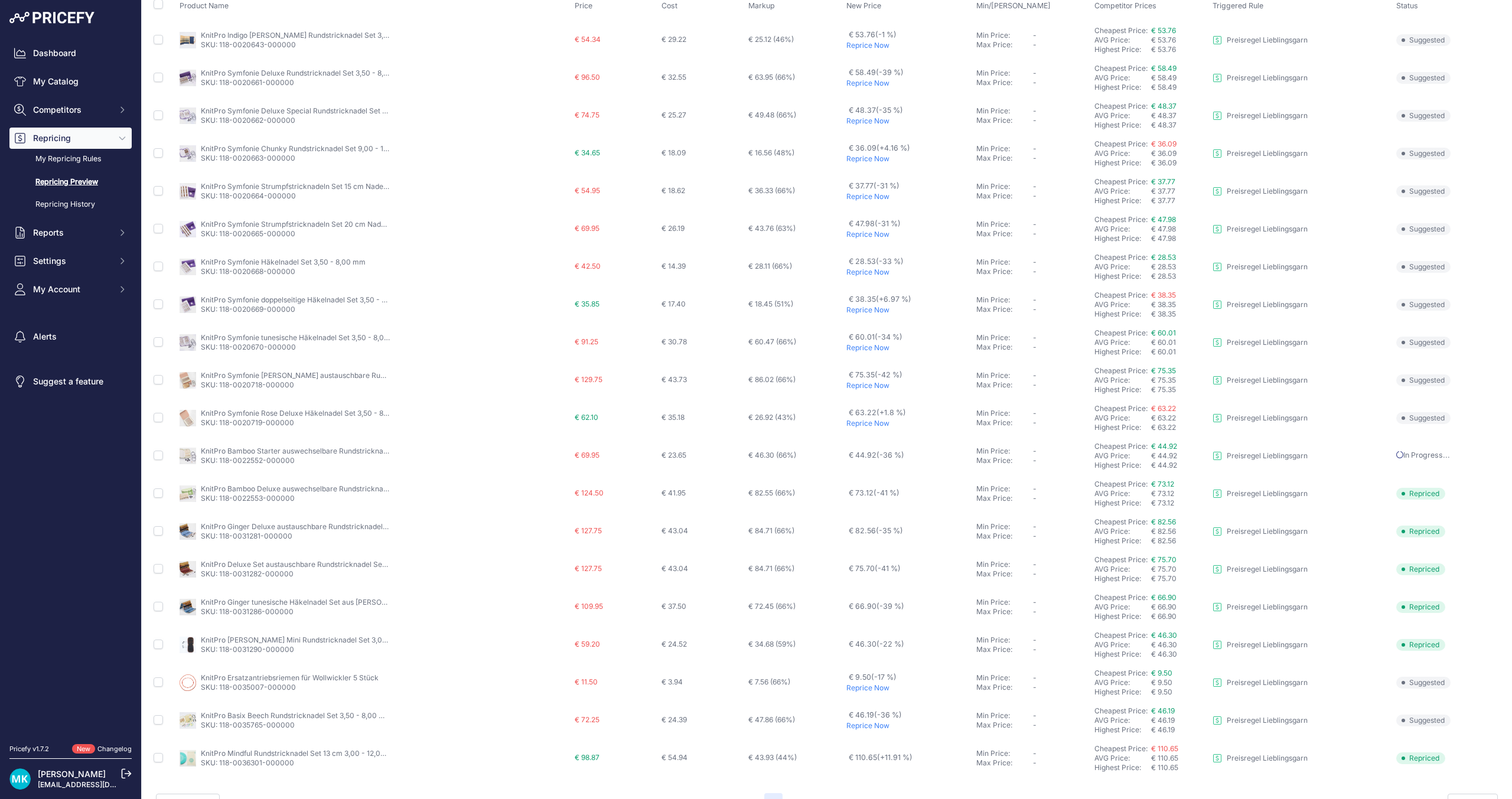
scroll to position [40, 0]
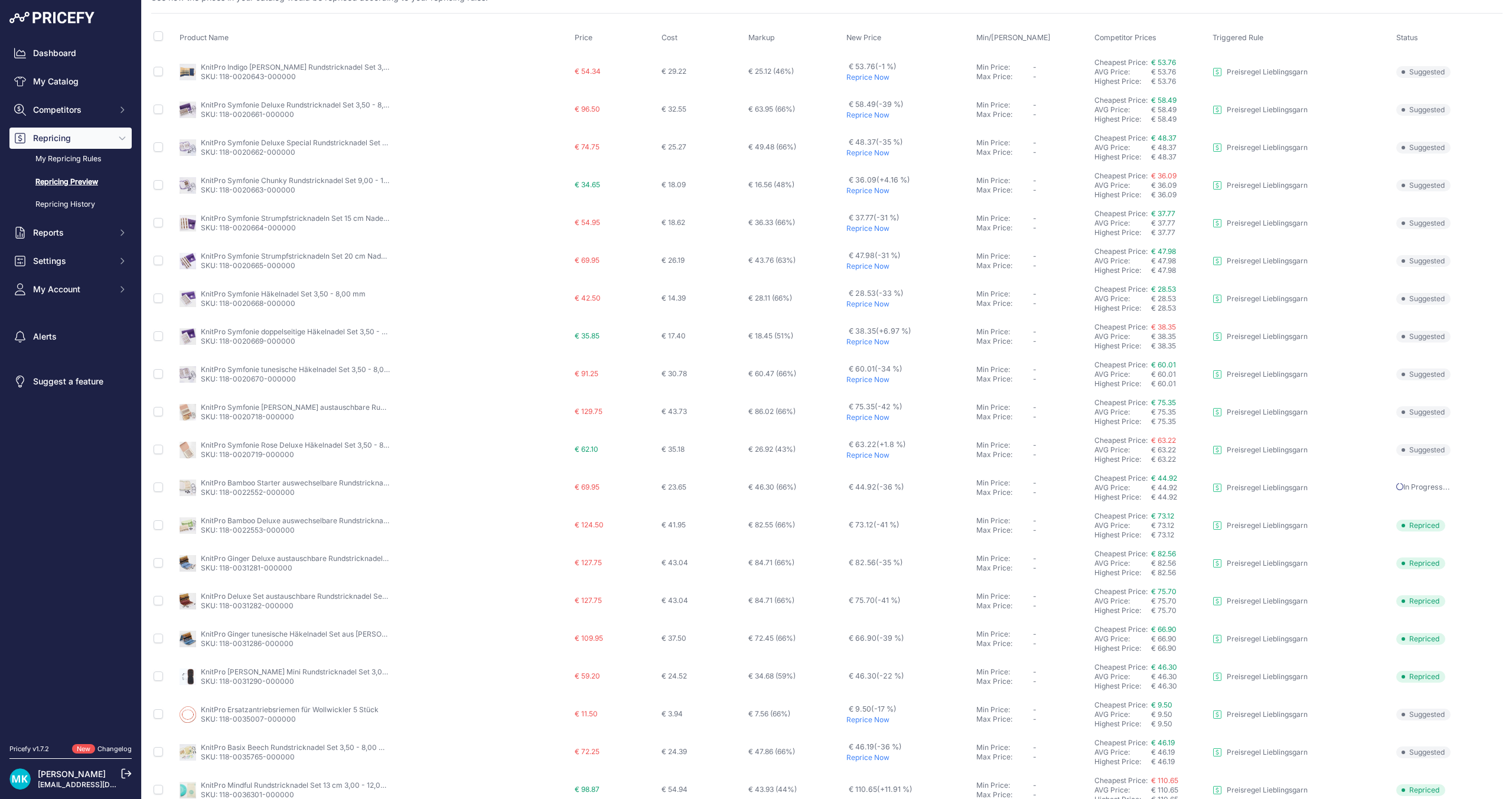
click at [856, 457] on p "Reprice Now" at bounding box center [909, 455] width 126 height 9
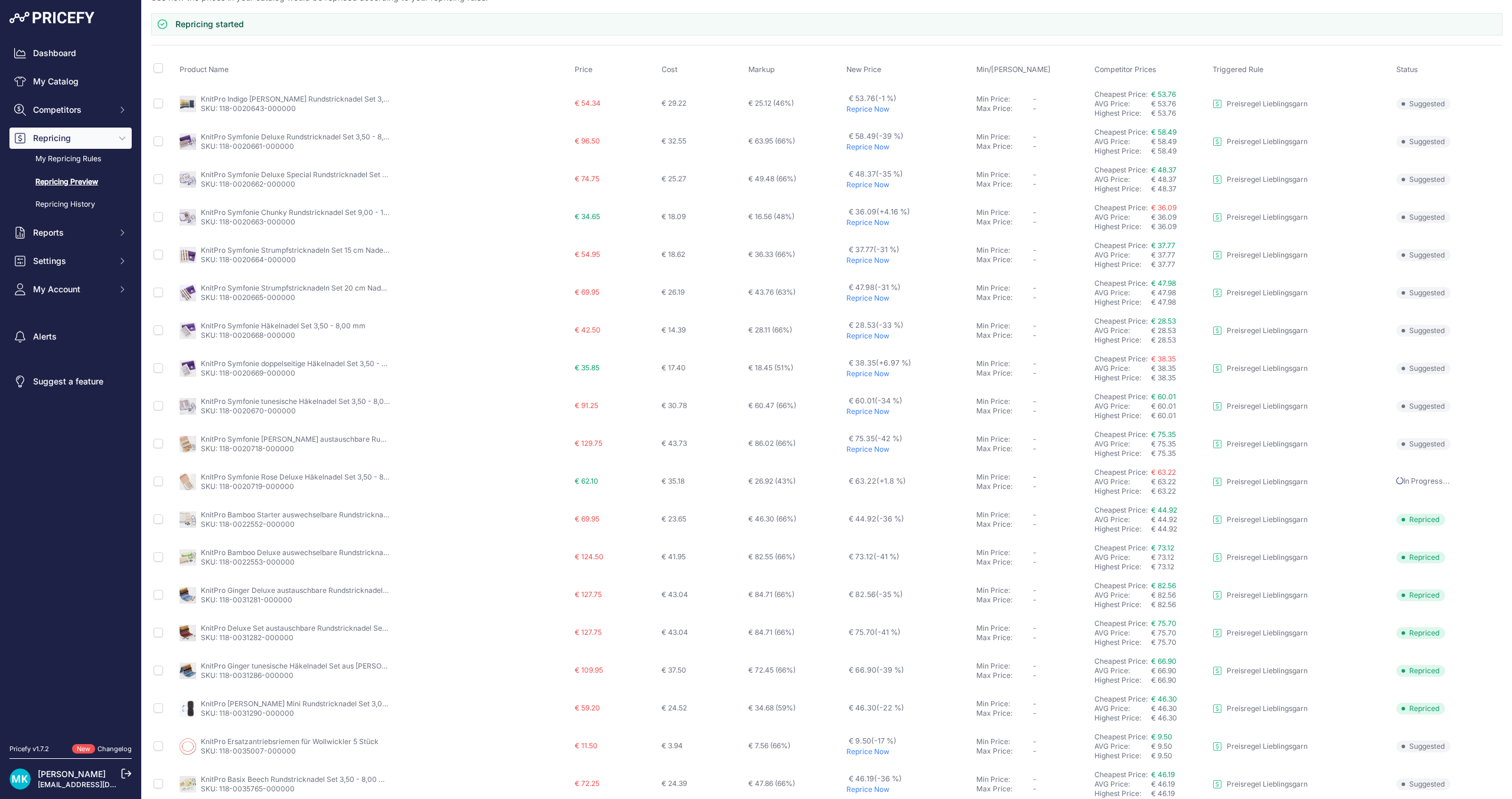
scroll to position [72, 0]
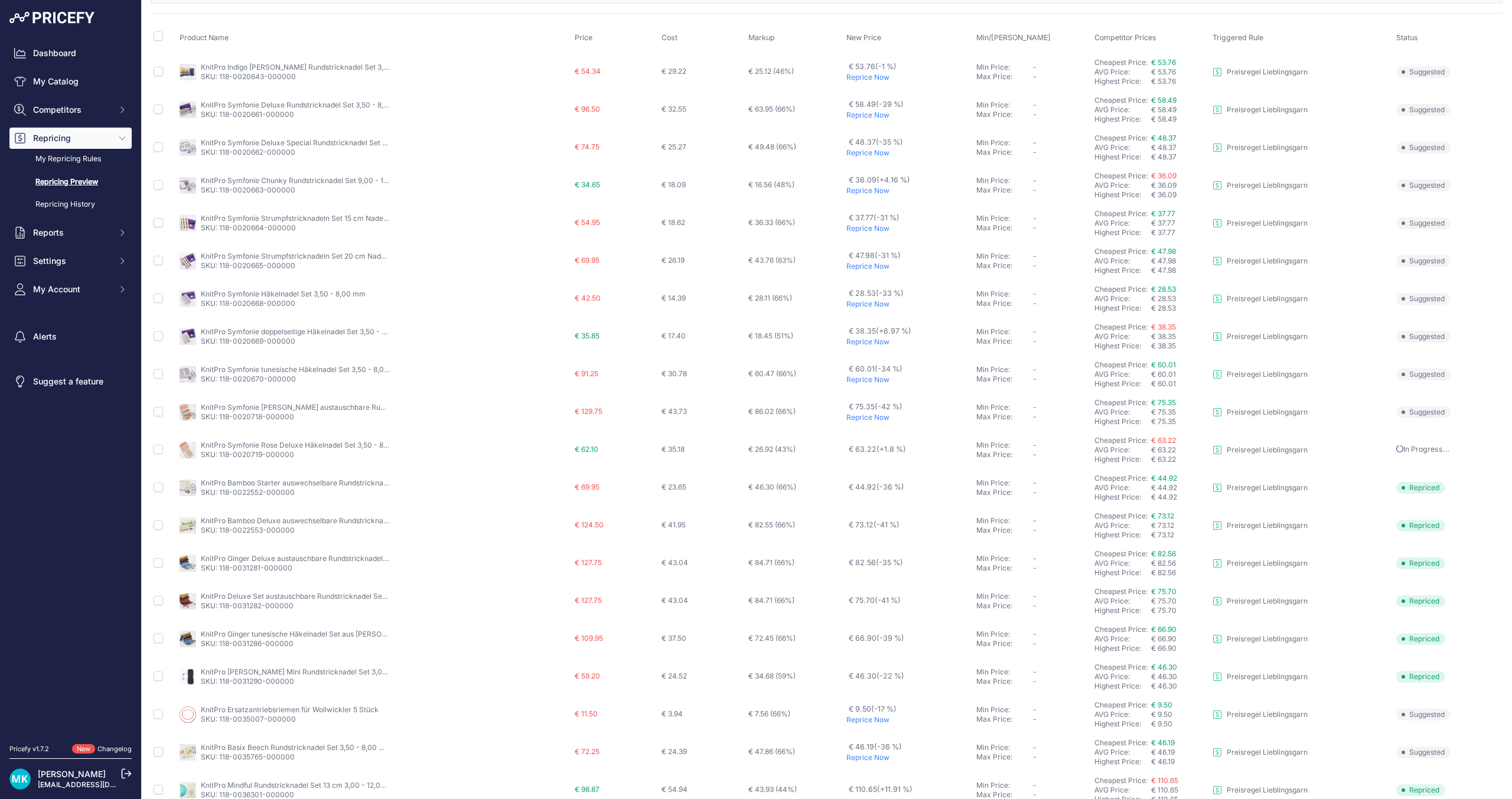
click at [866, 416] on p "Reprice Now" at bounding box center [909, 417] width 126 height 9
click at [868, 381] on p "Reprice Now" at bounding box center [909, 380] width 126 height 9
click at [863, 344] on p "Reprice Now" at bounding box center [909, 342] width 126 height 9
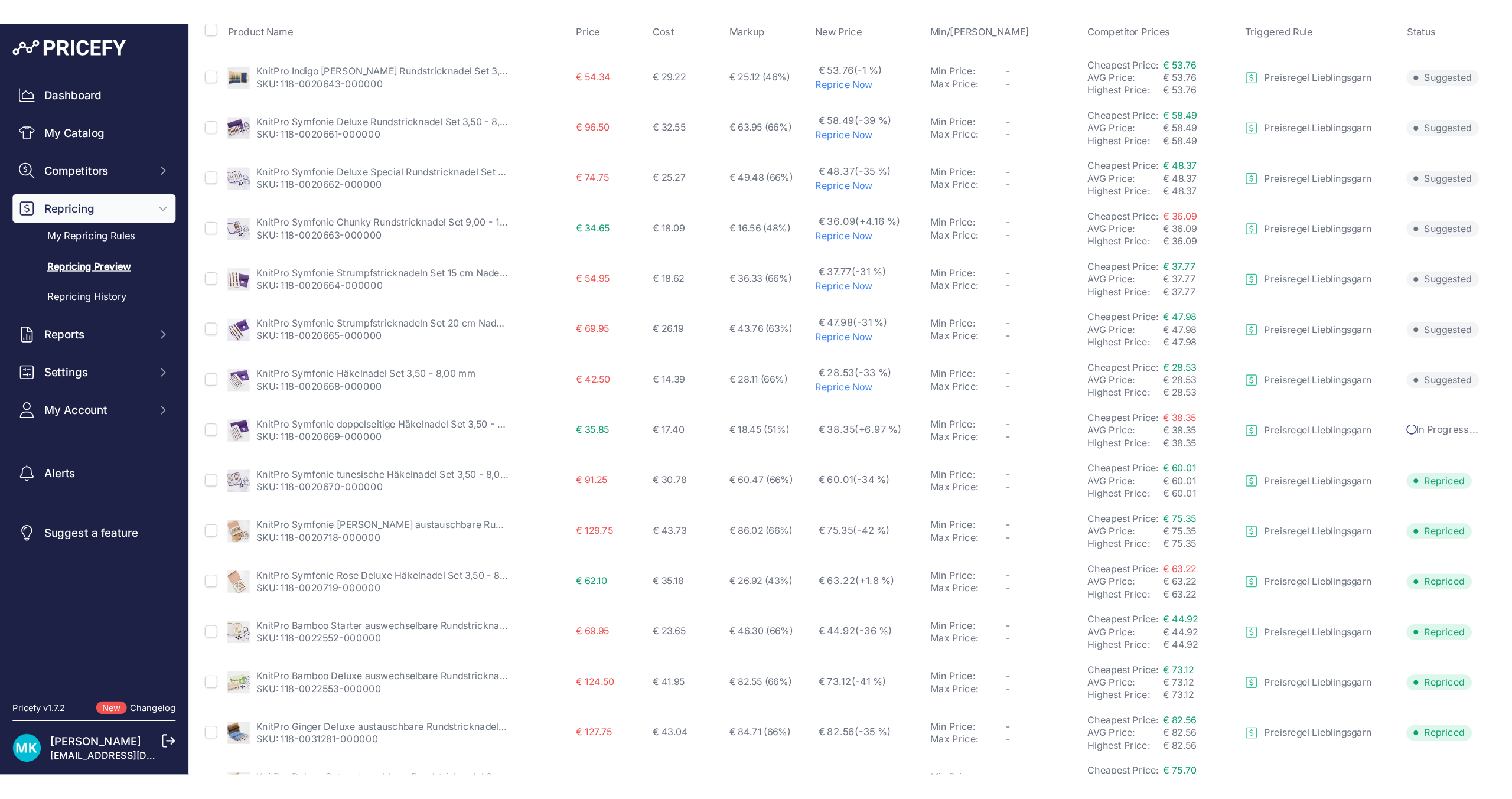
scroll to position [40, 0]
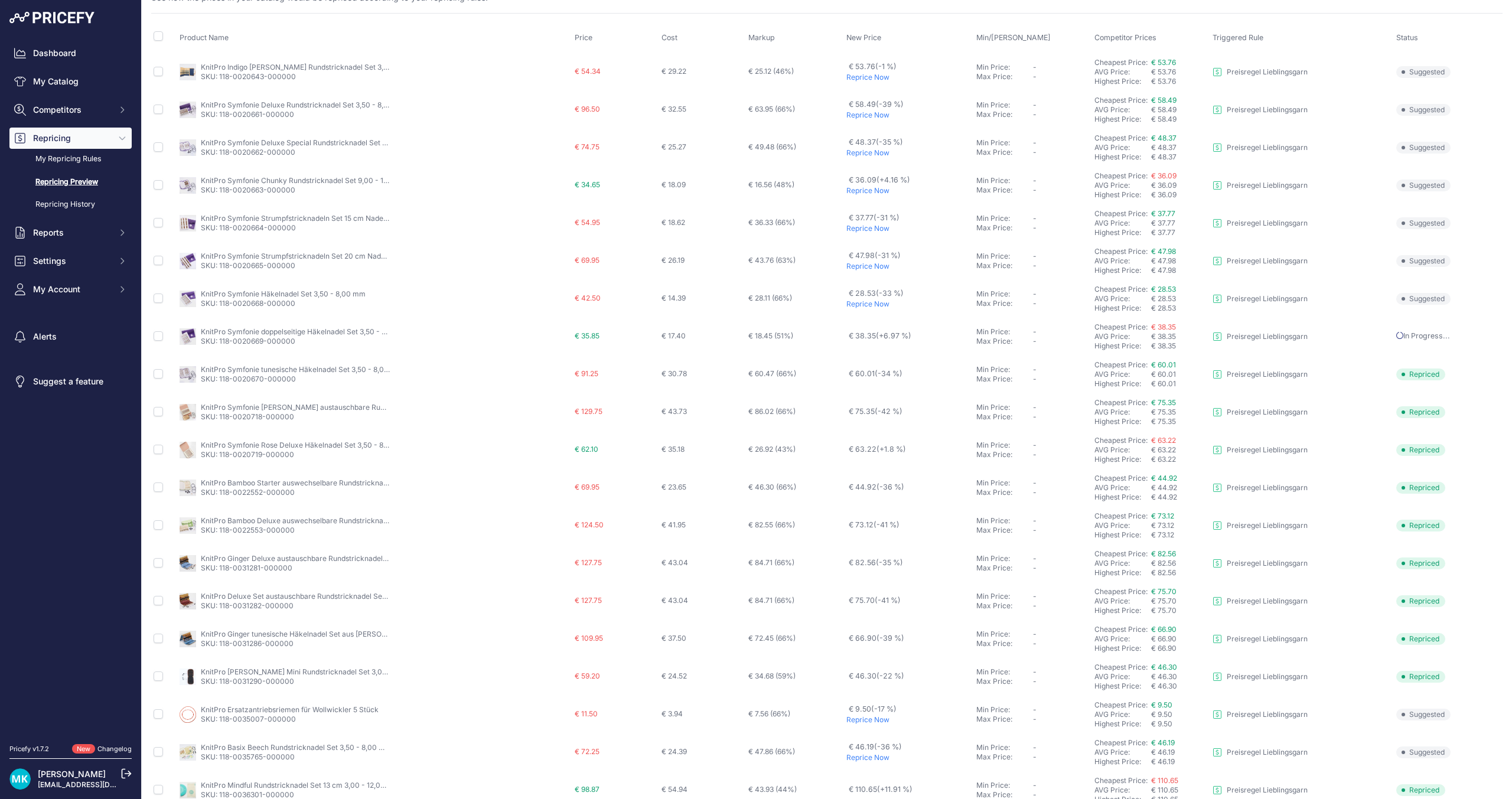
click at [862, 305] on p "Reprice Now" at bounding box center [909, 304] width 126 height 9
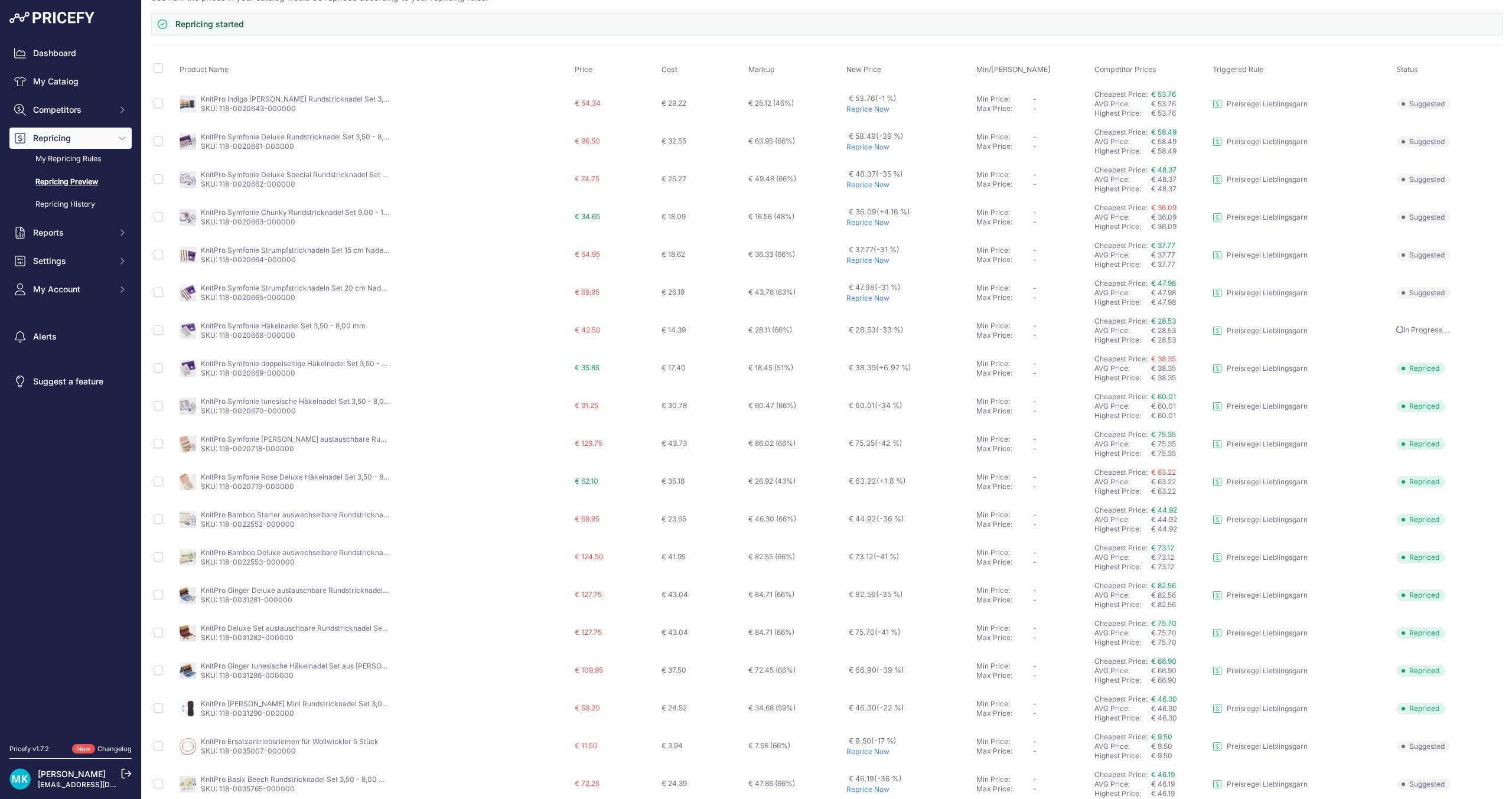
scroll to position [72, 0]
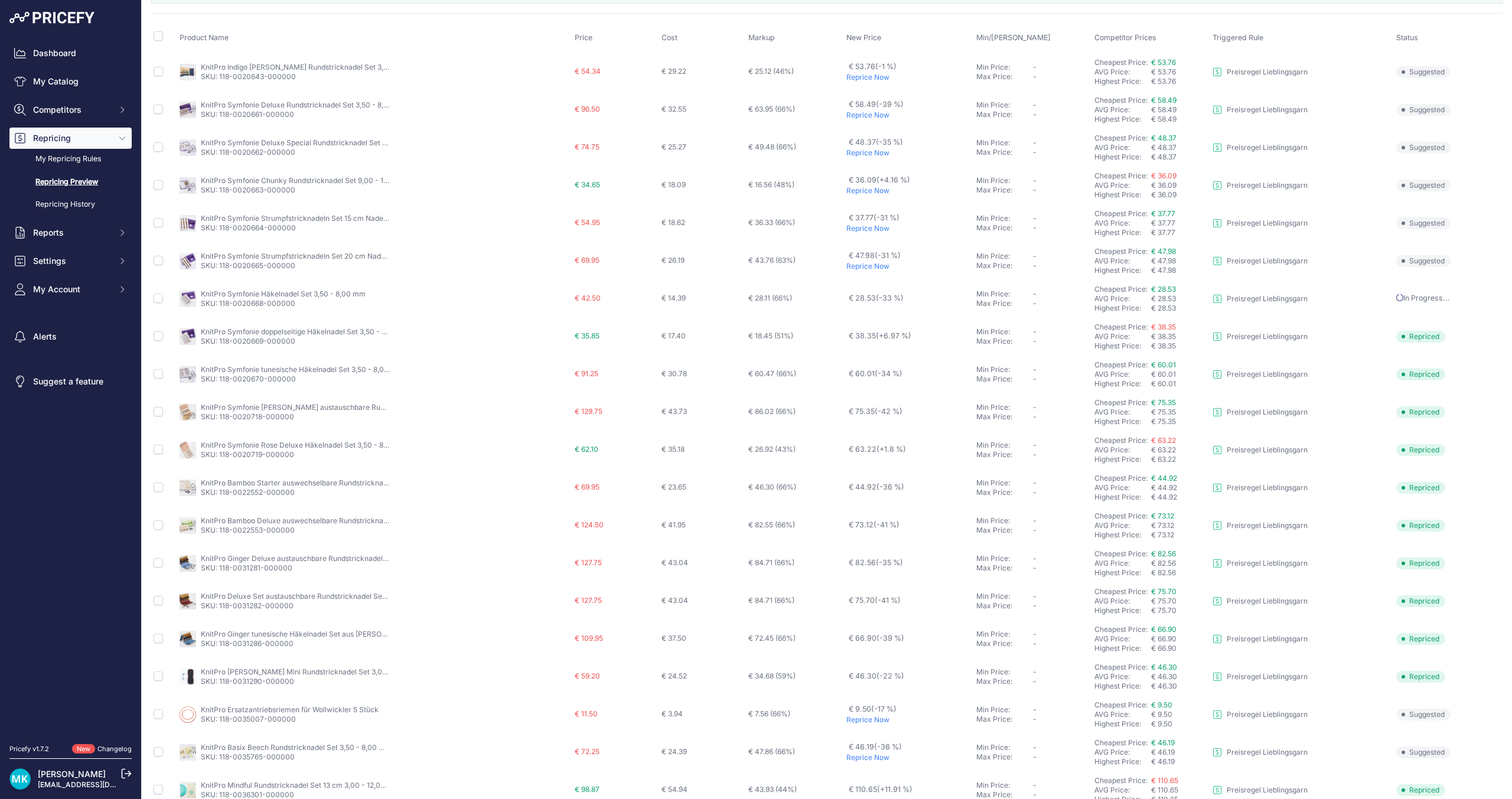
click at [860, 265] on p "Reprice Now" at bounding box center [909, 266] width 126 height 9
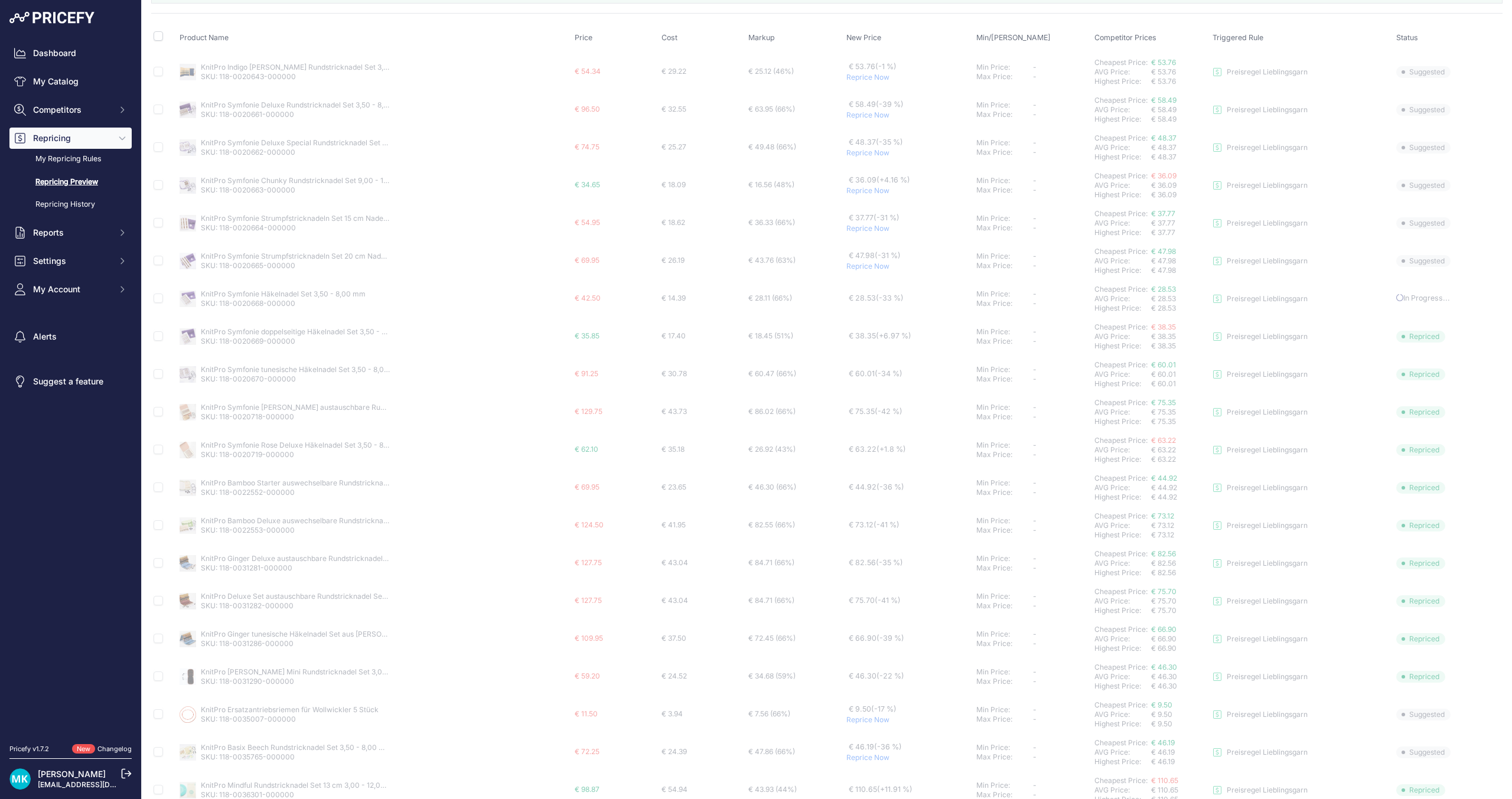
scroll to position [13, 0]
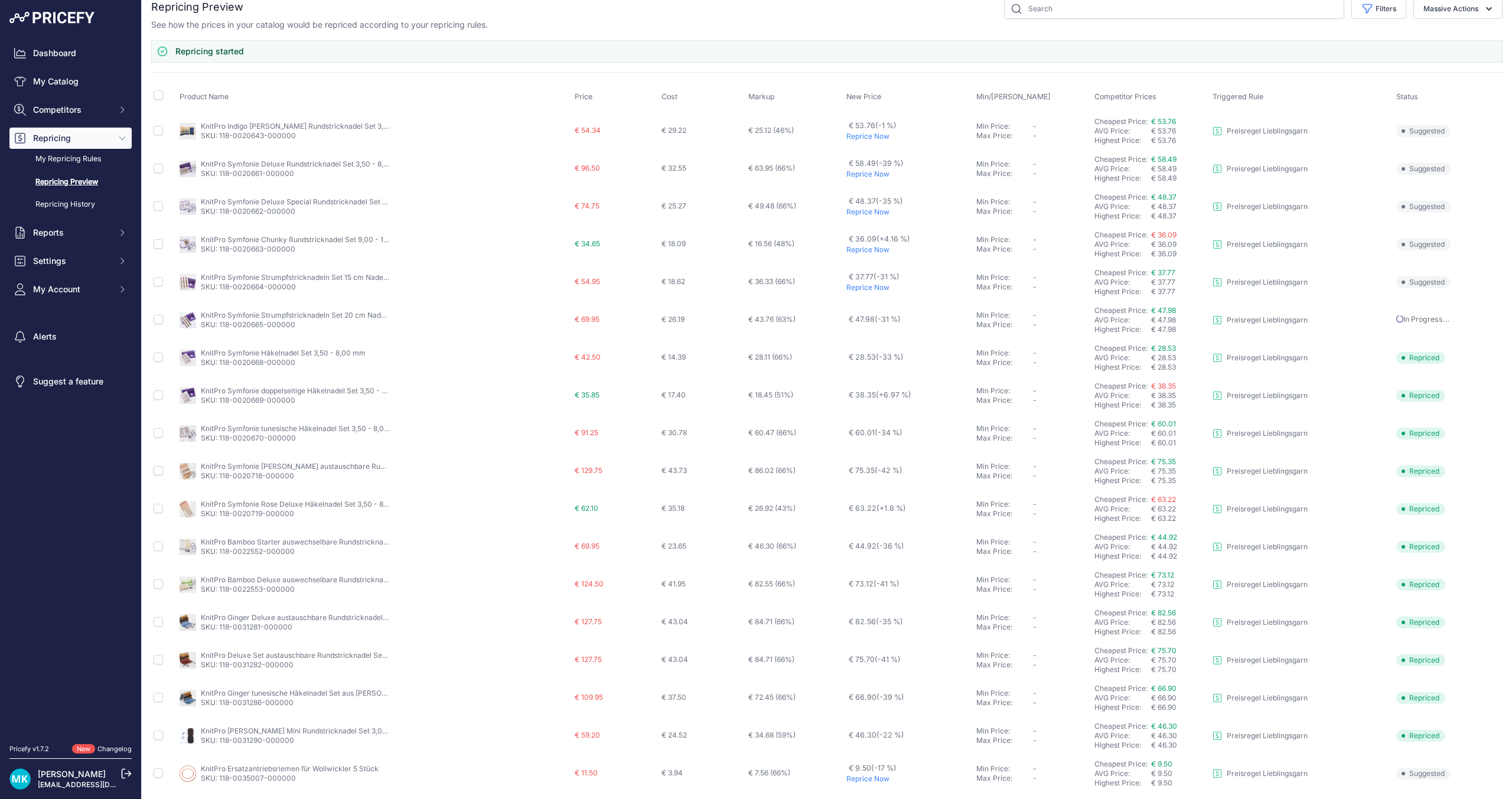
click at [872, 290] on p "Reprice Now" at bounding box center [909, 287] width 126 height 9
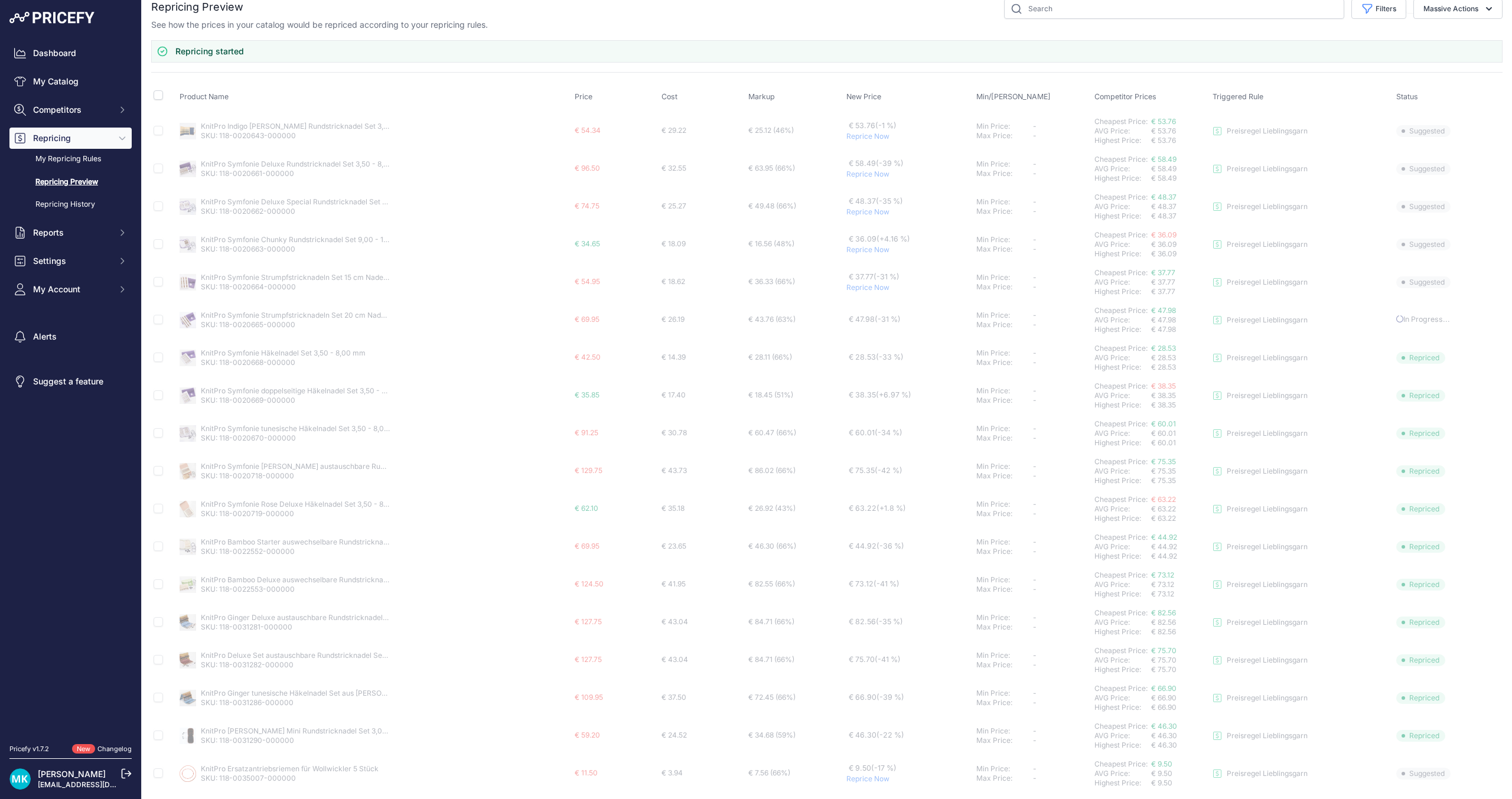
scroll to position [0, 0]
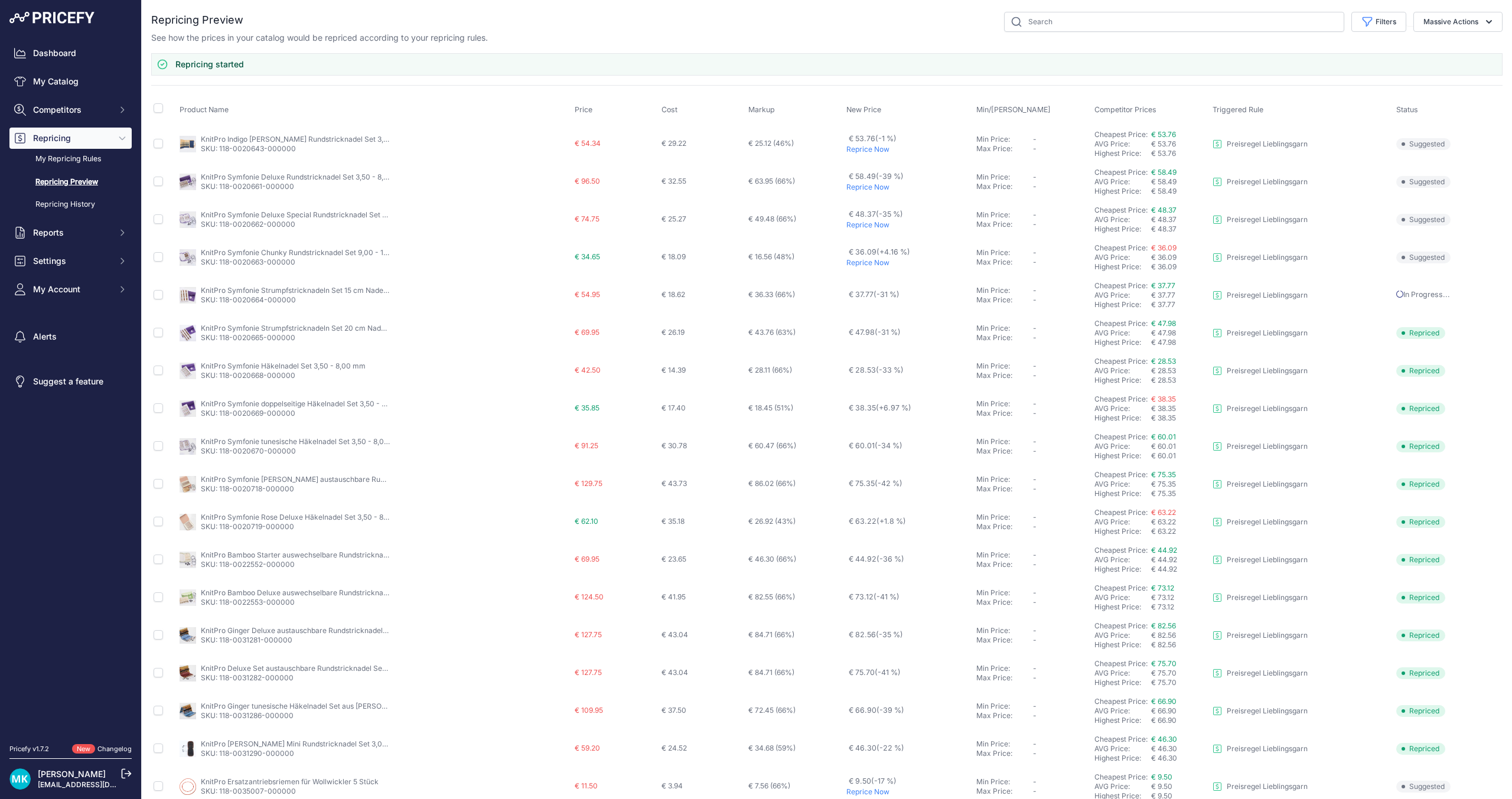
click at [863, 257] on p "€ 36.09 (+4.16 %)" at bounding box center [878, 252] width 61 height 11
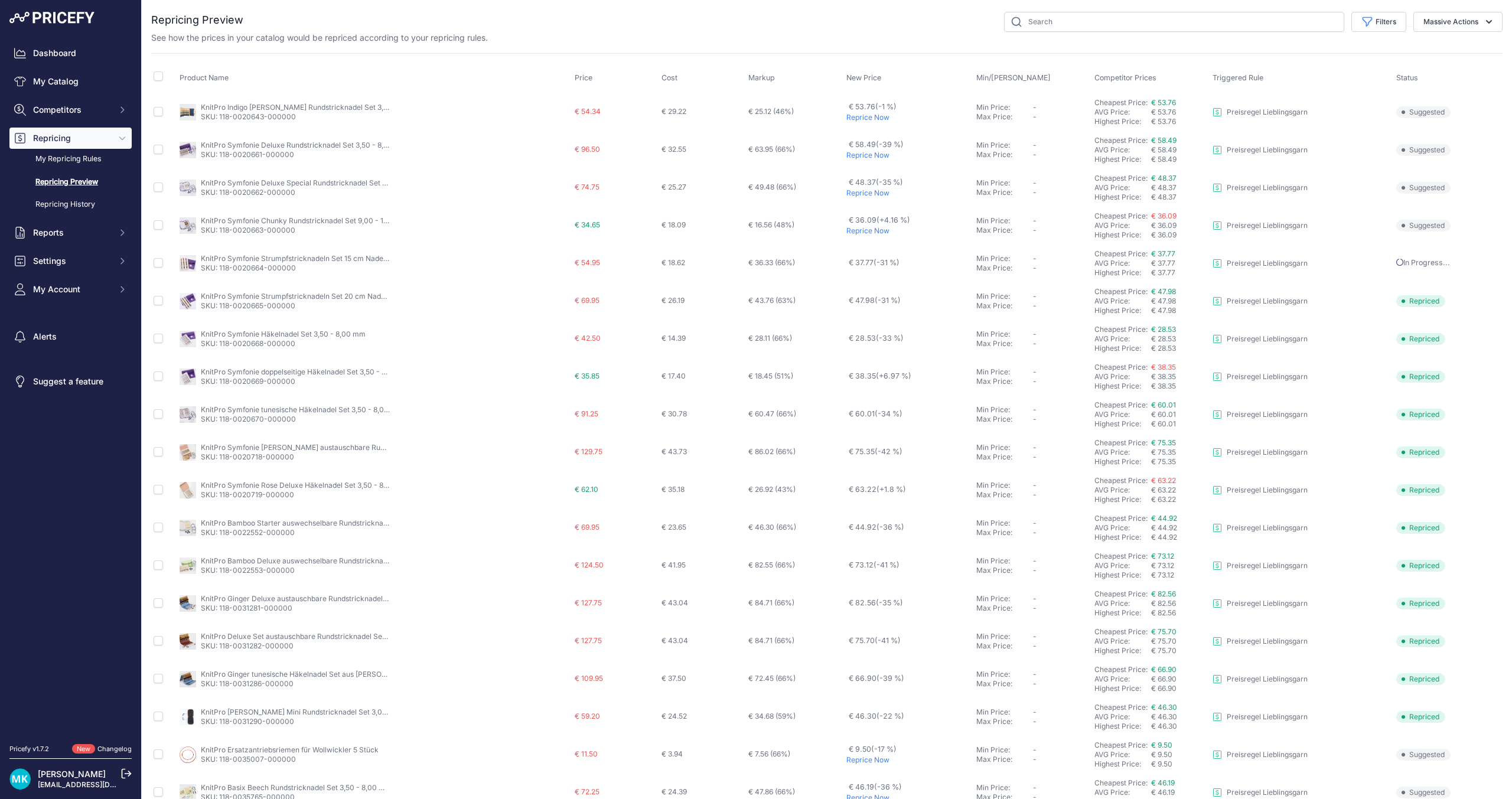
click at [856, 114] on p "Reprice Now" at bounding box center [909, 117] width 126 height 9
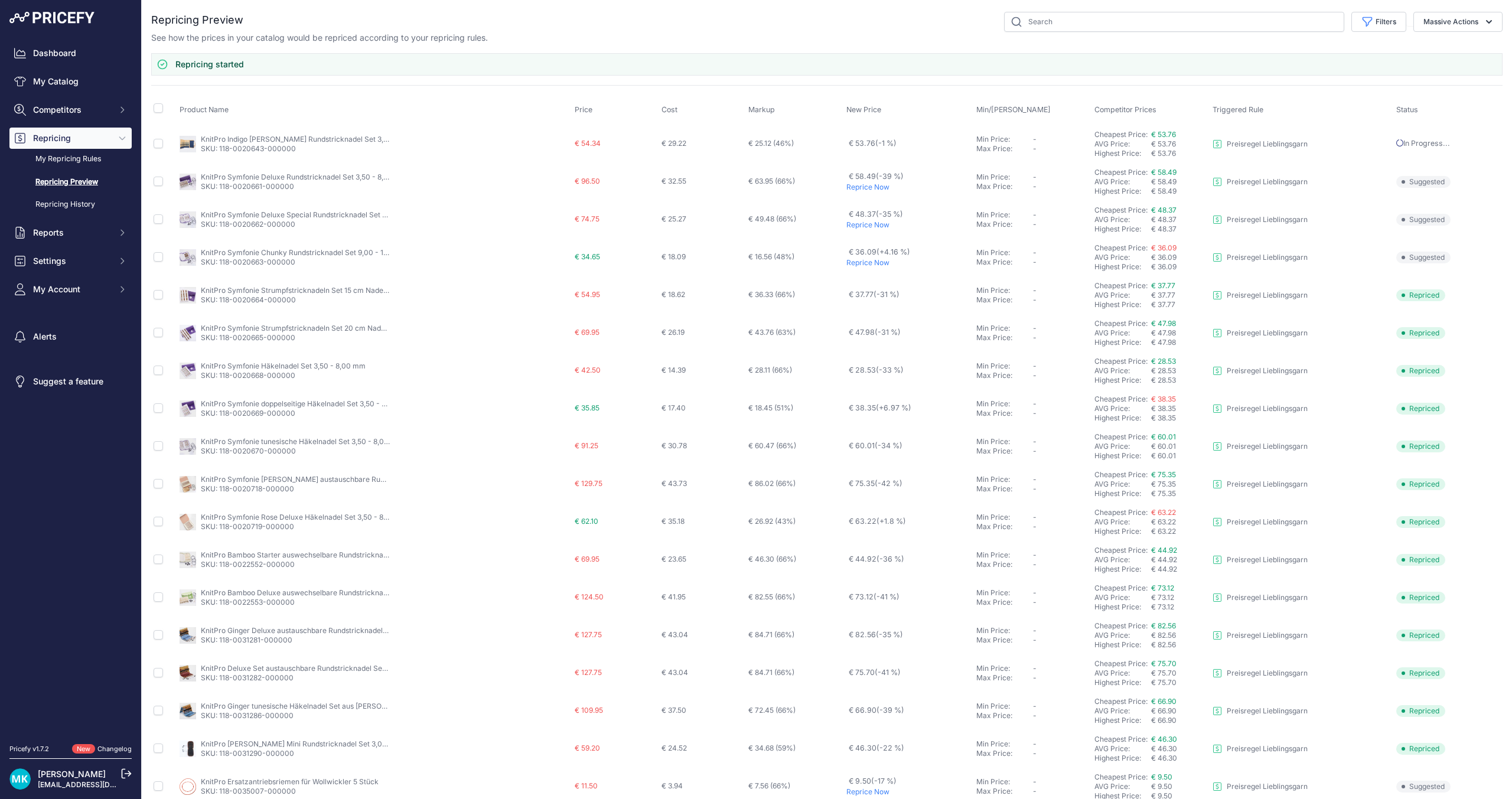
click at [853, 187] on p "Reprice Now" at bounding box center [909, 187] width 126 height 9
click at [864, 224] on p "Reprice Now" at bounding box center [909, 225] width 126 height 9
click at [874, 263] on p "Reprice Now" at bounding box center [909, 262] width 126 height 9
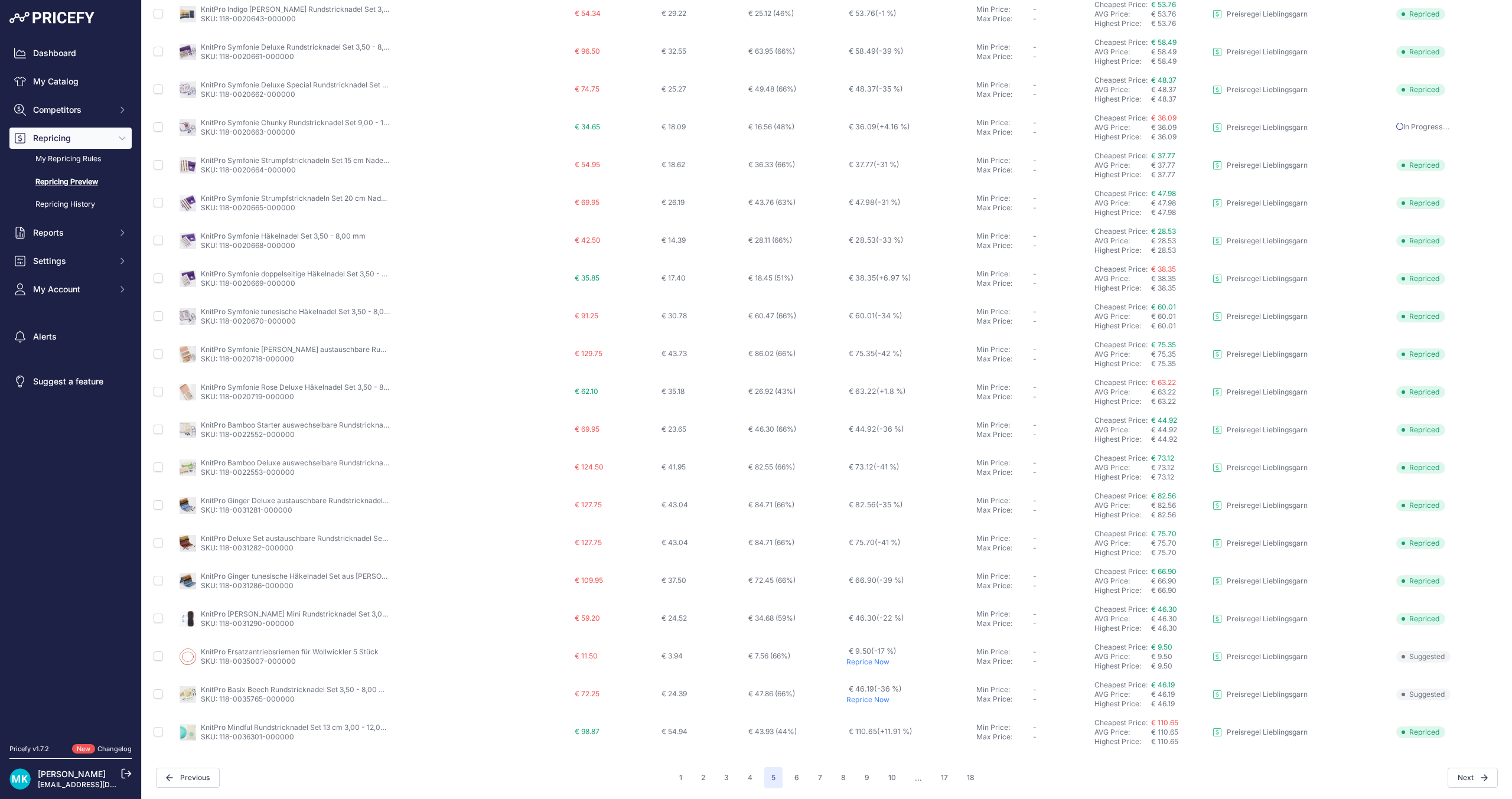
scroll to position [99, 0]
click at [754, 779] on button "4" at bounding box center [750, 776] width 19 height 21
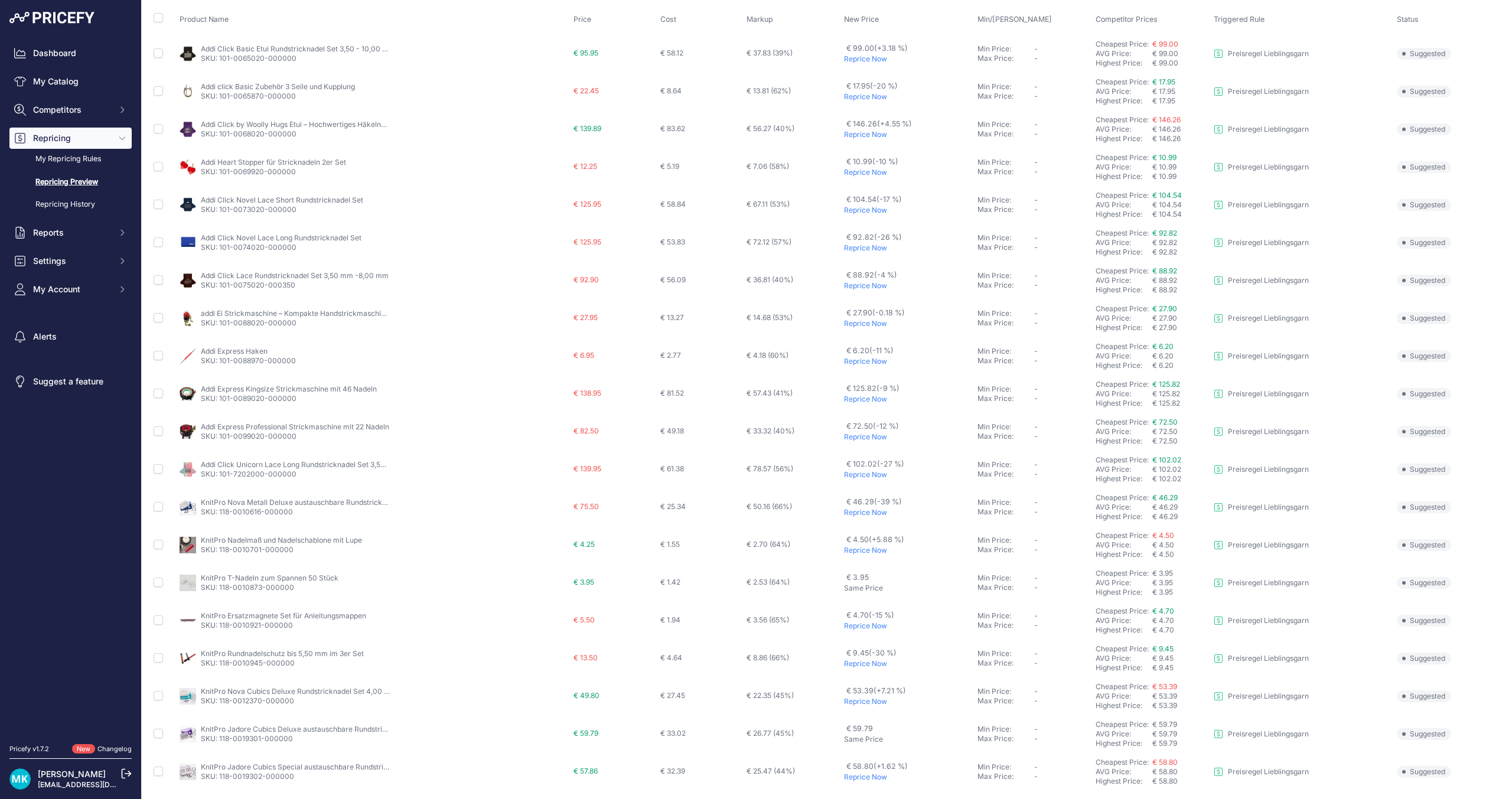
scroll to position [99, 0]
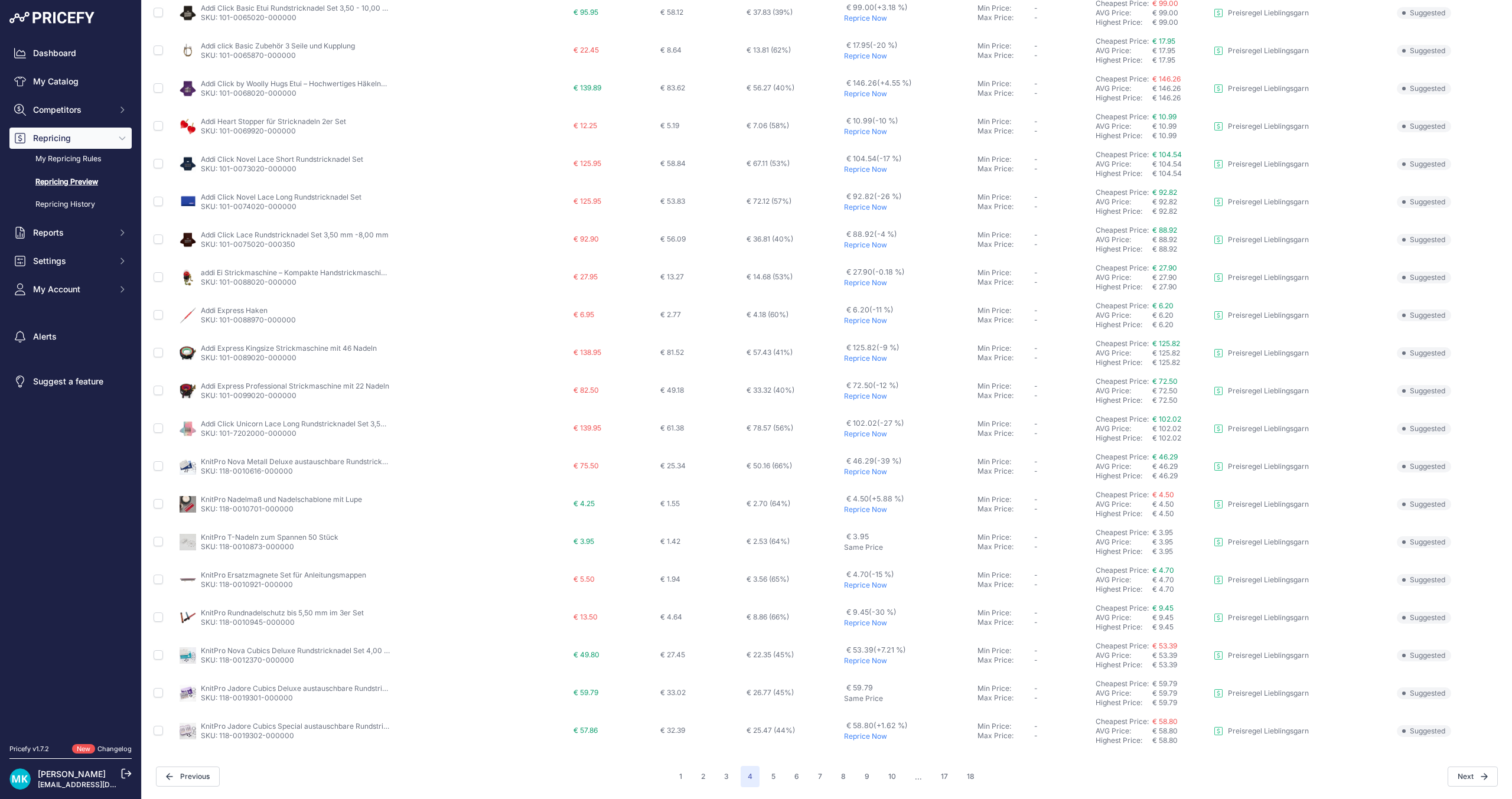
click at [867, 738] on p "Reprice Now" at bounding box center [908, 737] width 128 height 9
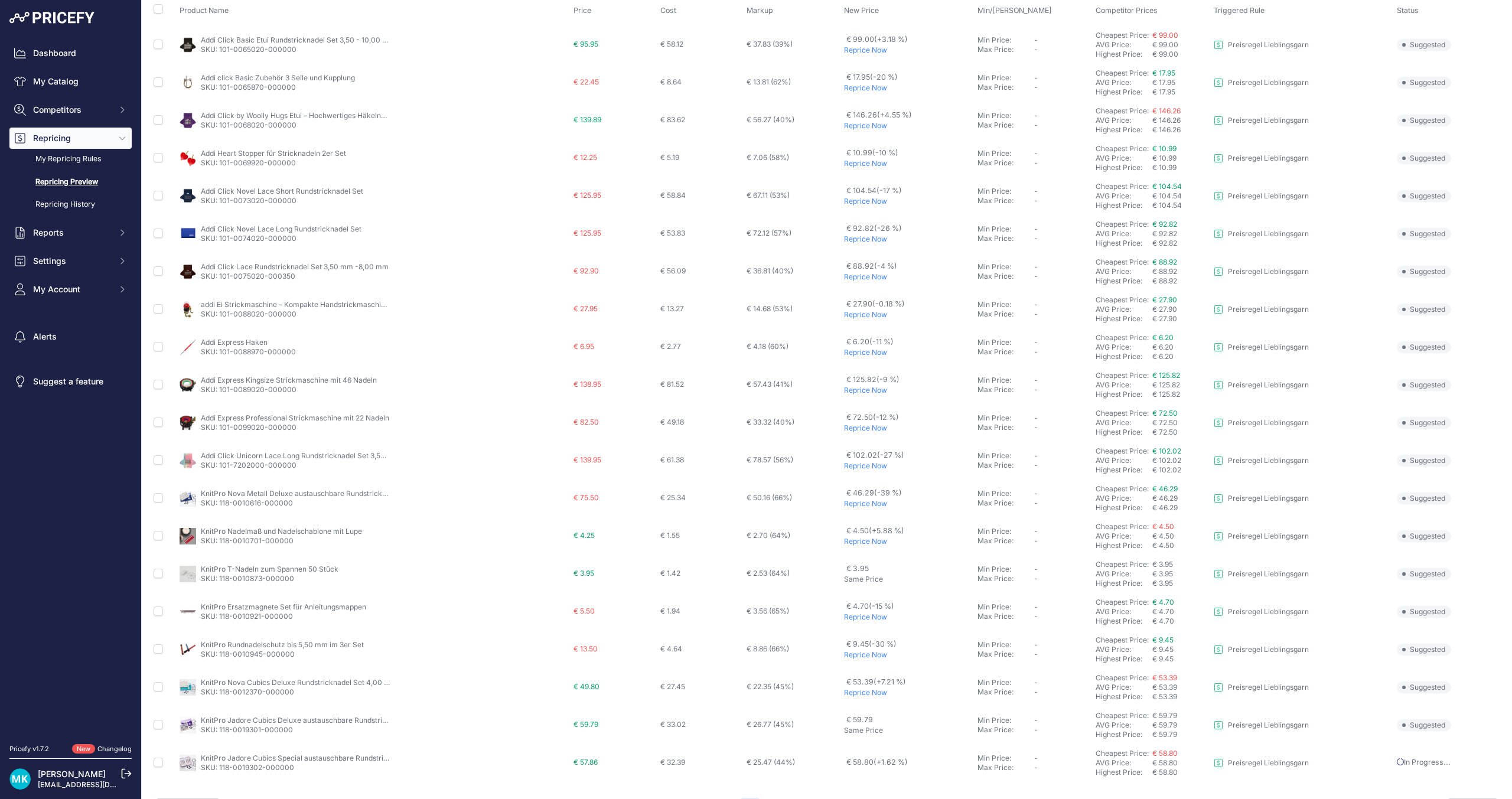
scroll to position [131, 0]
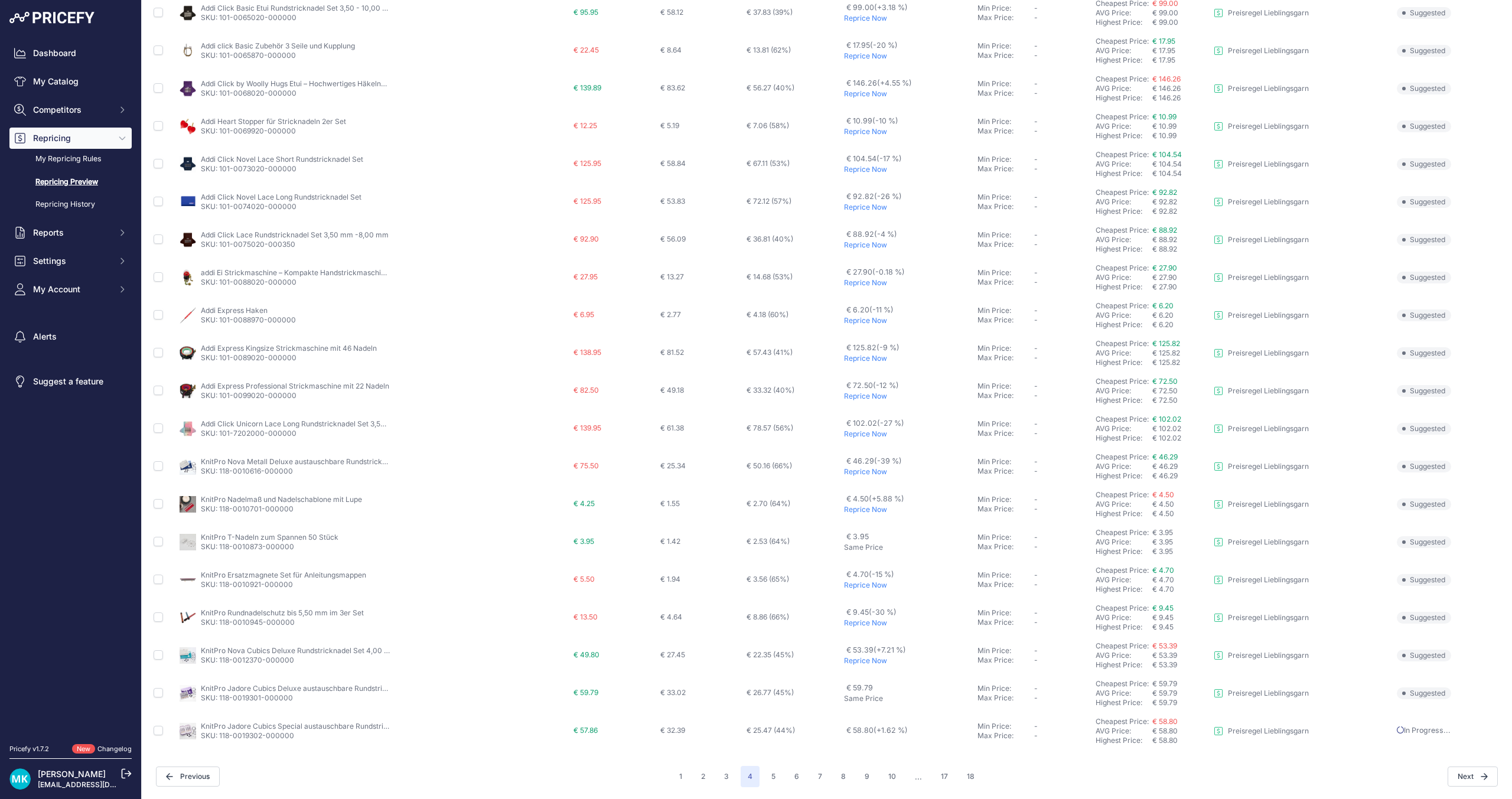
click at [852, 664] on p "Reprice Now" at bounding box center [908, 660] width 128 height 9
click at [871, 356] on p "Reprice Now" at bounding box center [908, 359] width 128 height 9
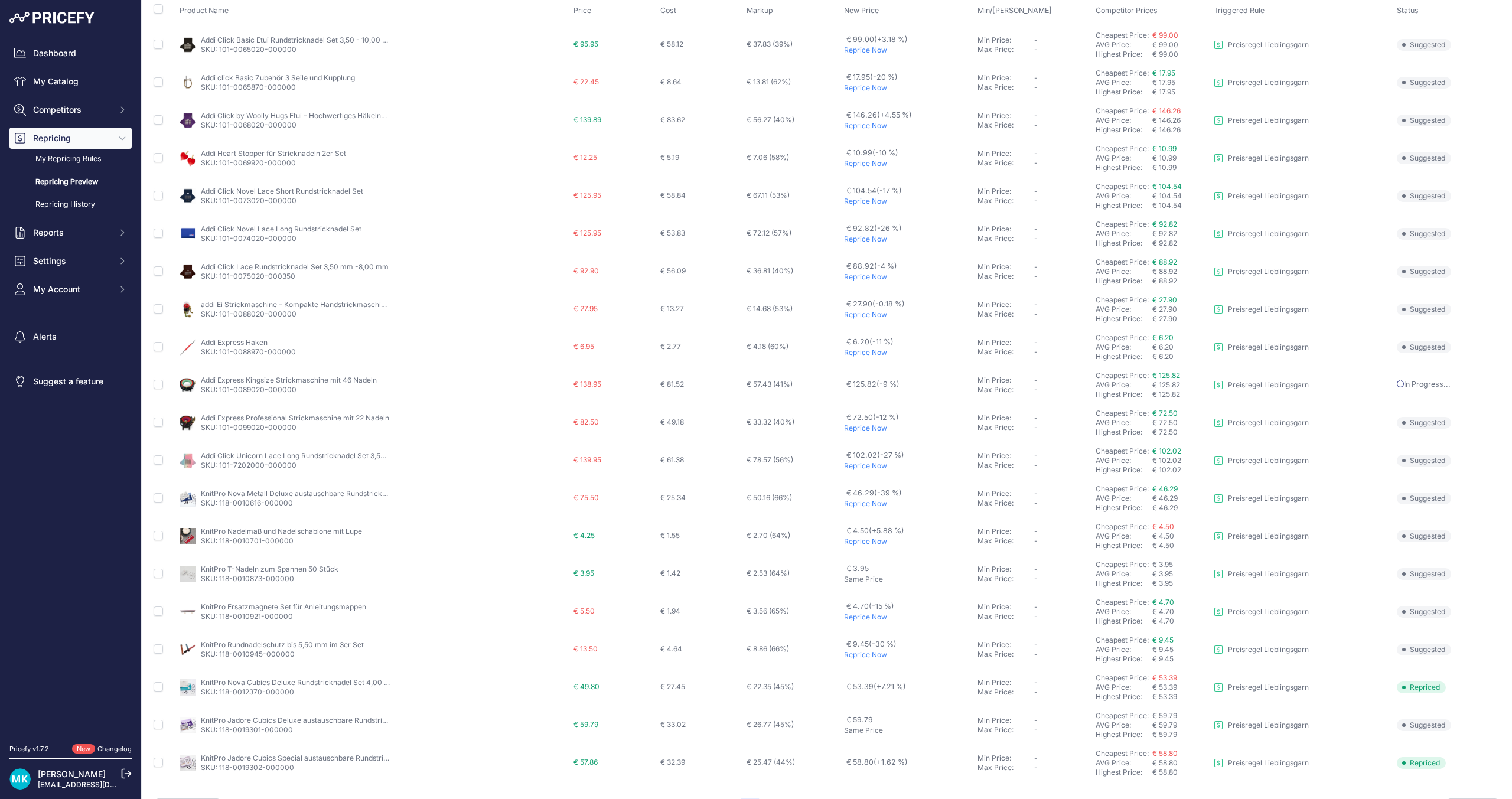
scroll to position [131, 0]
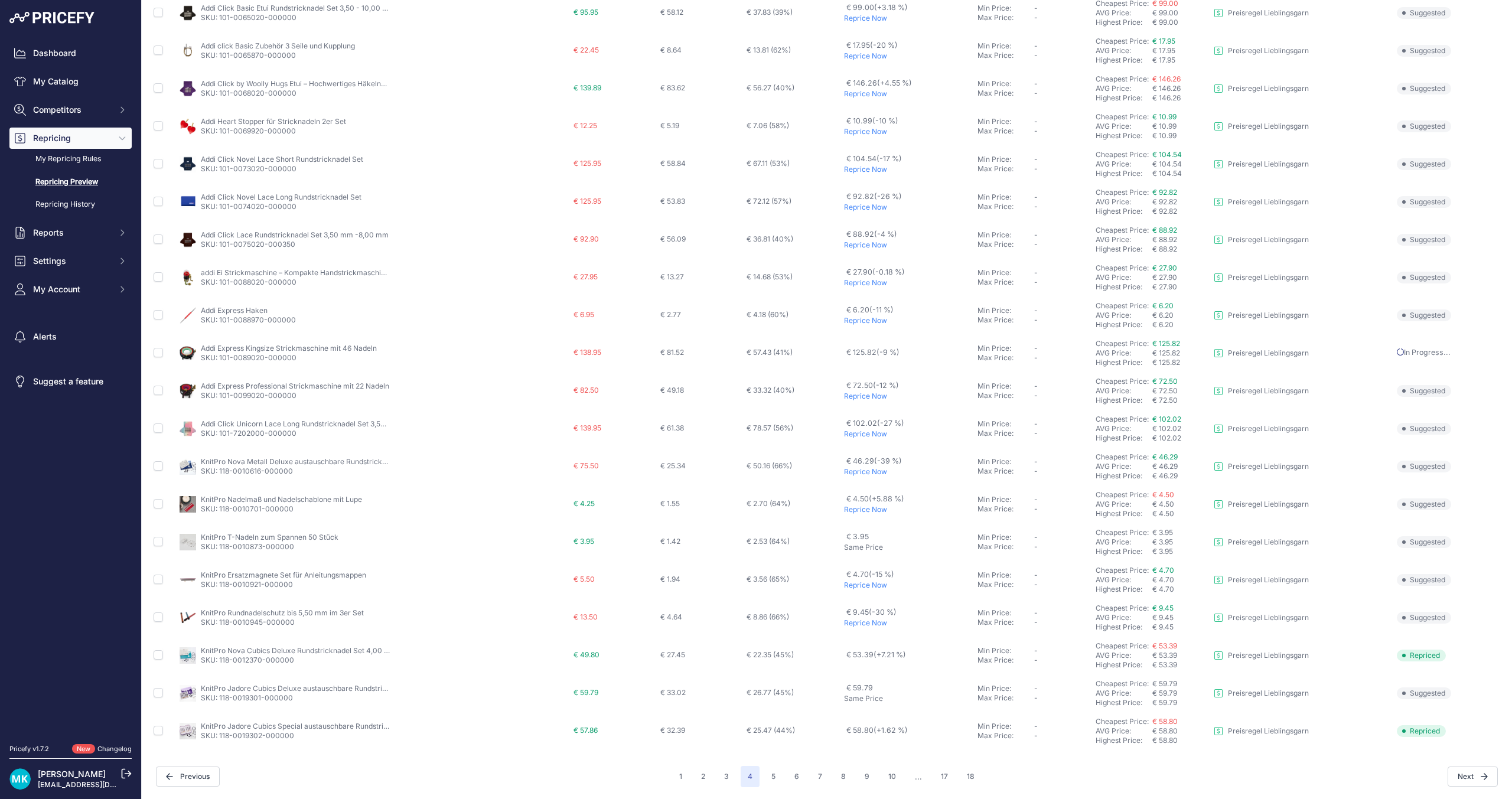
click at [866, 397] on p "Reprice Now" at bounding box center [908, 396] width 128 height 9
click at [875, 434] on p "Reprice Now" at bounding box center [908, 434] width 128 height 9
click at [863, 472] on p "Reprice Now" at bounding box center [908, 472] width 128 height 9
drag, startPoint x: 1009, startPoint y: 465, endPoint x: 186, endPoint y: 446, distance: 823.2
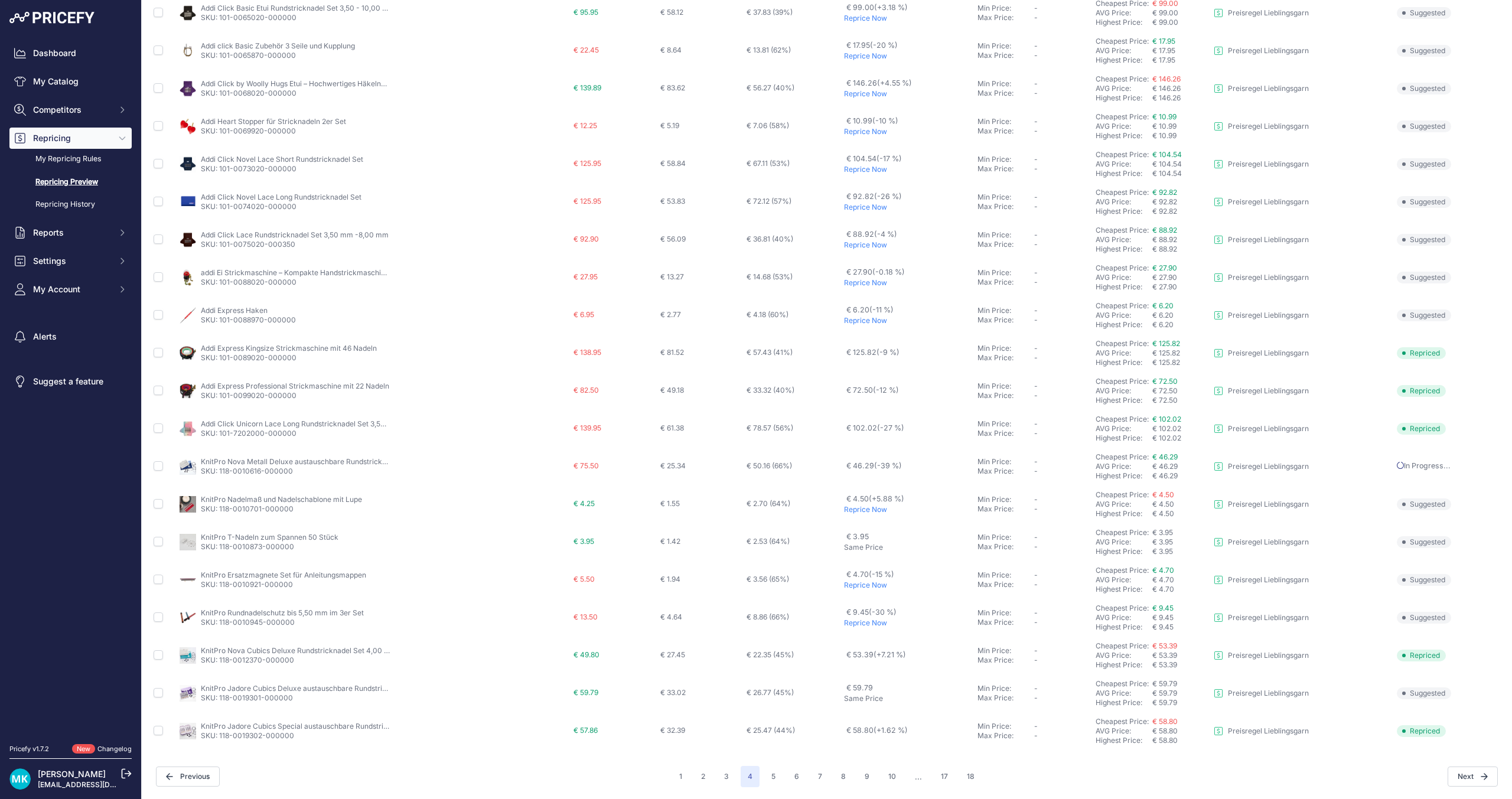
click at [186, 447] on tbody "Addi Click Basic Etui Rundstricknadel Set 3,50 - 10,00 mm SKU: 101-0065020-0000…" at bounding box center [826, 372] width 1351 height 757
drag, startPoint x: 341, startPoint y: 492, endPoint x: 336, endPoint y: 505, distance: 13.9
click at [336, 505] on td "KnitPro Nadelmaß und Nadelschablone mit Lupe SKU: 118-0010701-000000" at bounding box center [374, 504] width 394 height 38
click at [308, 495] on link "KnitPro Nadelmaß und Nadelschablone mit Lupe" at bounding box center [281, 500] width 161 height 9
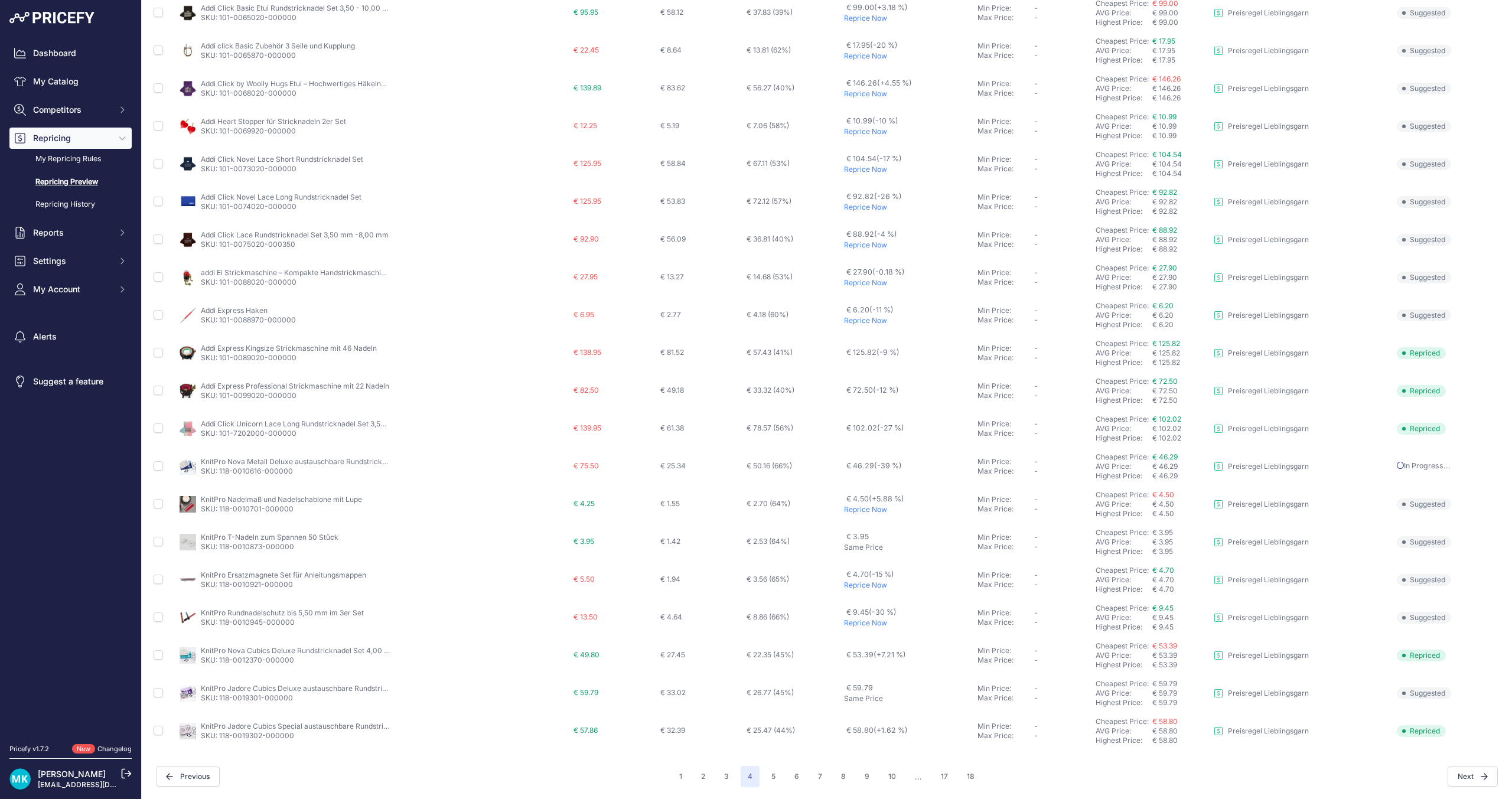
click at [308, 495] on link "KnitPro Nadelmaß und Nadelschablone mit Lupe" at bounding box center [281, 500] width 161 height 9
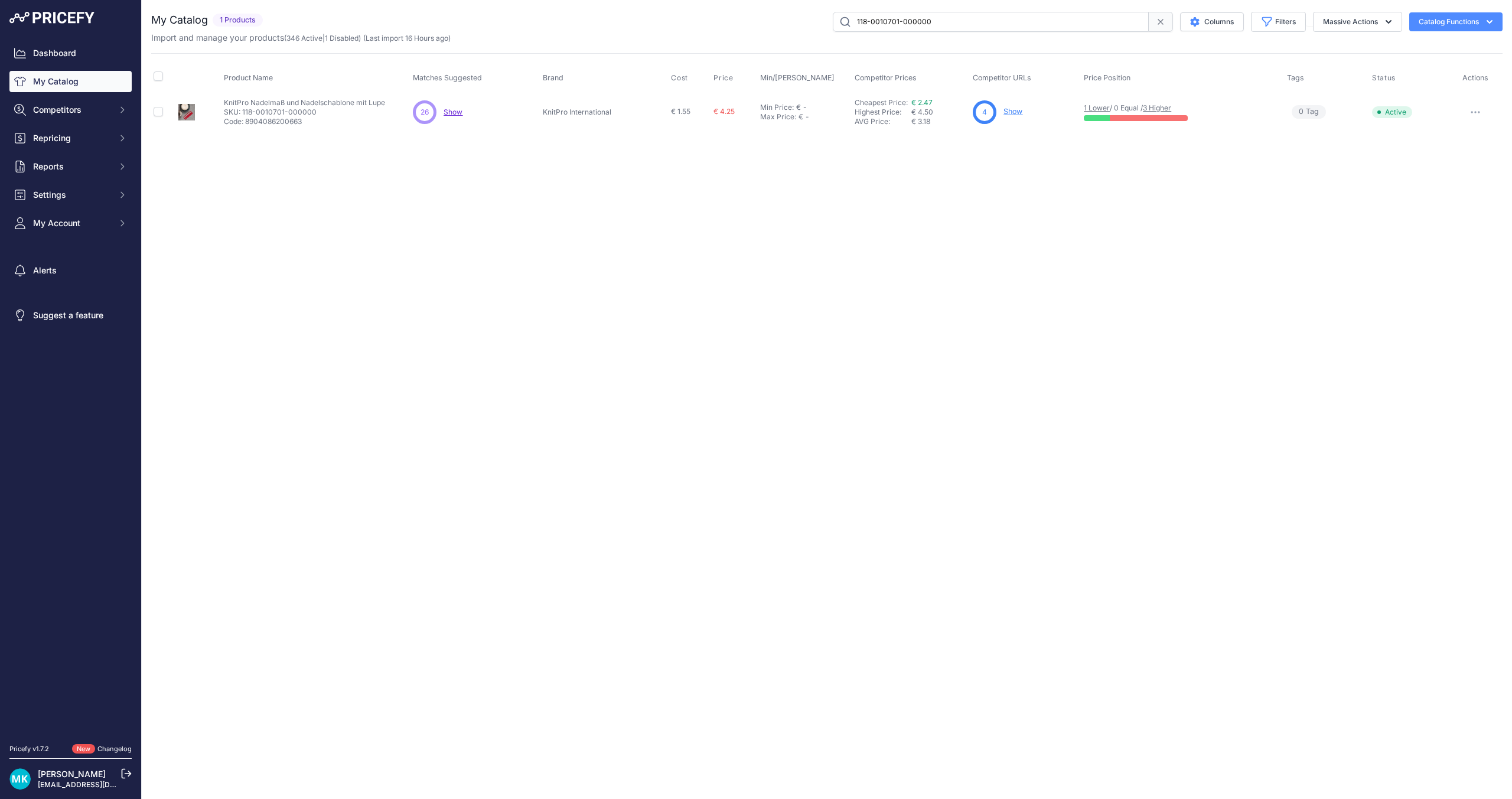
drag, startPoint x: 0, startPoint y: 0, endPoint x: 292, endPoint y: 481, distance: 562.7
click at [292, 481] on div "Close You are not connected to the internet." at bounding box center [827, 399] width 1370 height 799
